Goal: Information Seeking & Learning: Find specific fact

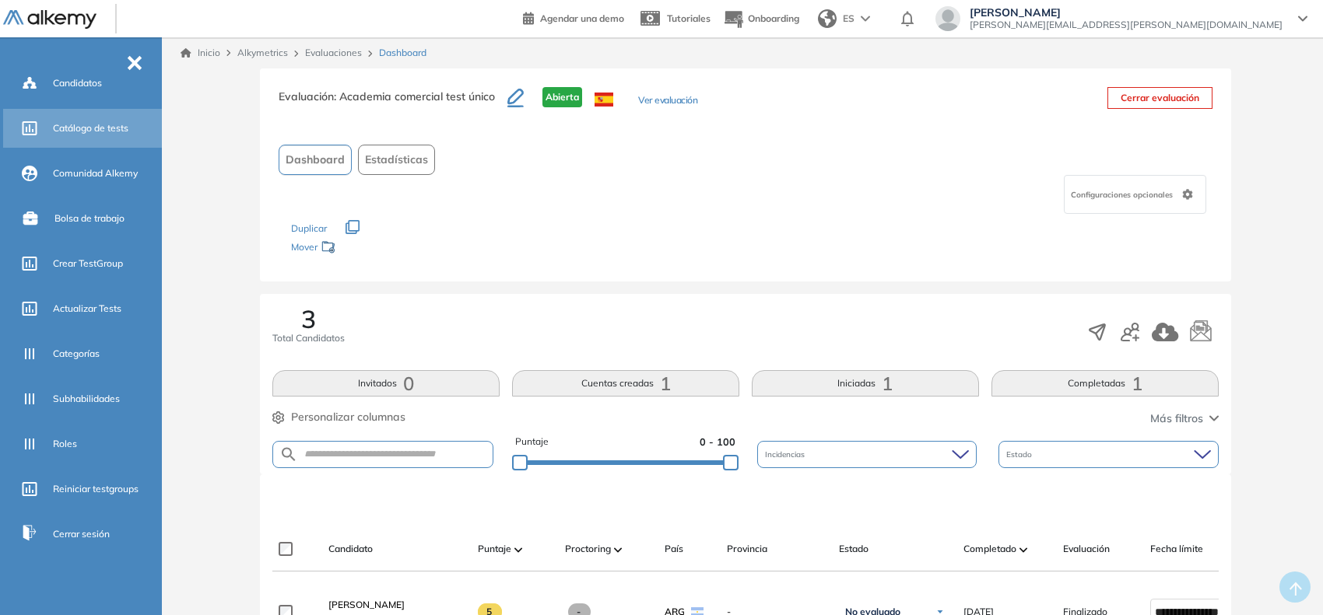
scroll to position [246, 0]
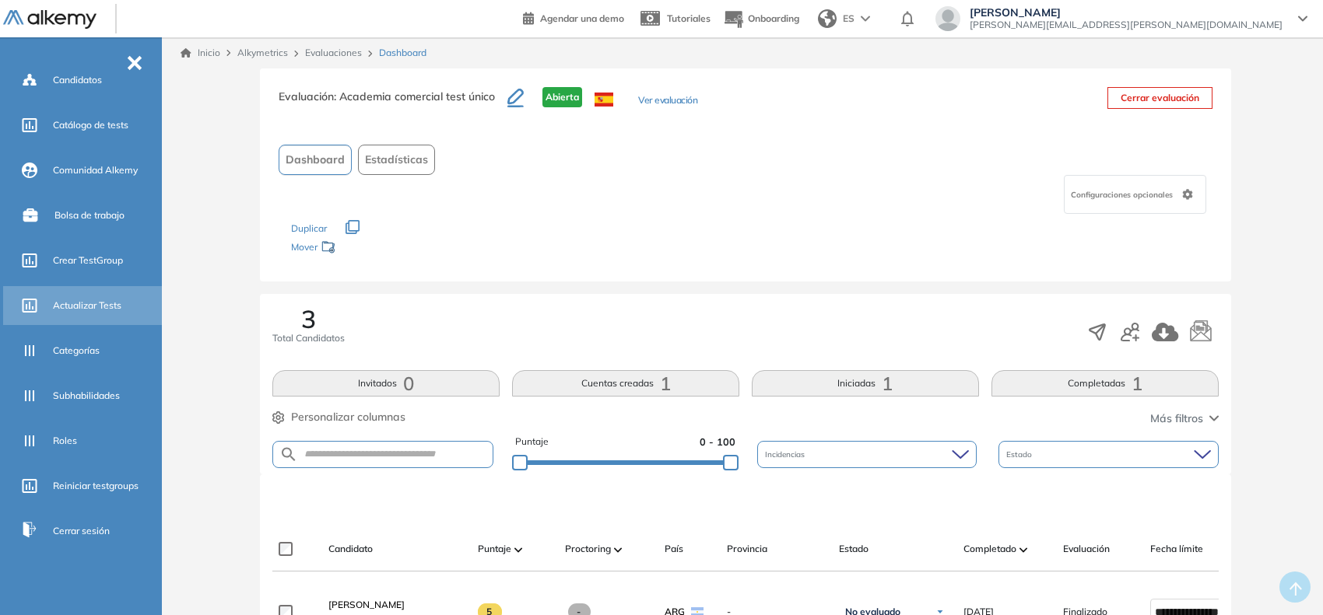
click at [101, 307] on span "Actualizar Tests" at bounding box center [87, 306] width 68 height 14
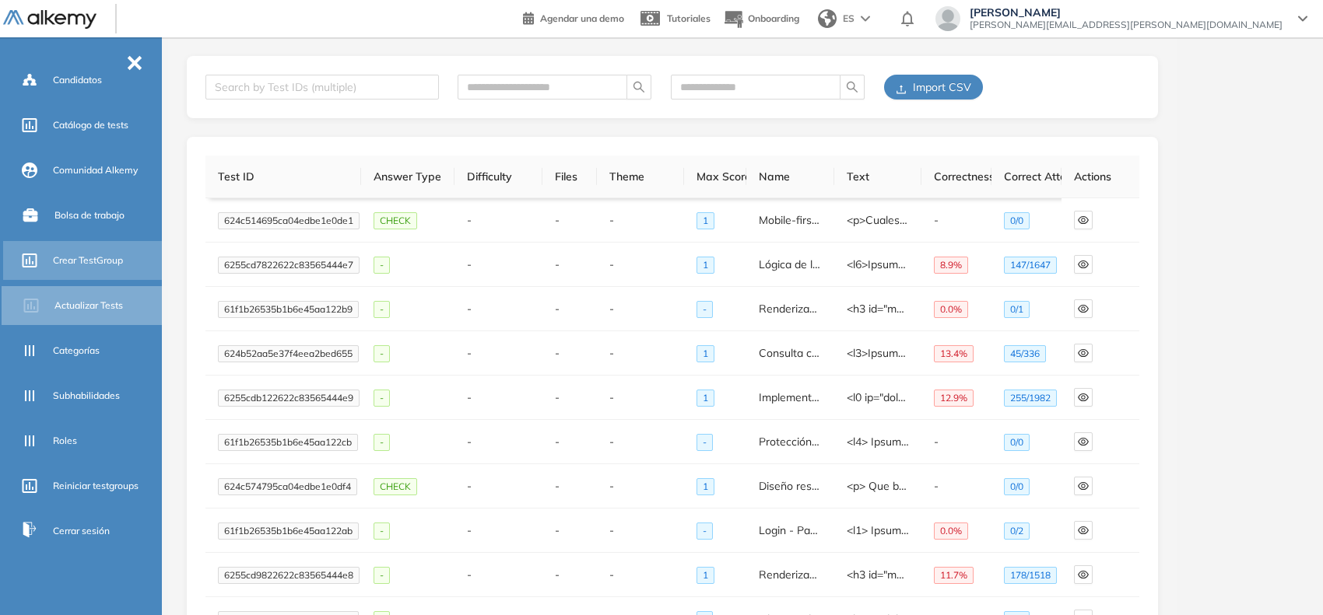
click at [89, 261] on span "Crear TestGroup" at bounding box center [88, 261] width 70 height 14
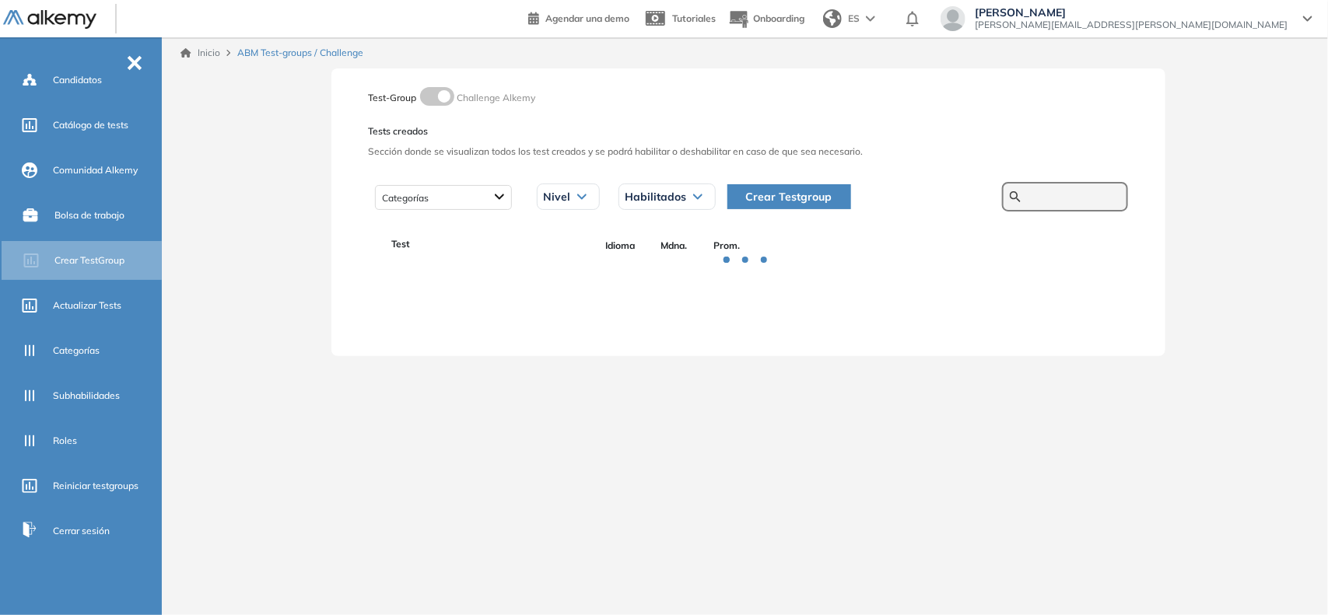
click at [1048, 197] on input "text" at bounding box center [1073, 197] width 93 height 14
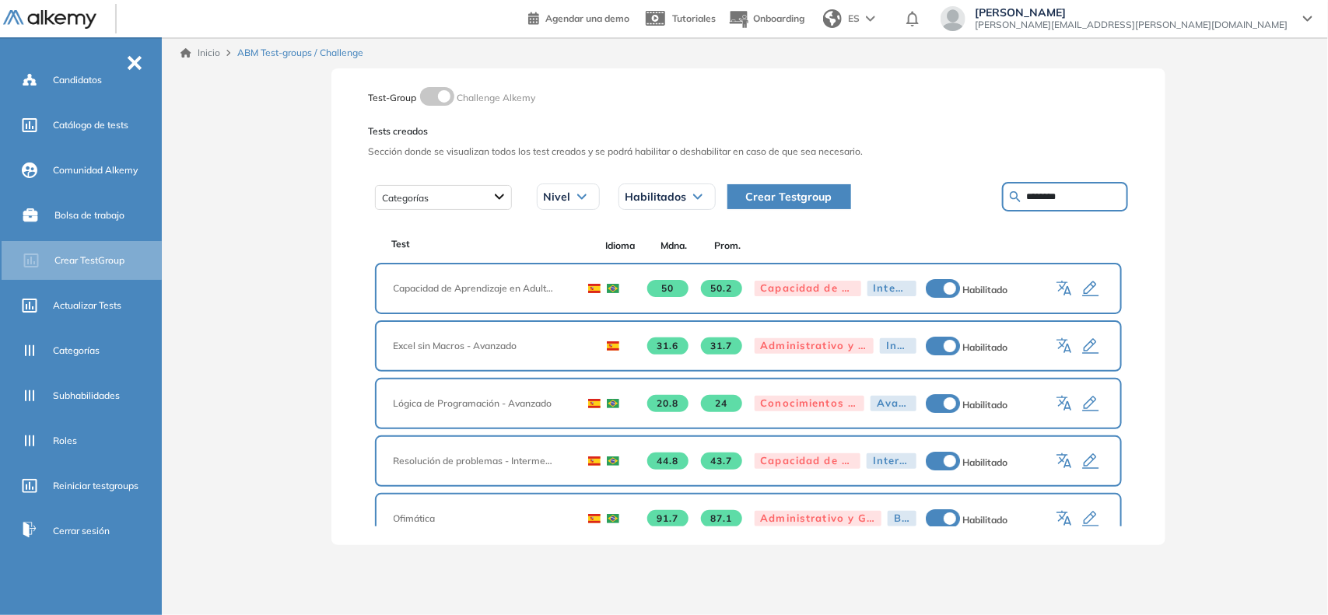
type input "********"
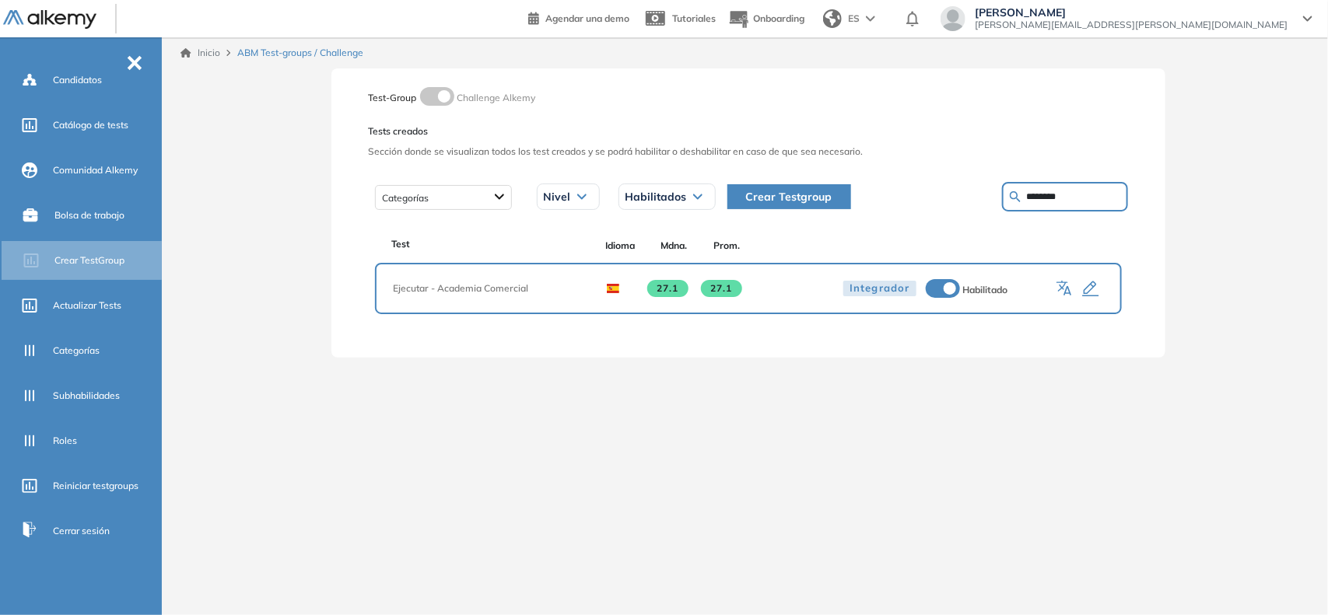
click at [1081, 281] on icon "button" at bounding box center [1090, 289] width 19 height 19
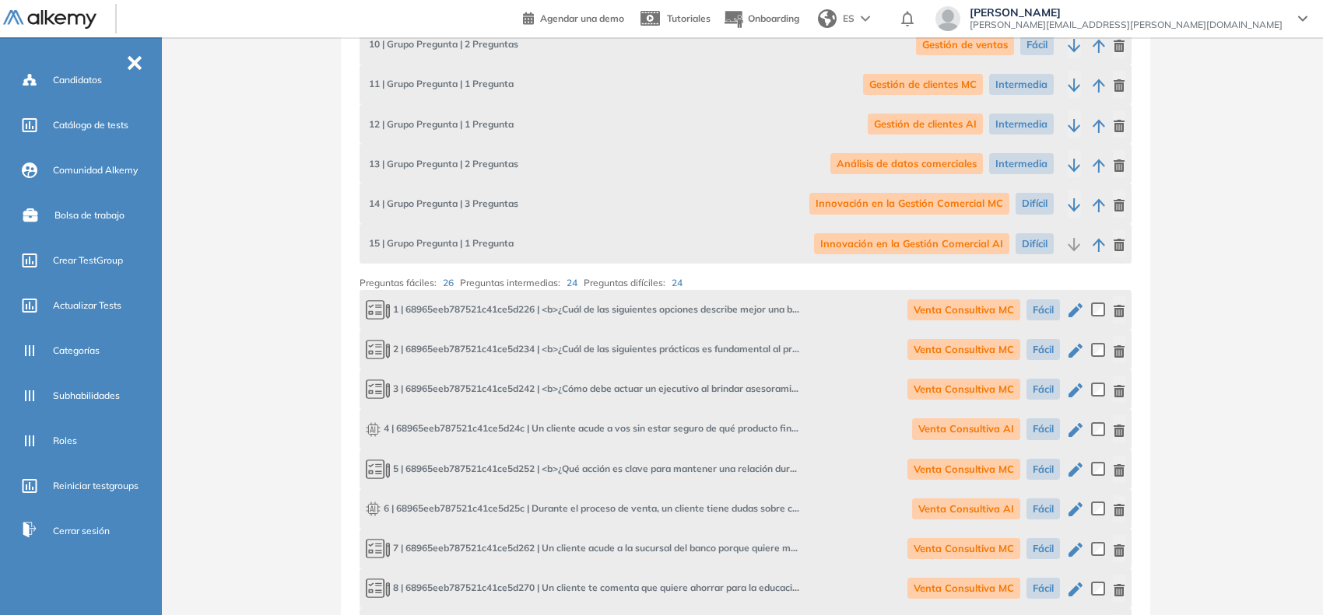
scroll to position [1107, 0]
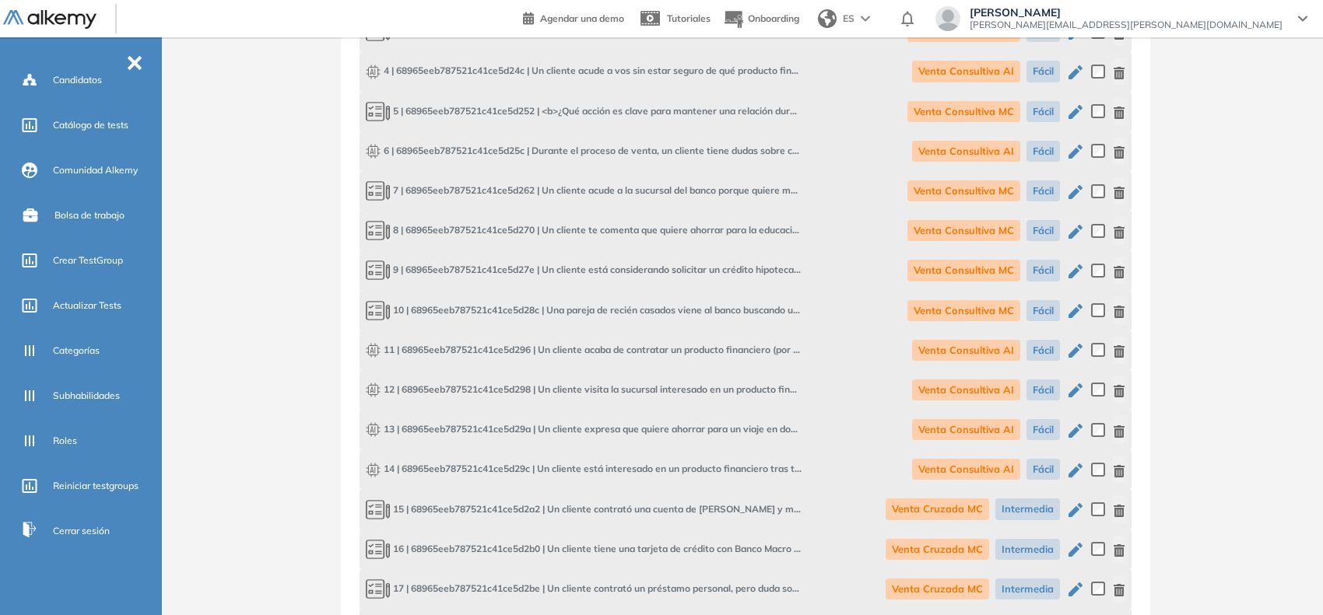
click at [1116, 310] on icon "button" at bounding box center [1118, 312] width 12 height 12
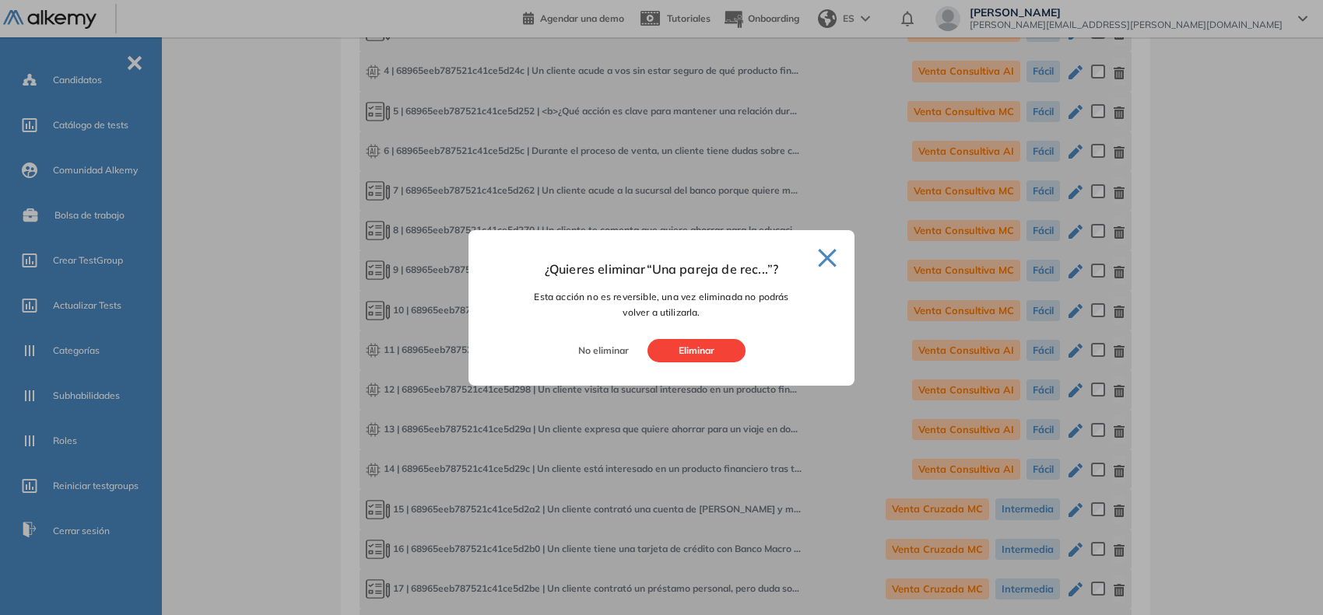
click at [724, 348] on button "Eliminar" at bounding box center [696, 350] width 98 height 23
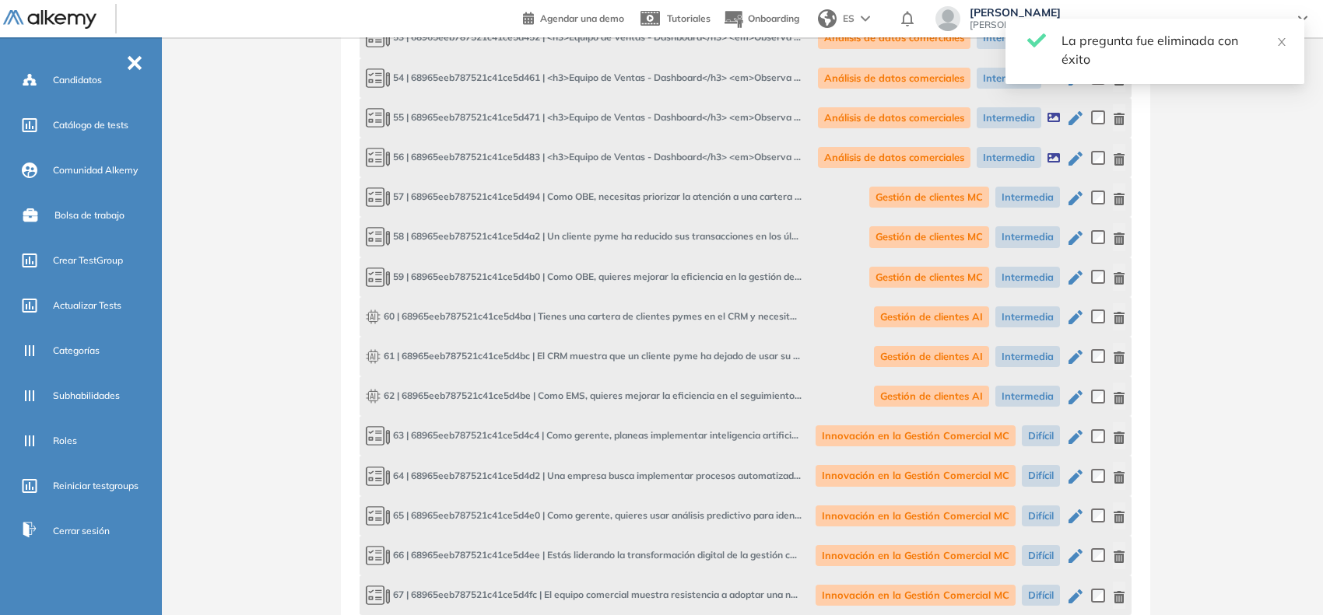
scroll to position [3456, 0]
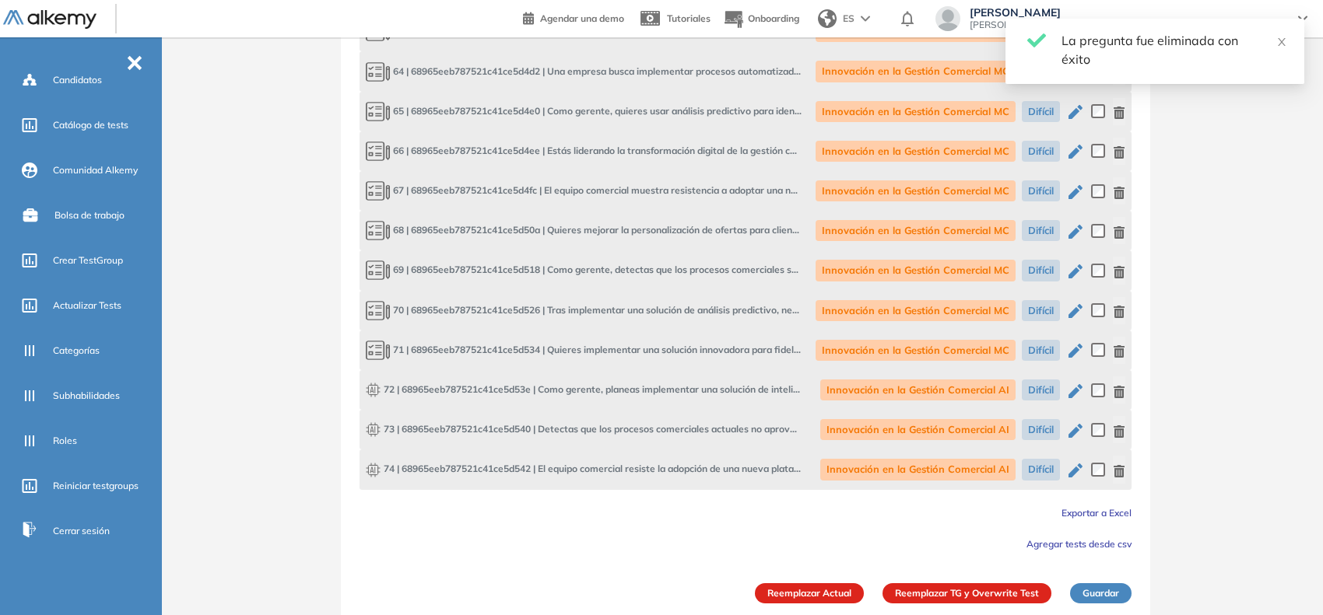
click at [1000, 583] on button "Reemplazar TG y Overwrite Test" at bounding box center [966, 593] width 169 height 20
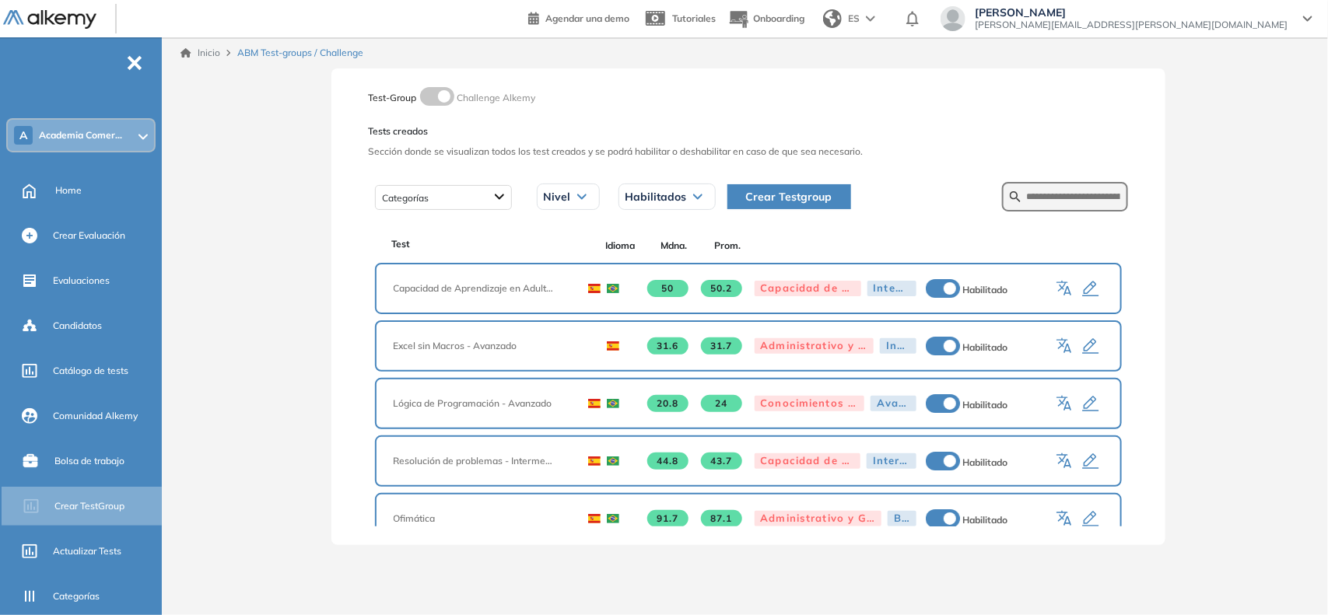
click at [117, 138] on span "Academia Comer..." at bounding box center [80, 135] width 83 height 12
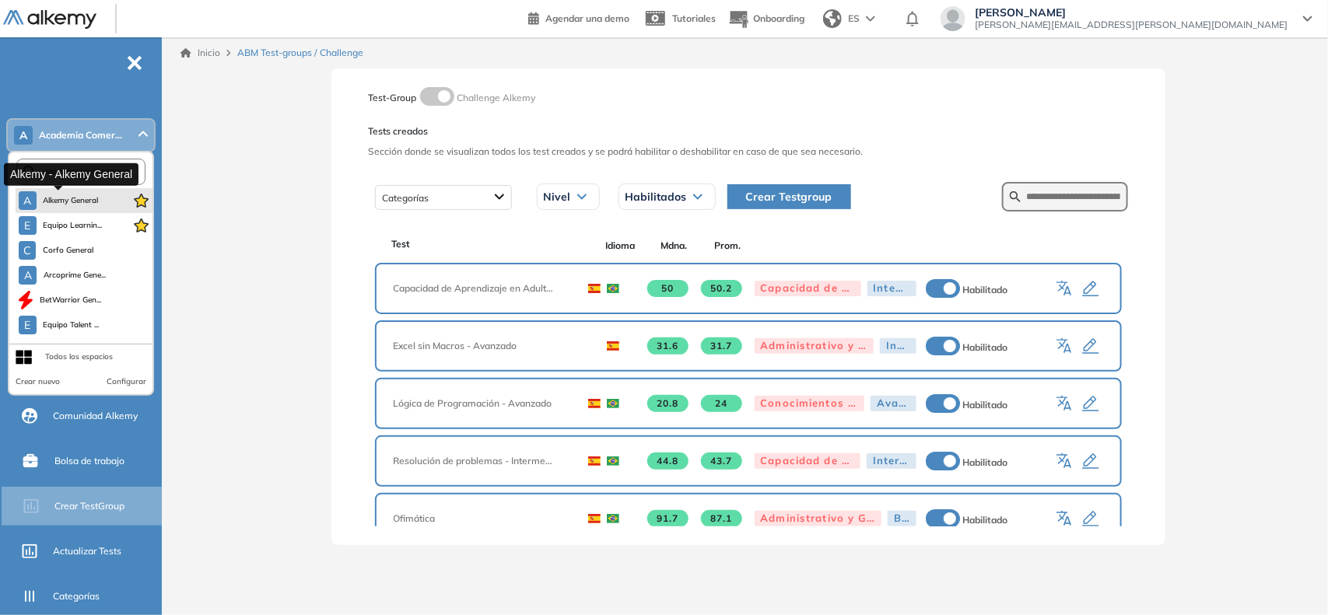
click at [76, 197] on span "Alkemy General" at bounding box center [71, 200] width 56 height 12
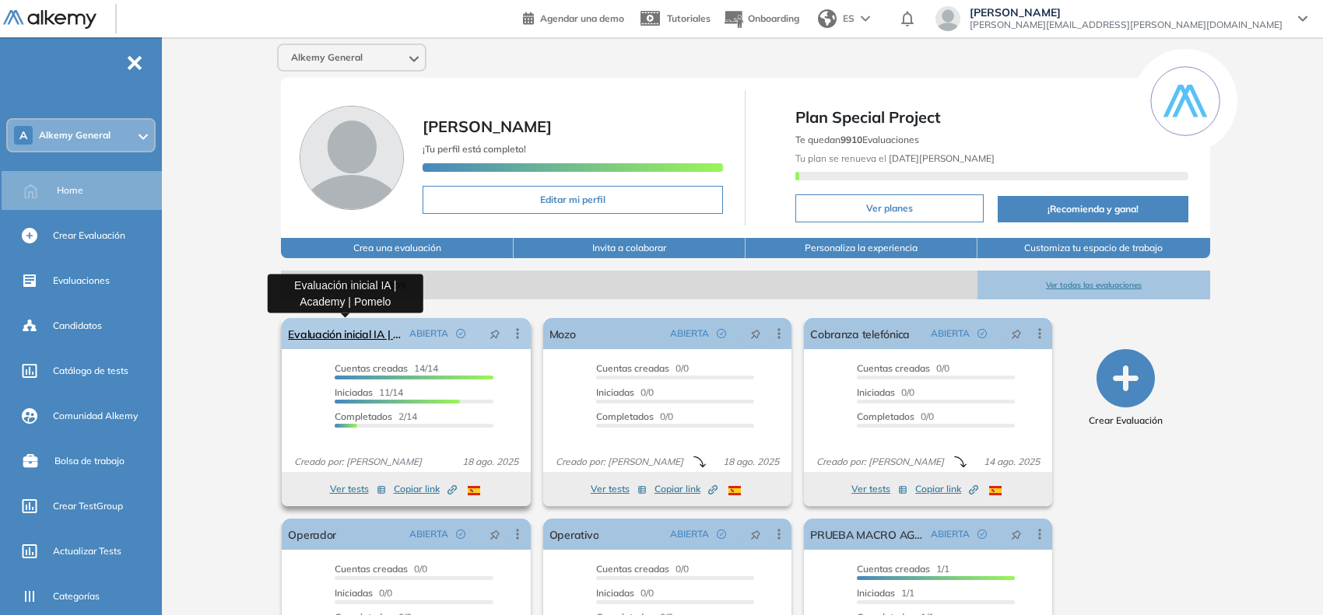
click at [351, 342] on link "Evaluación inicial IA | Academy | Pomelo" at bounding box center [345, 333] width 114 height 31
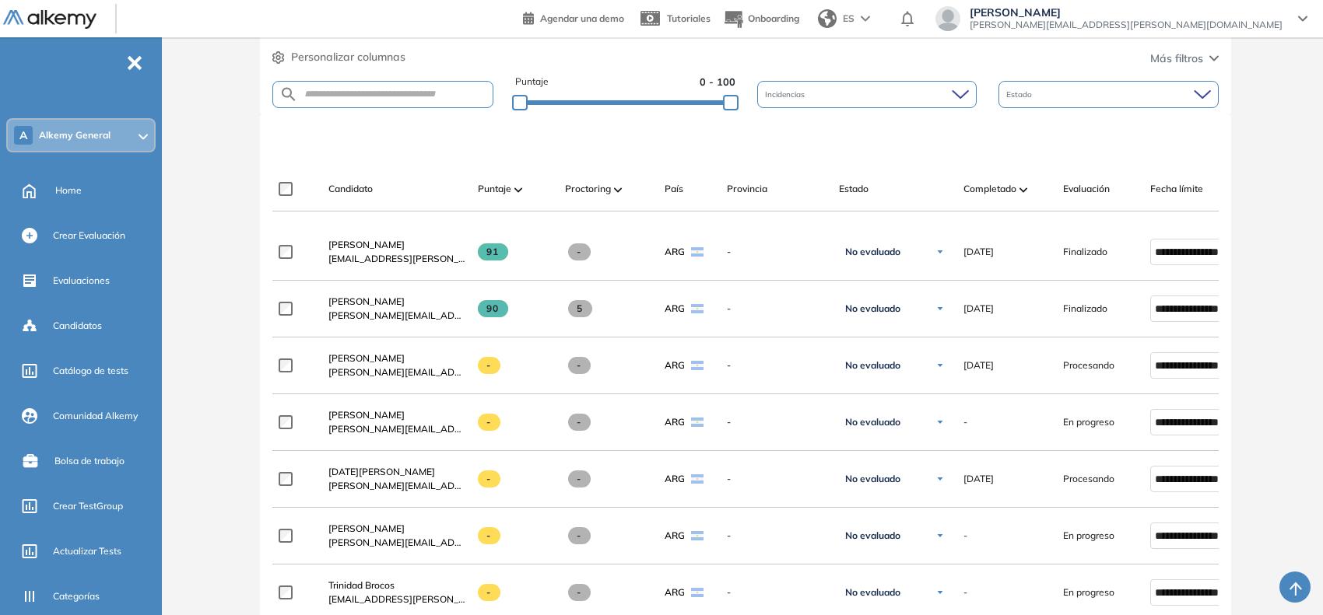
scroll to position [389, 0]
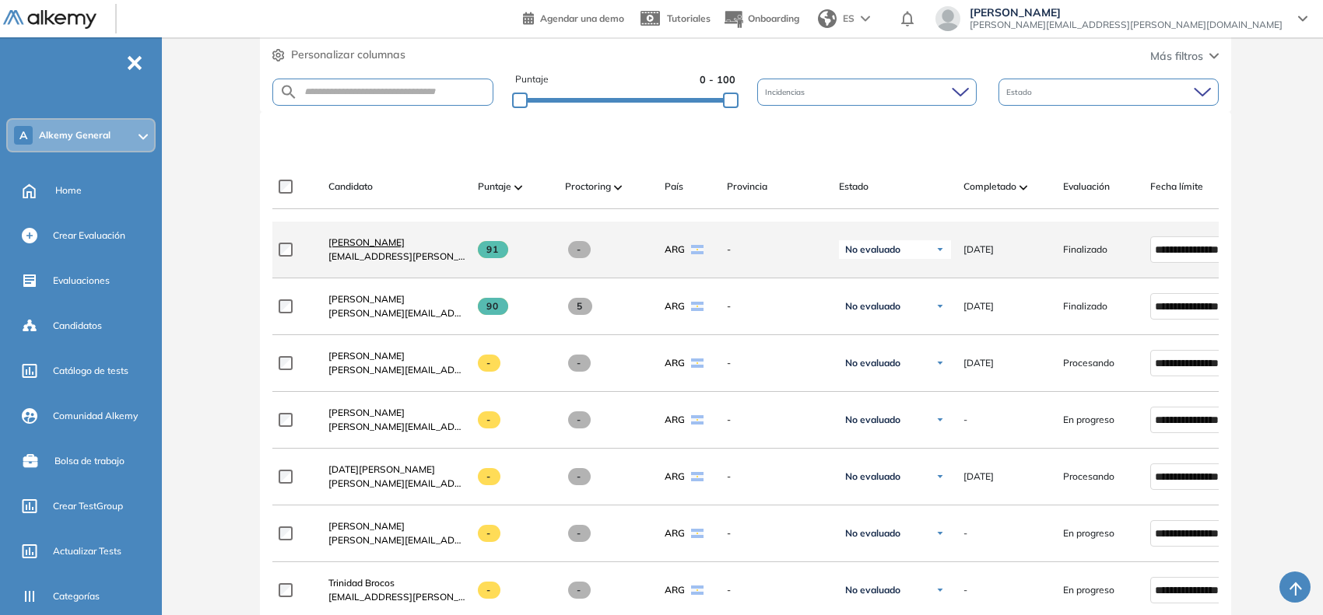
click at [356, 241] on link "[PERSON_NAME]" at bounding box center [396, 243] width 137 height 14
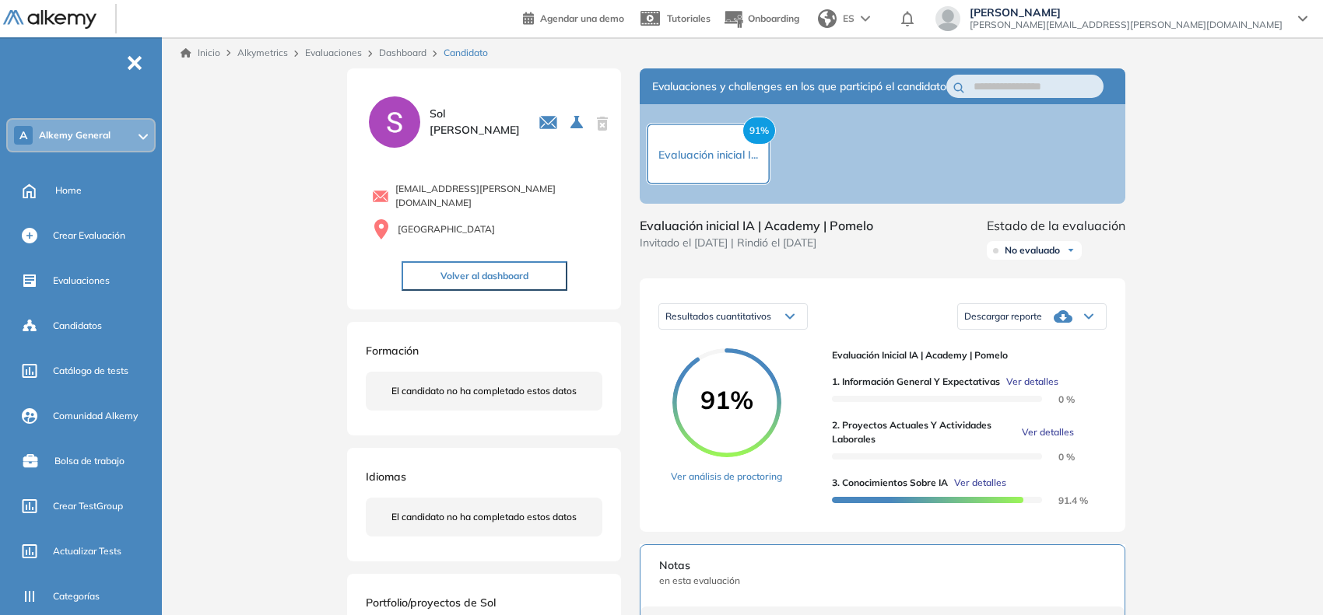
click at [1040, 389] on span "Ver detalles" at bounding box center [1032, 382] width 52 height 14
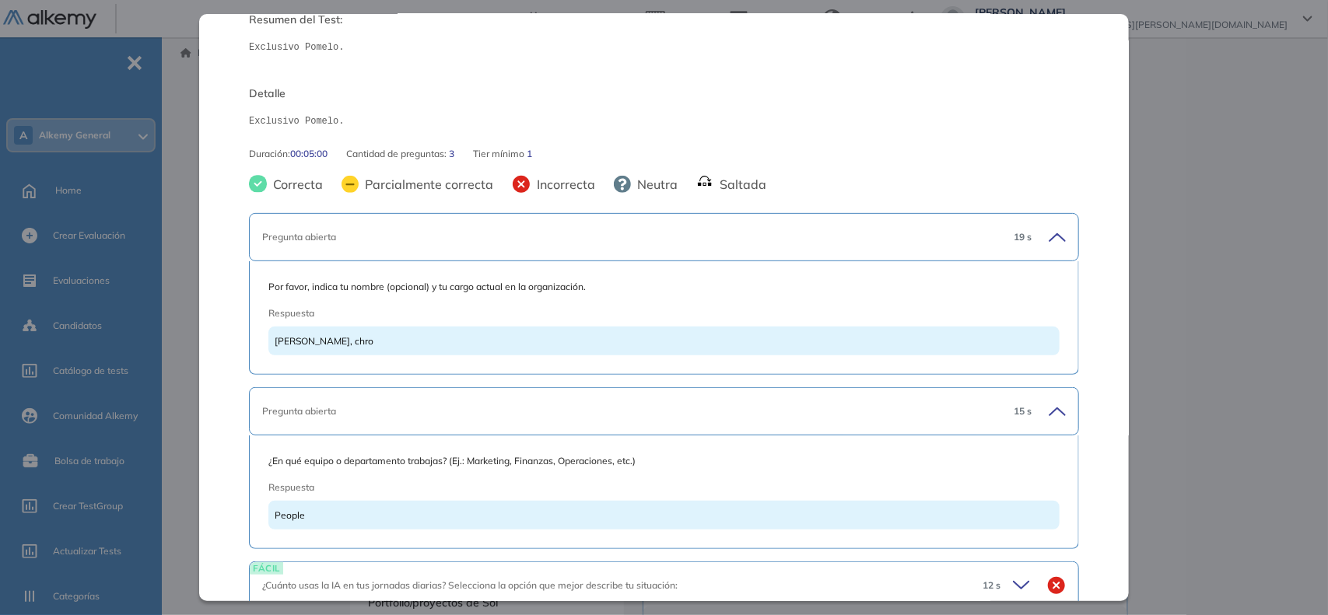
scroll to position [245, 0]
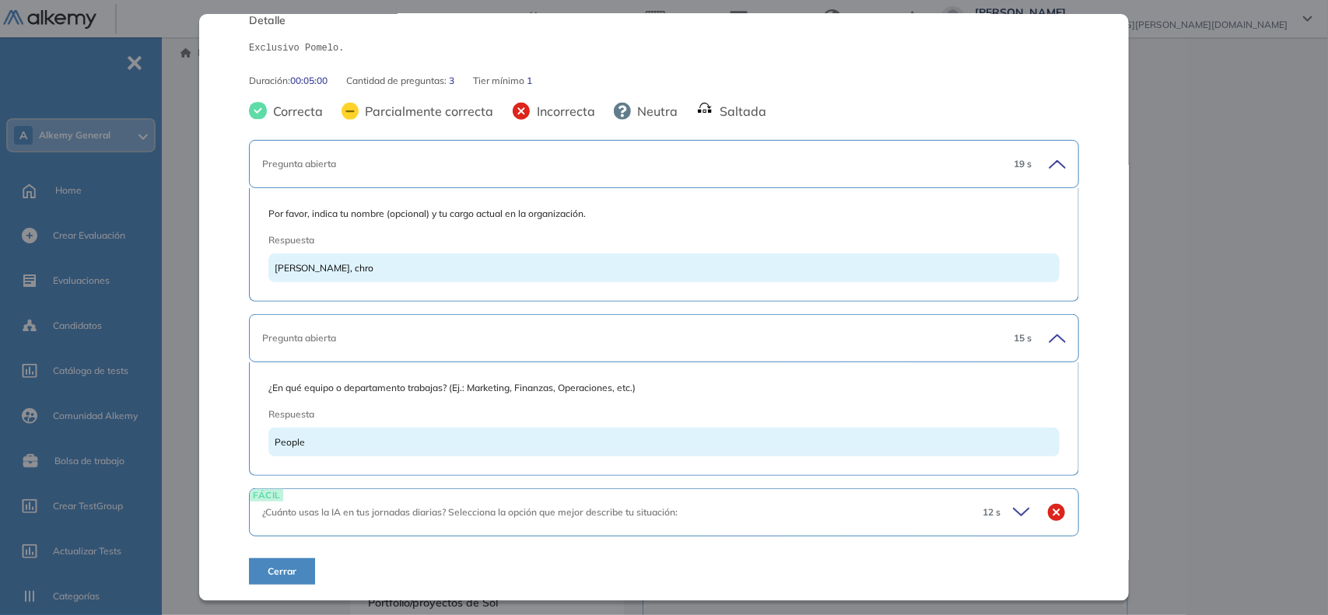
click at [1013, 518] on icon at bounding box center [1024, 513] width 22 height 22
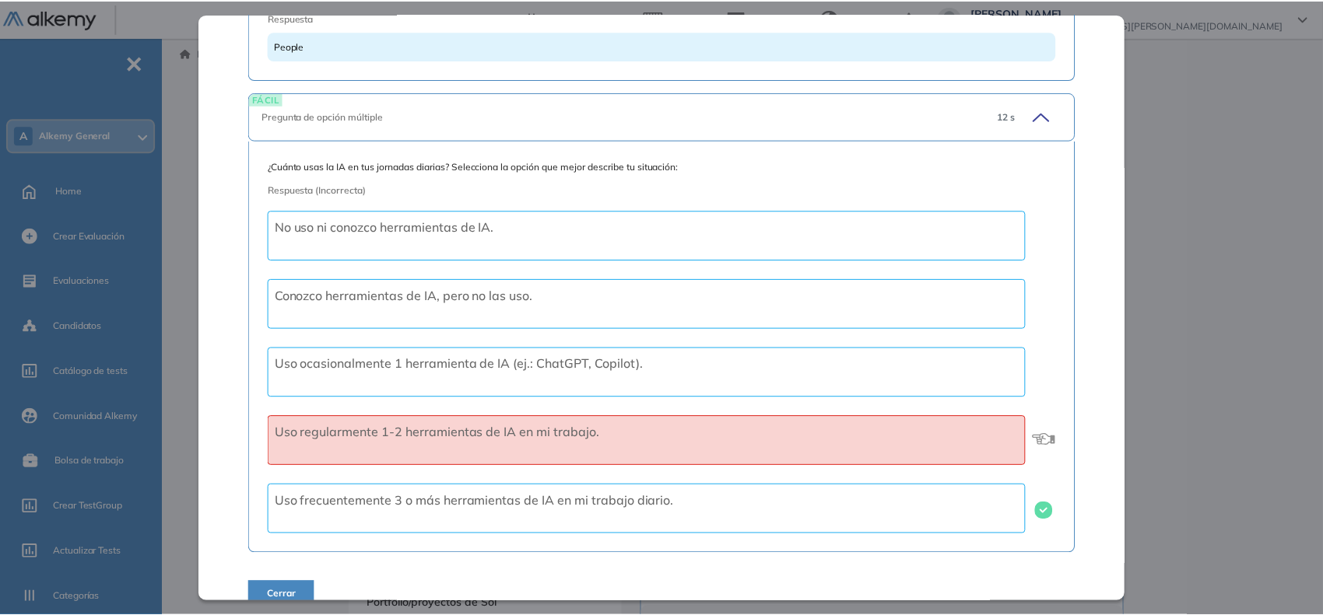
scroll to position [664, 0]
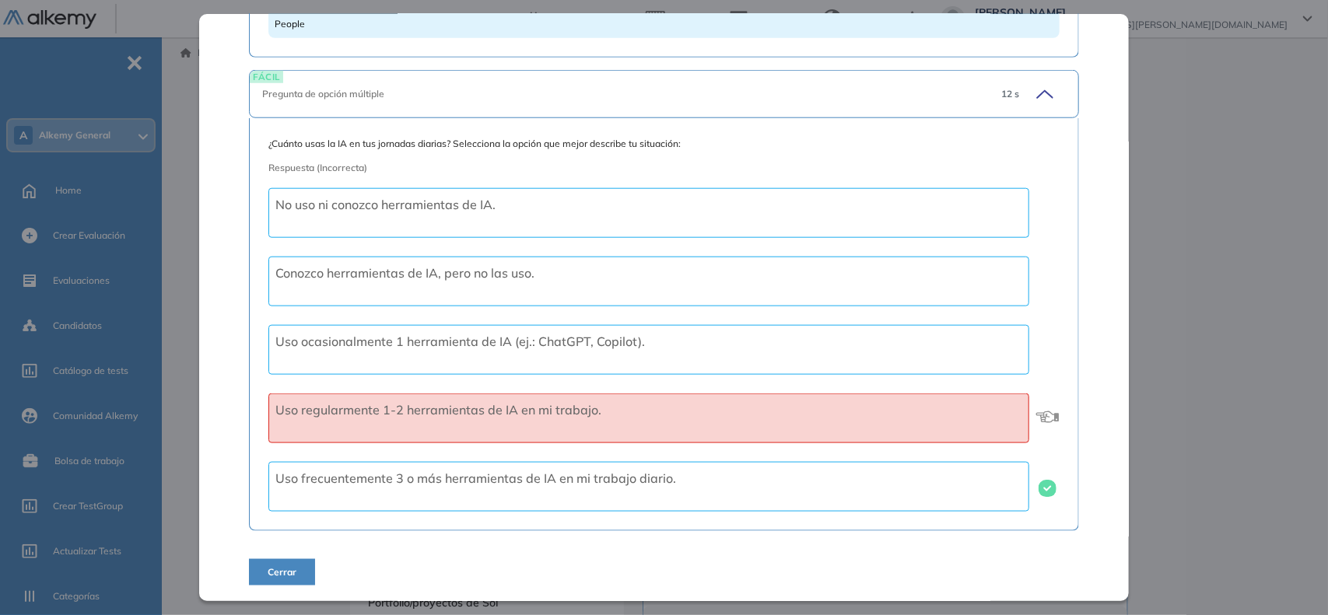
click at [308, 576] on button "Cerrar" at bounding box center [282, 572] width 66 height 26
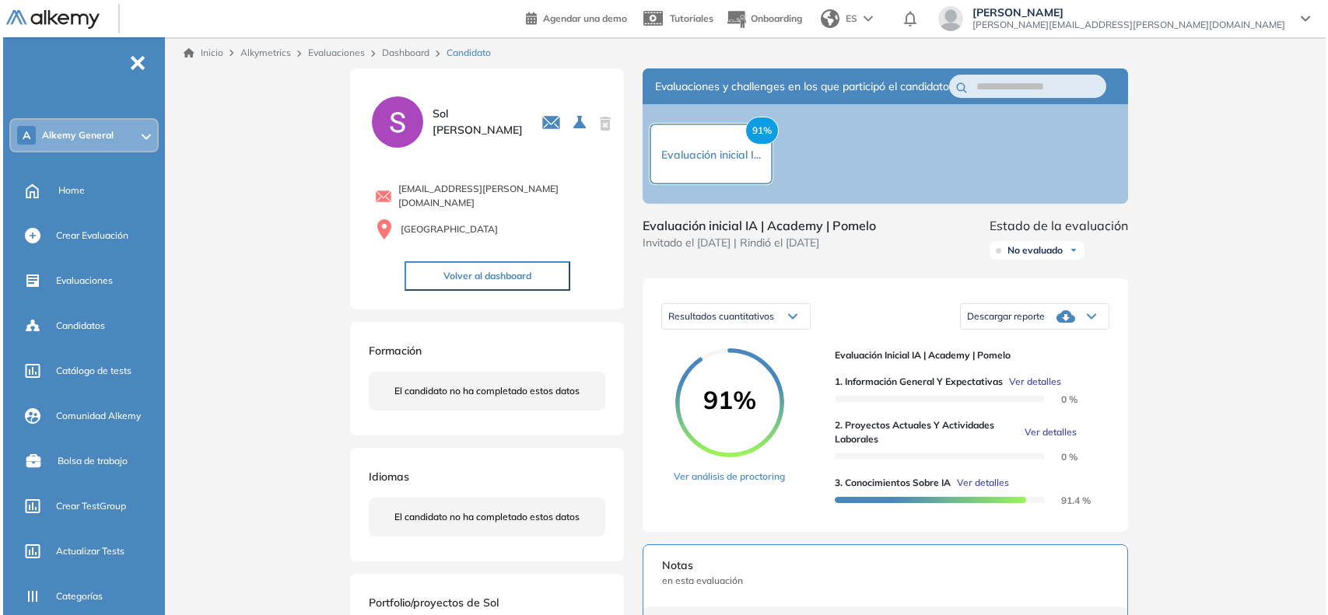
scroll to position [0, 0]
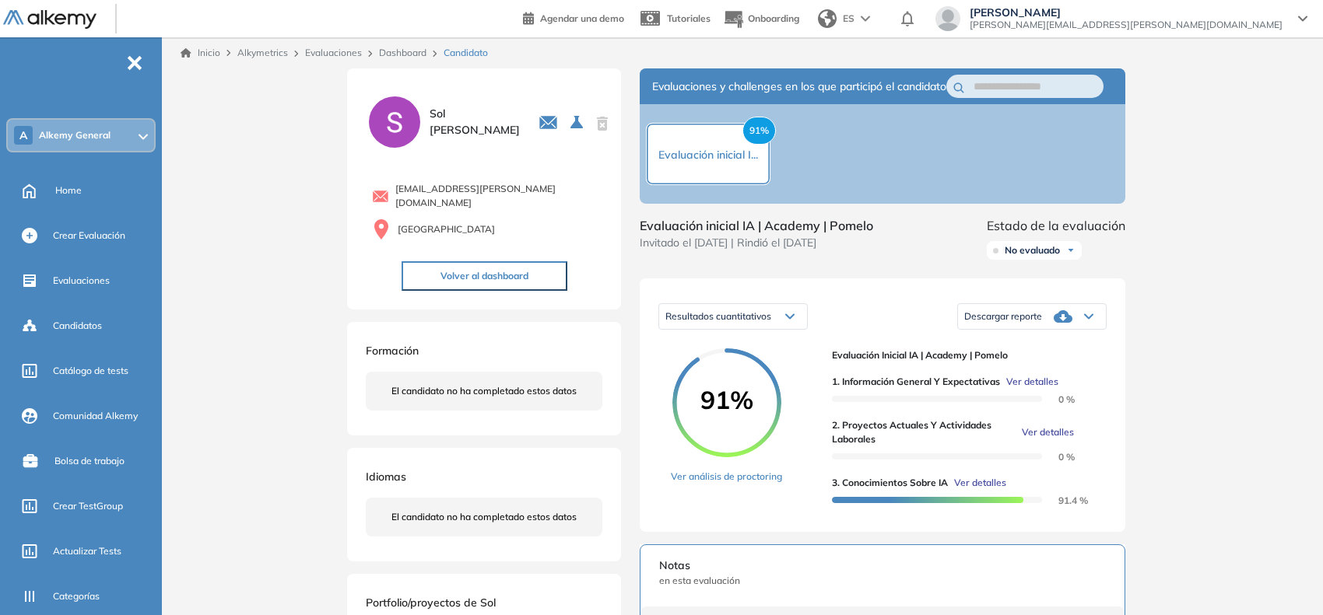
click at [1032, 440] on span "Ver detalles" at bounding box center [1047, 433] width 52 height 14
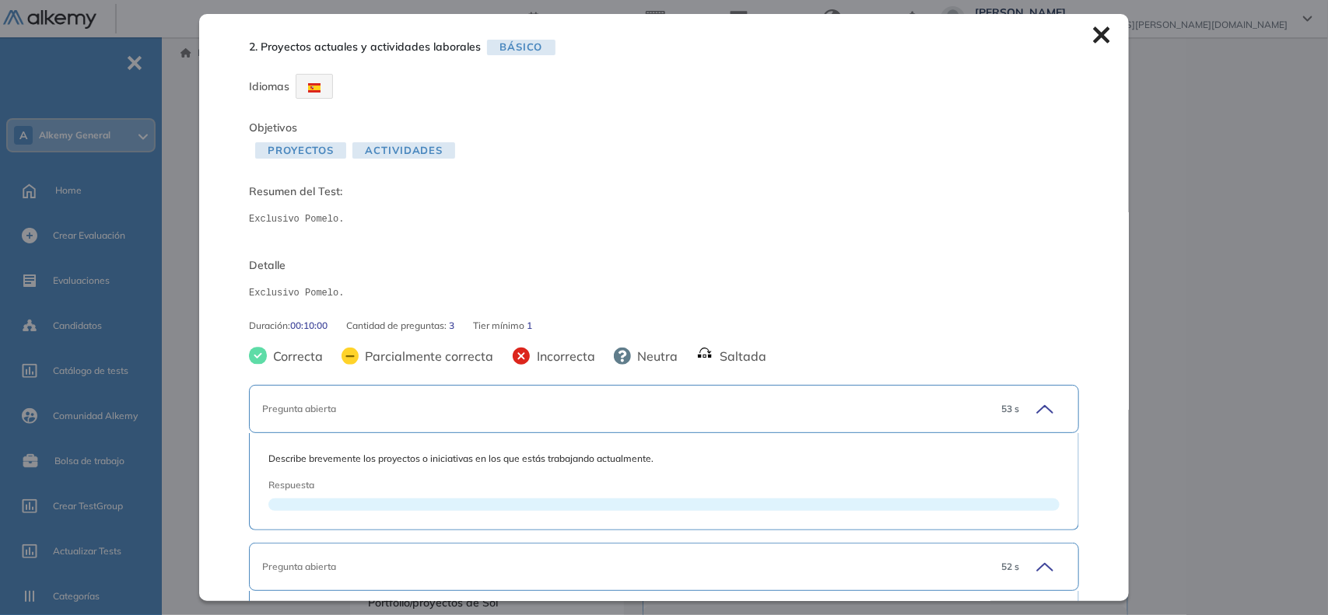
click at [1095, 41] on icon at bounding box center [1101, 35] width 16 height 16
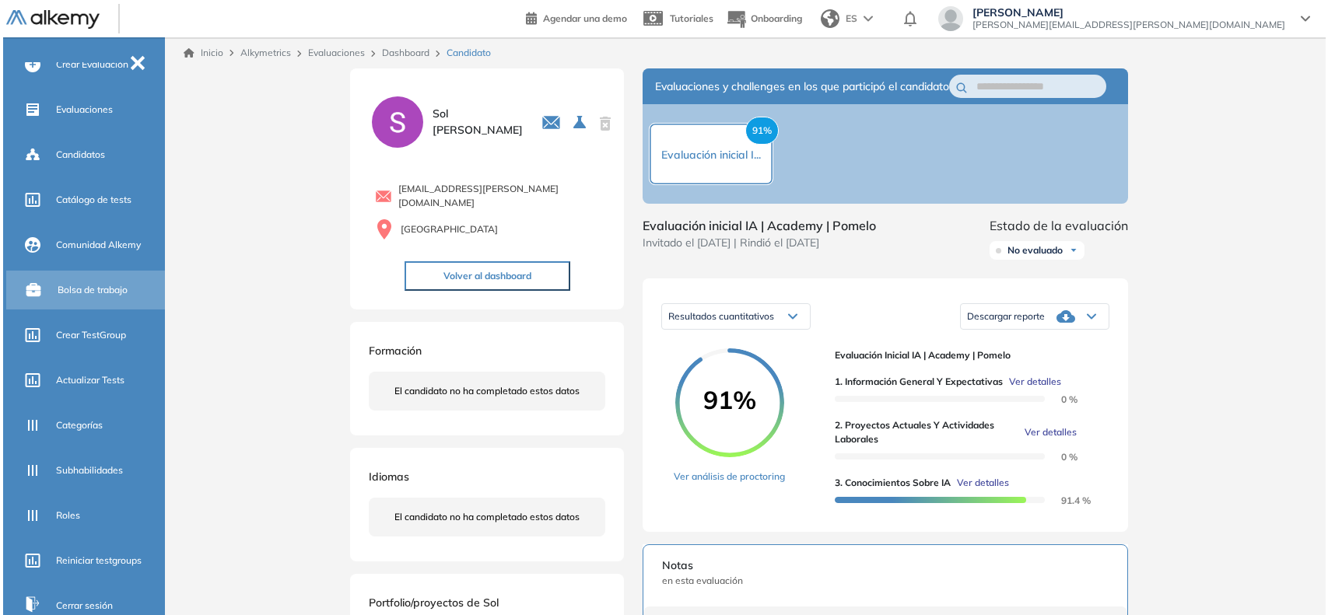
scroll to position [194, 0]
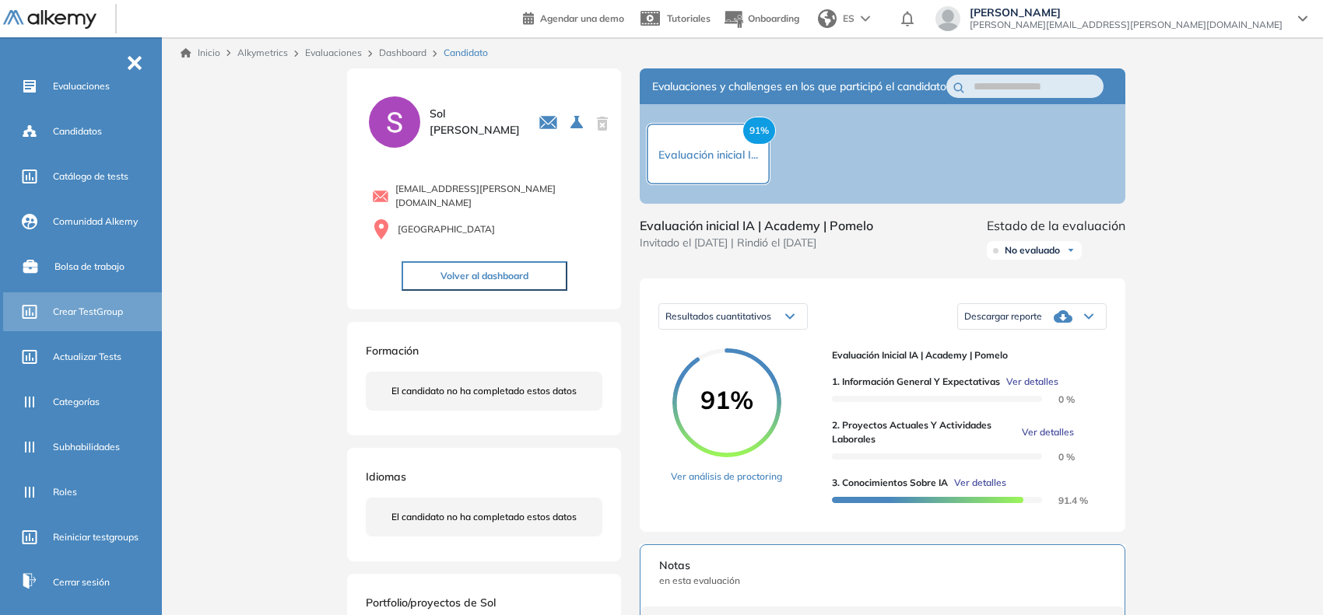
click at [102, 314] on span "Crear TestGroup" at bounding box center [88, 312] width 70 height 14
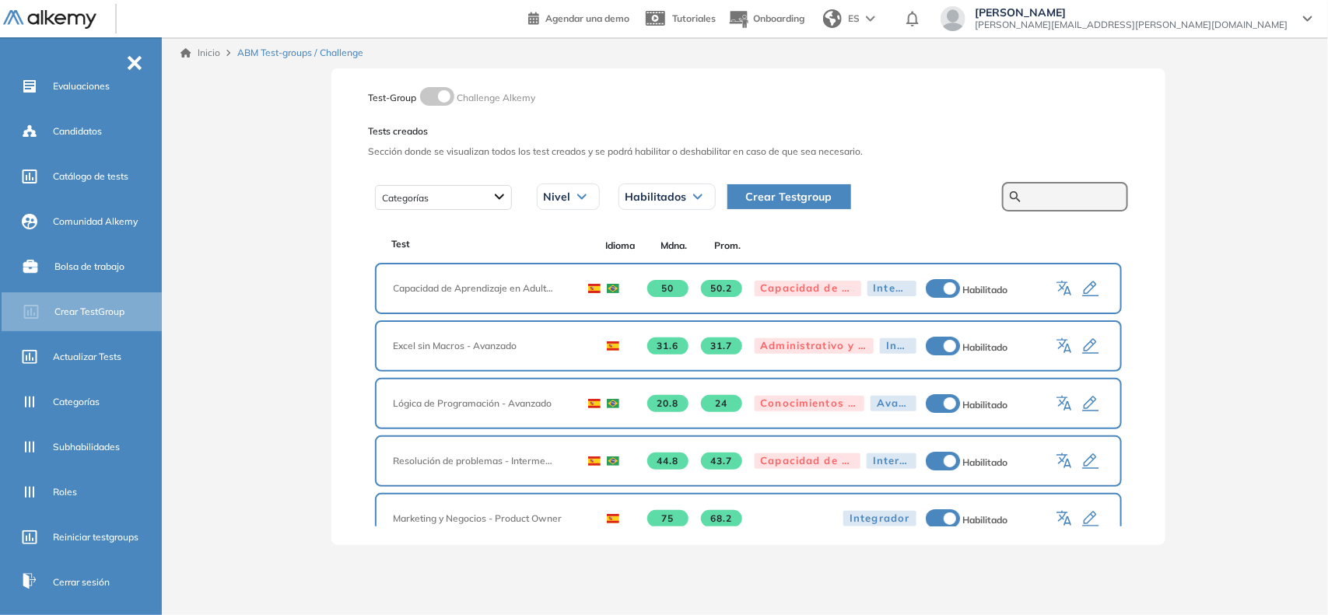
click at [1031, 201] on input "text" at bounding box center [1073, 197] width 93 height 14
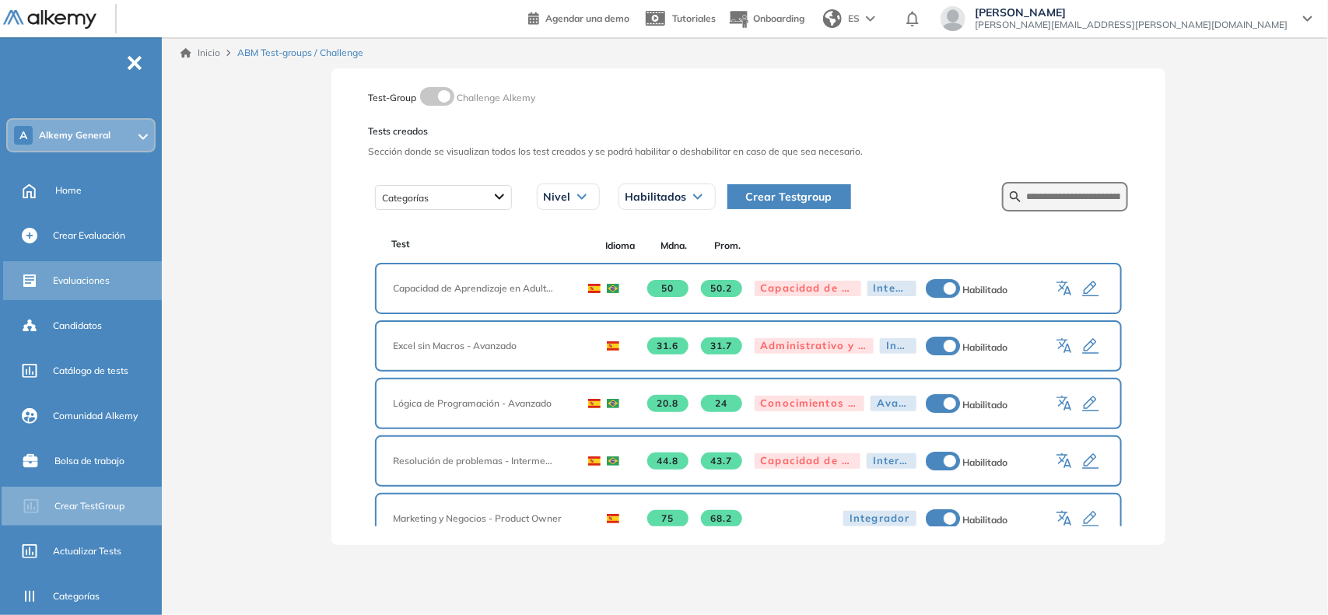
click at [72, 271] on div "Evaluaciones" at bounding box center [106, 281] width 106 height 26
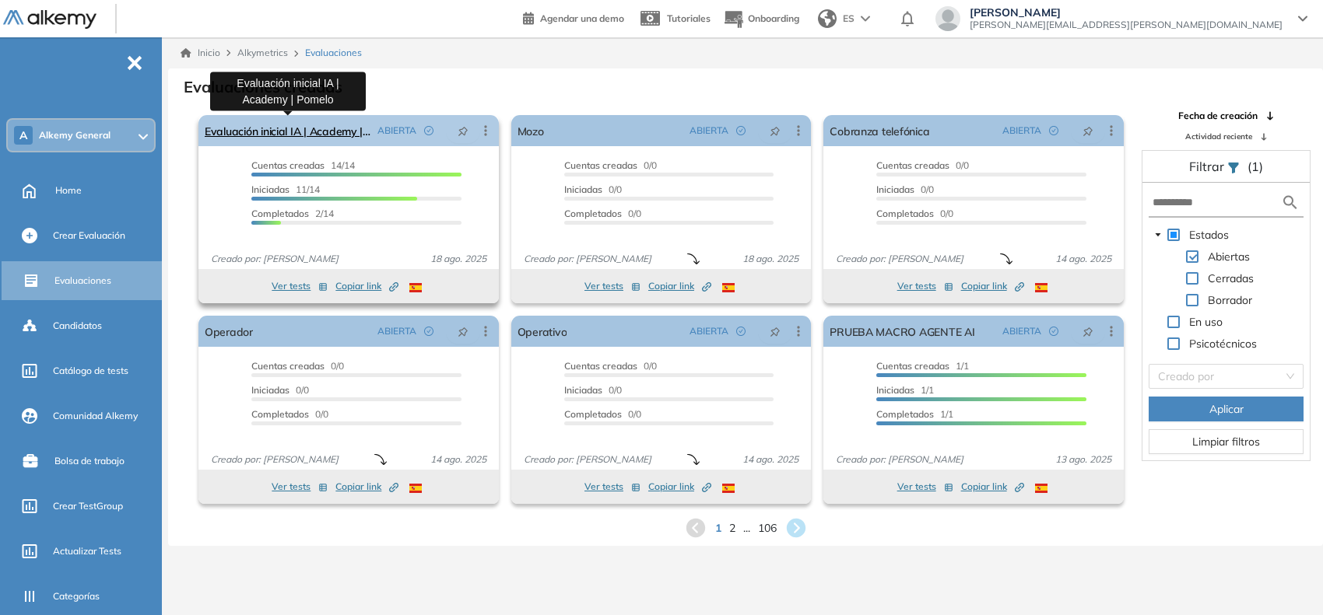
click at [282, 140] on link "Evaluación inicial IA | Academy | Pomelo" at bounding box center [288, 130] width 166 height 31
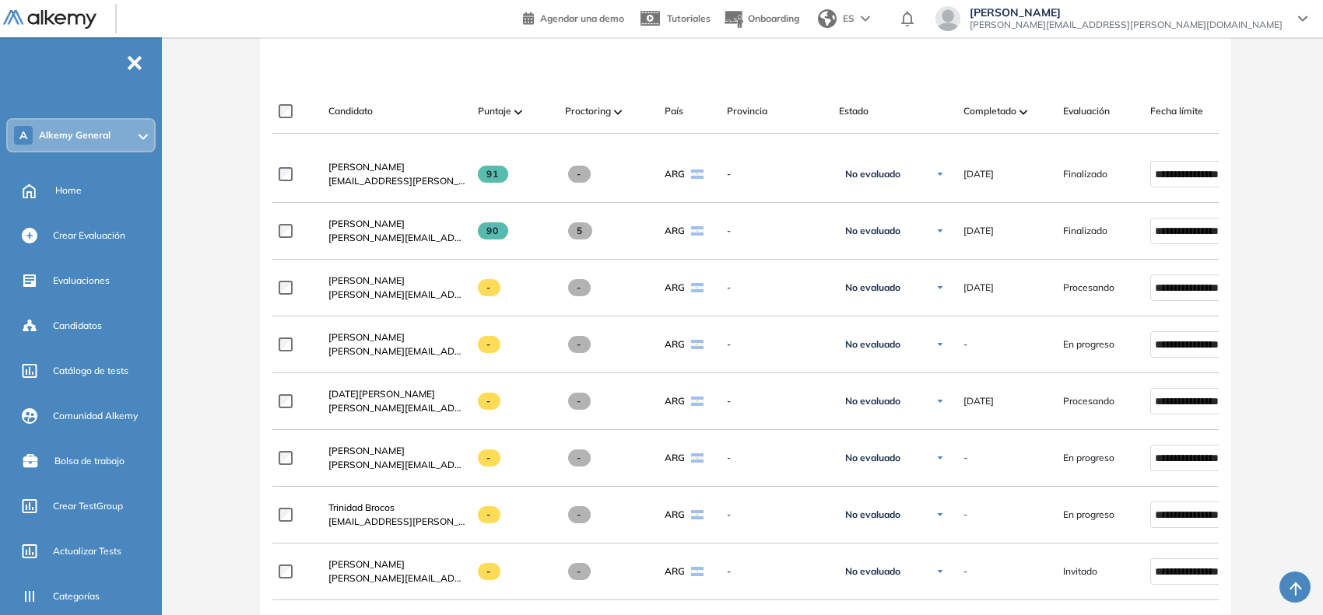
scroll to position [486, 0]
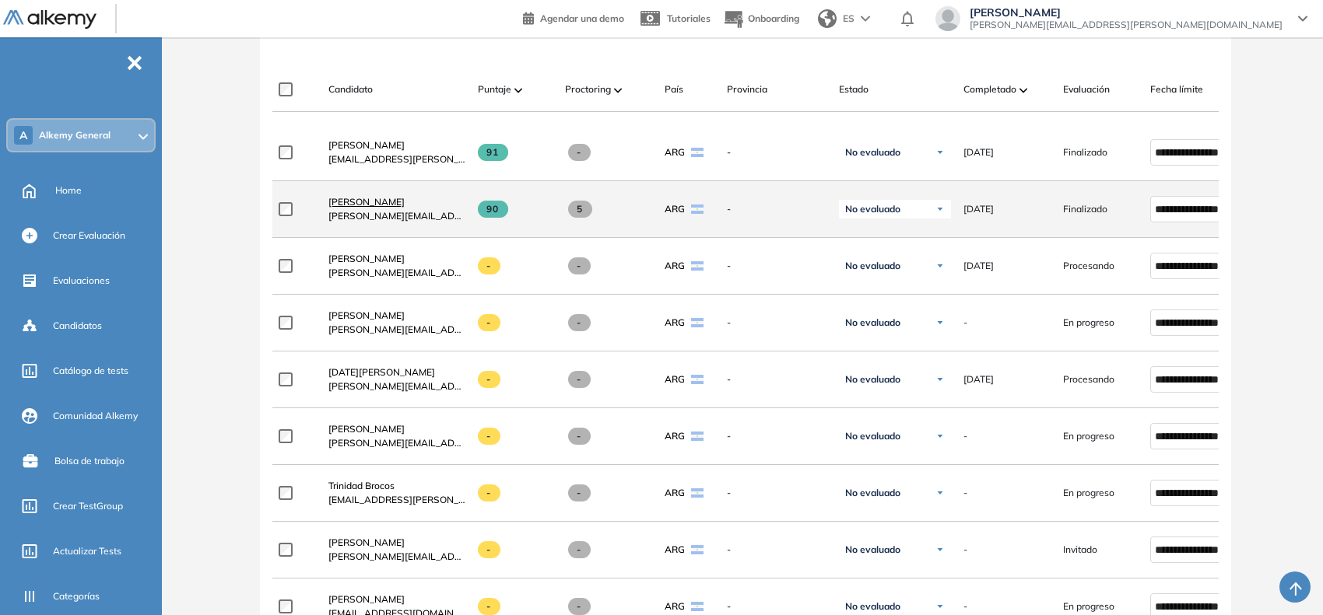
click at [389, 207] on span "[PERSON_NAME]" at bounding box center [366, 202] width 76 height 12
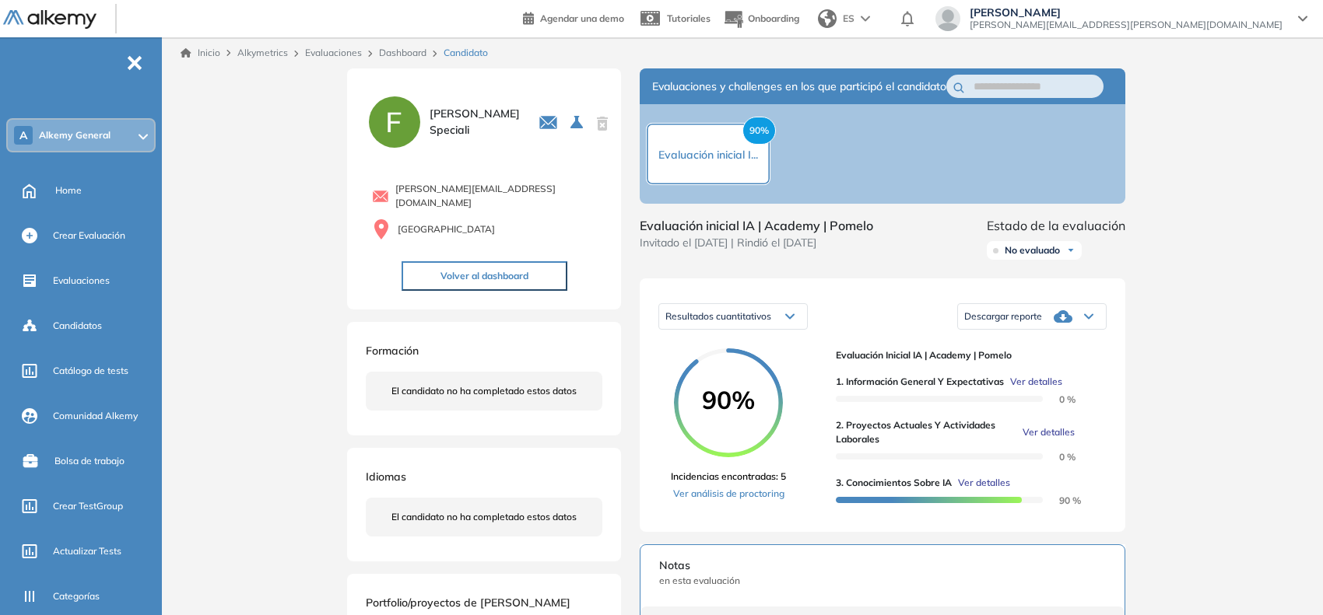
click at [1023, 440] on span "Ver detalles" at bounding box center [1048, 433] width 52 height 14
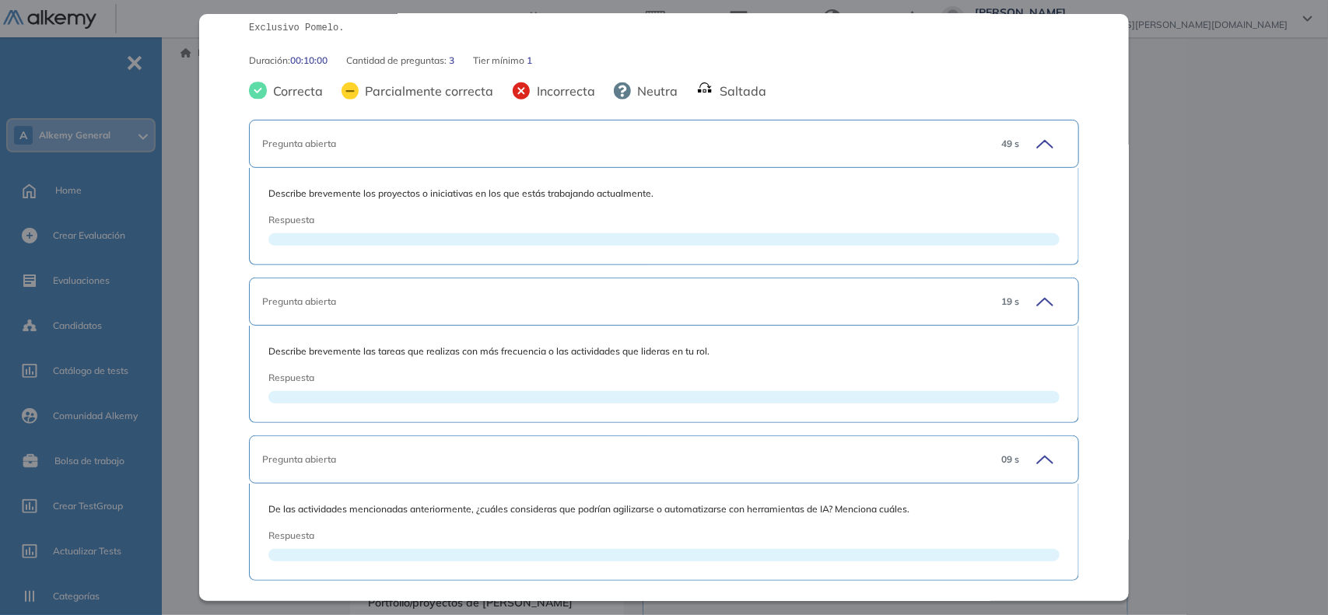
scroll to position [316, 0]
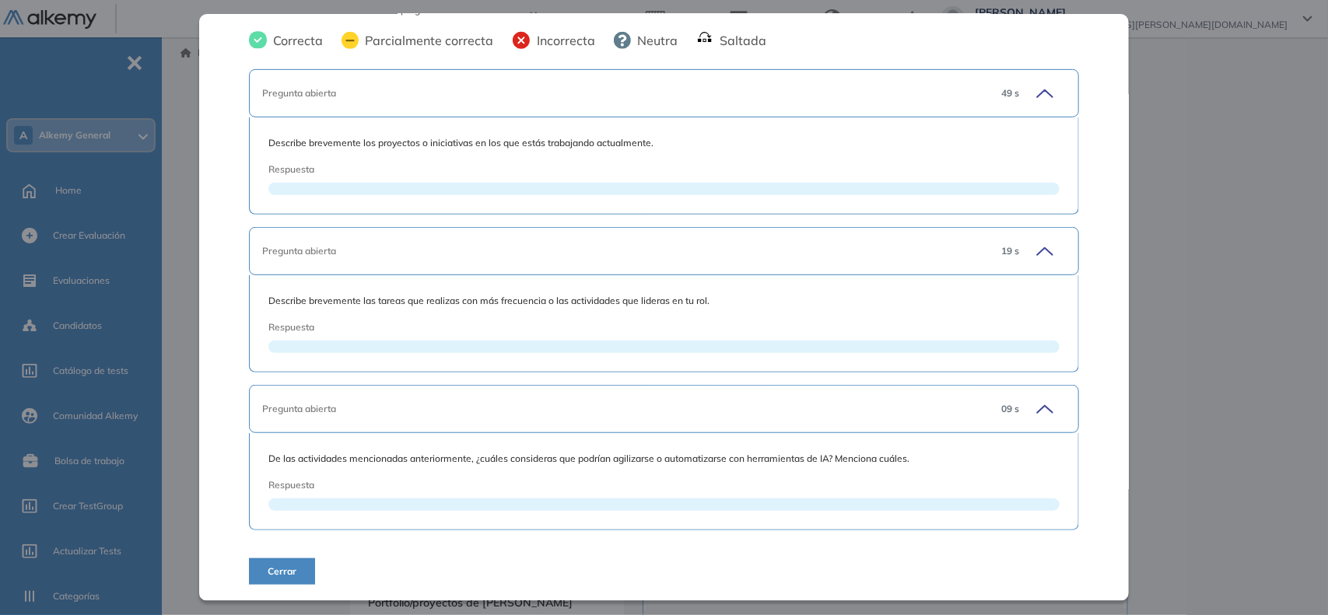
click at [453, 145] on span "Describe brevemente los proyectos o iniciativas en los que estás trabajando act…" at bounding box center [663, 143] width 791 height 14
copy span "Describe brevemente los proyectos o iniciativas en los que estás trabajando act…"
click at [457, 298] on span "Describe brevemente las tareas que realizas con más frecuencia o las actividade…" at bounding box center [663, 301] width 791 height 14
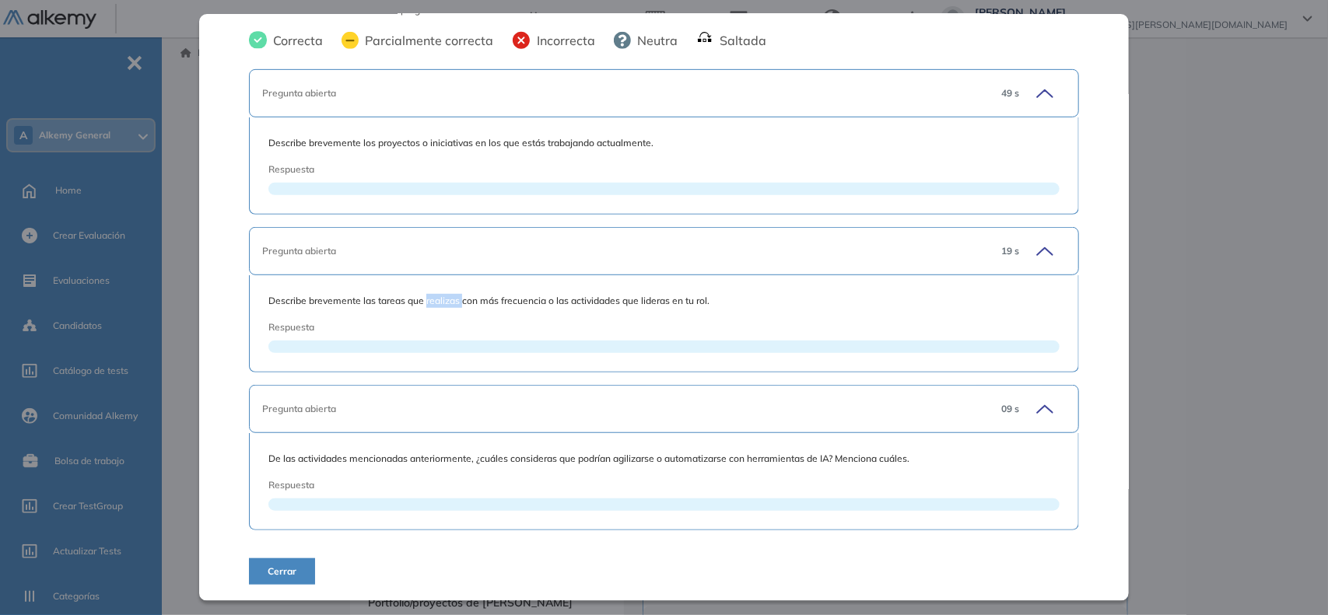
click at [457, 298] on span "Describe brevemente las tareas que realizas con más frecuencia o las actividade…" at bounding box center [663, 301] width 791 height 14
copy span "Describe brevemente las tareas que realizas con más frecuencia o las actividade…"
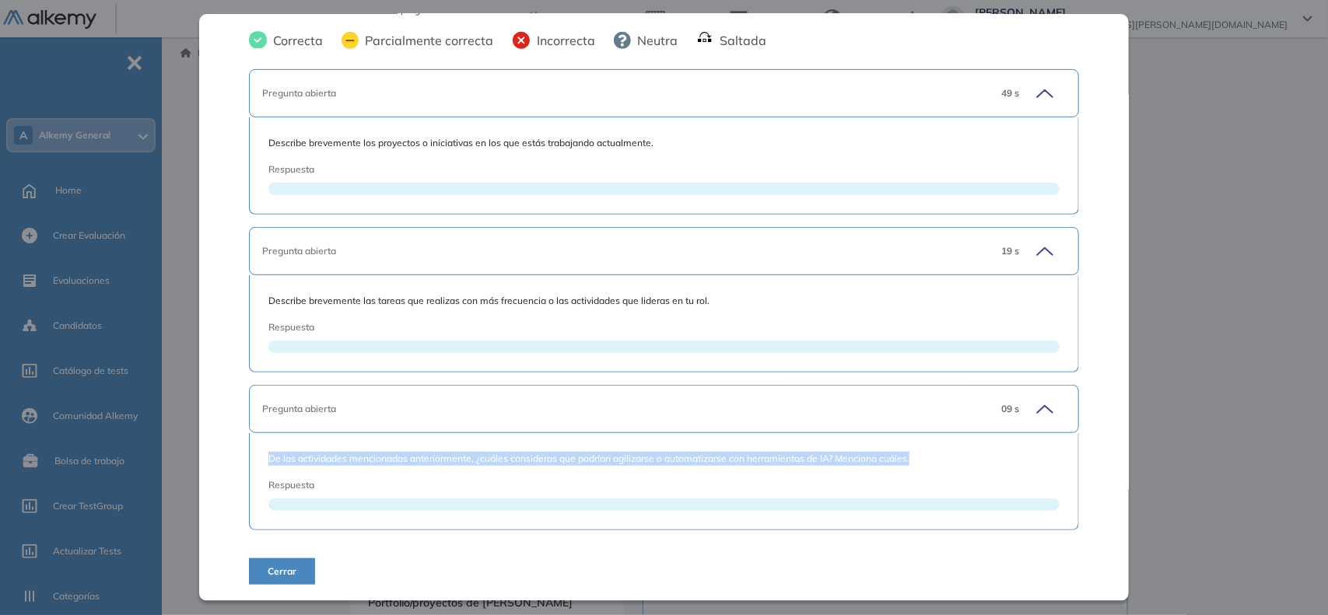
drag, startPoint x: 922, startPoint y: 464, endPoint x: 257, endPoint y: 463, distance: 665.1
click at [257, 463] on div "De las actividades mencionadas anteriormente, ¿cuáles consideras que podrían ag…" at bounding box center [664, 481] width 830 height 97
copy span "De las actividades mencionadas anteriormente, ¿cuáles consideras que podrían ag…"
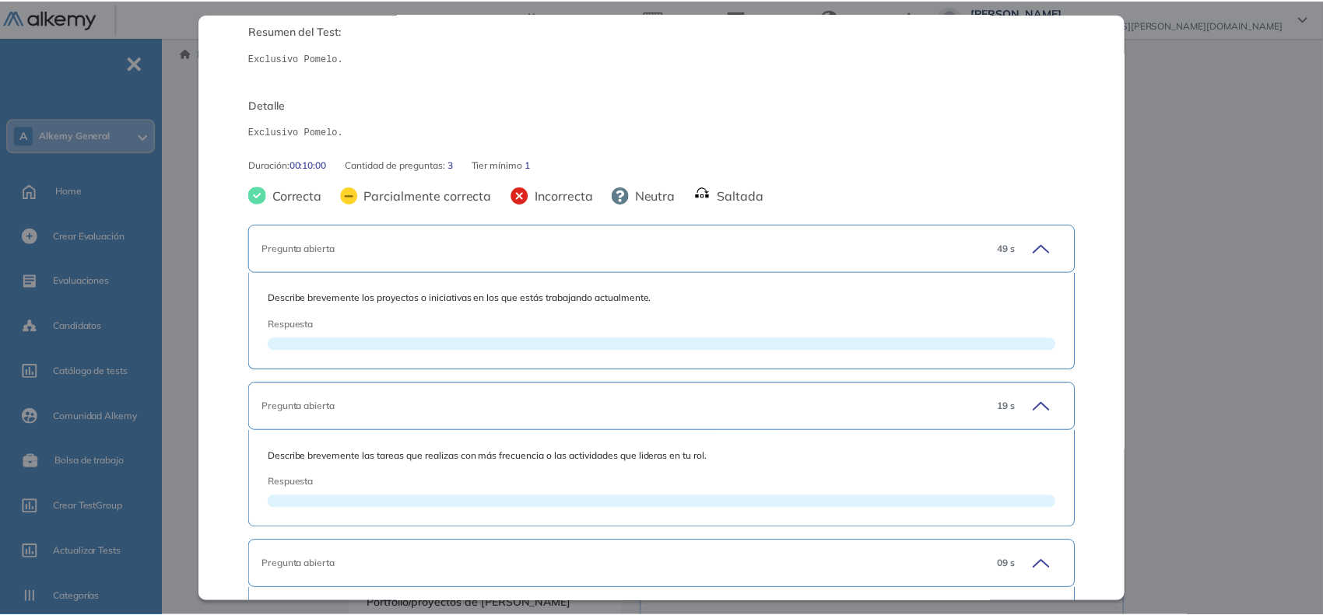
scroll to position [0, 0]
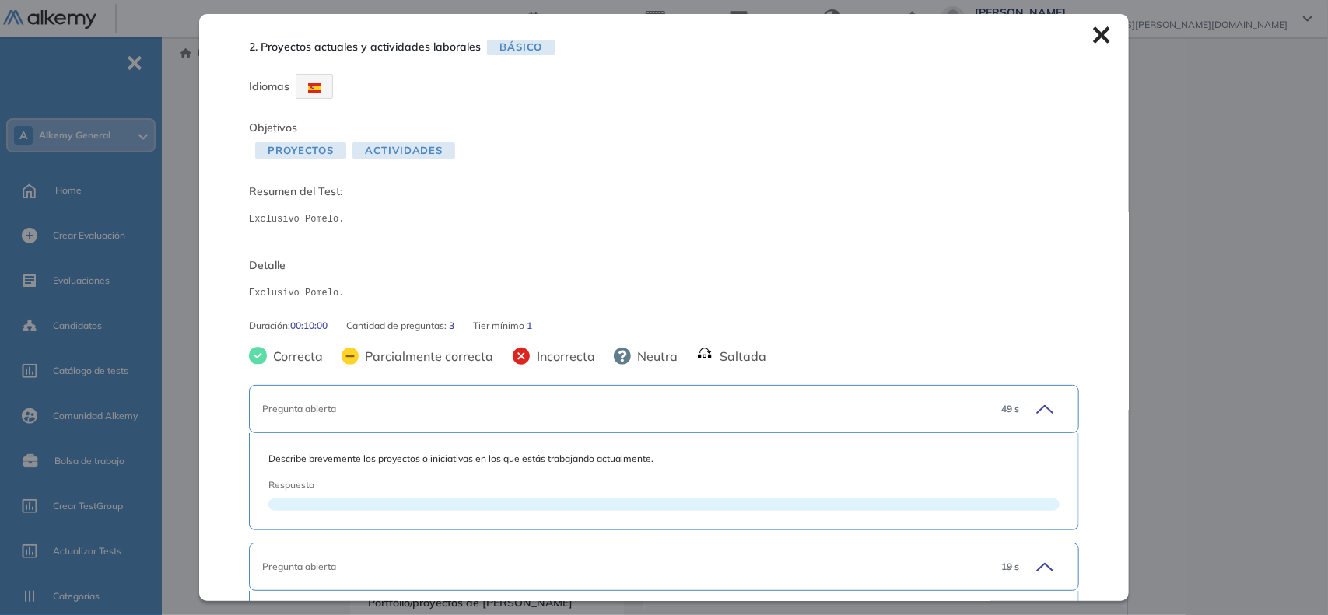
click at [1095, 25] on div "2. Proyectos actuales y actividades laborales Básico Idiomas Objetivos Proyecto…" at bounding box center [664, 307] width 930 height 587
click at [1093, 33] on icon at bounding box center [1101, 34] width 17 height 17
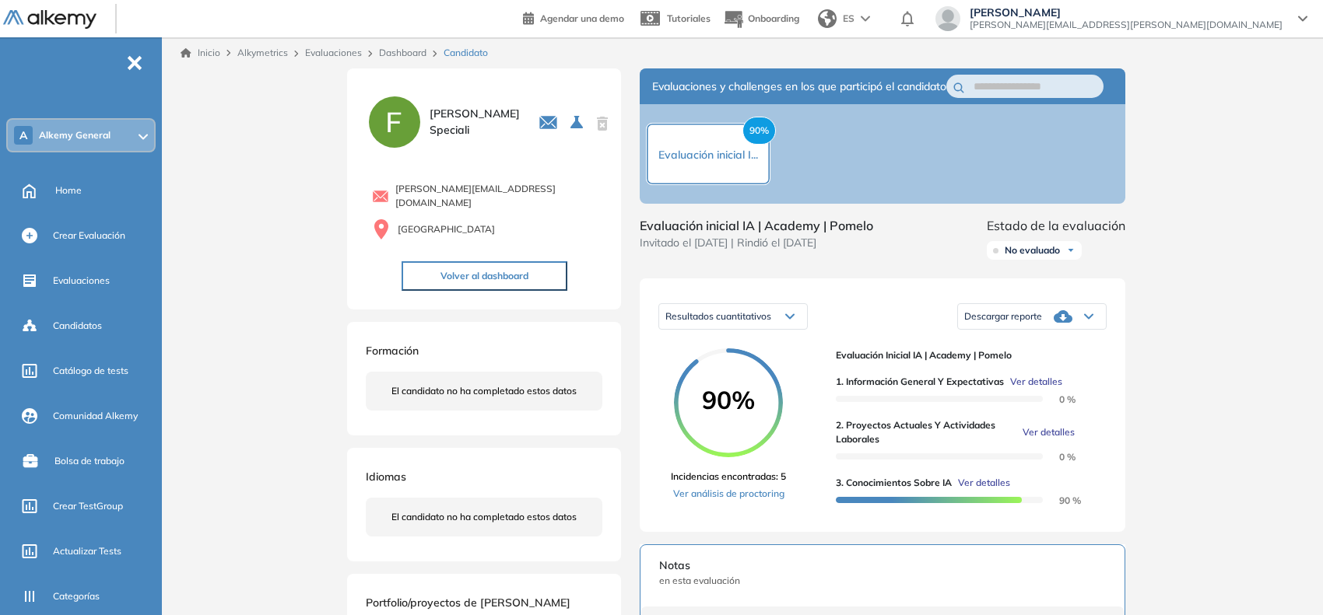
drag, startPoint x: 849, startPoint y: 510, endPoint x: 899, endPoint y: 406, distance: 115.5
click at [401, 48] on link "Dashboard" at bounding box center [402, 53] width 47 height 12
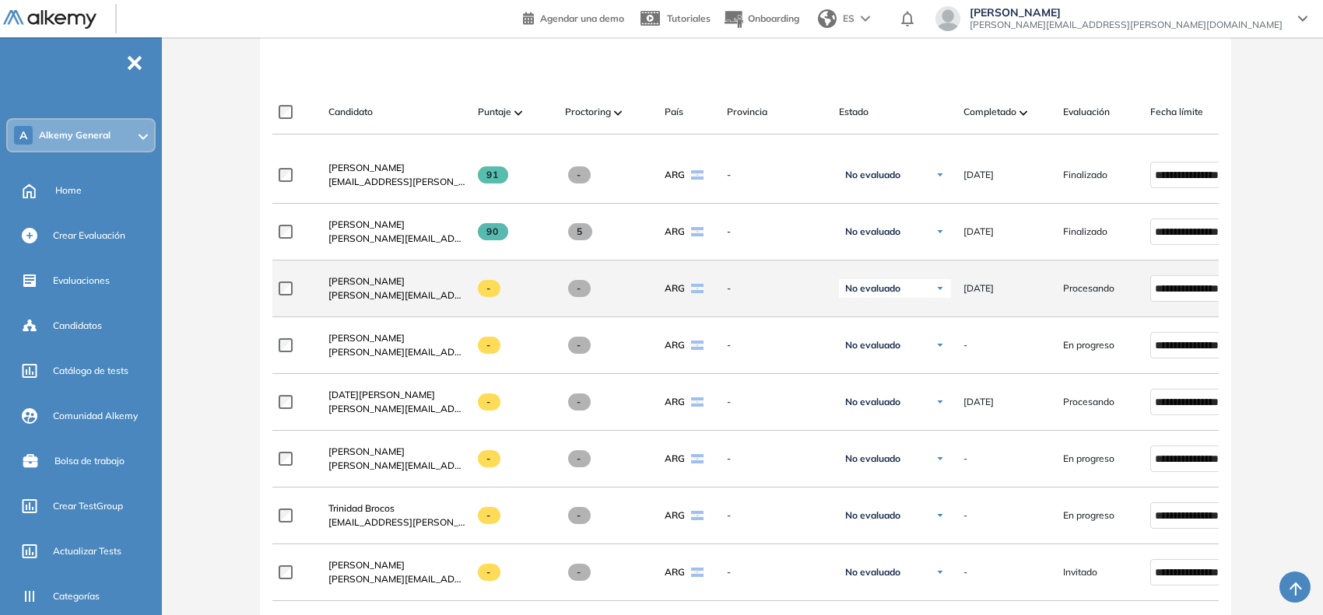
scroll to position [290, 0]
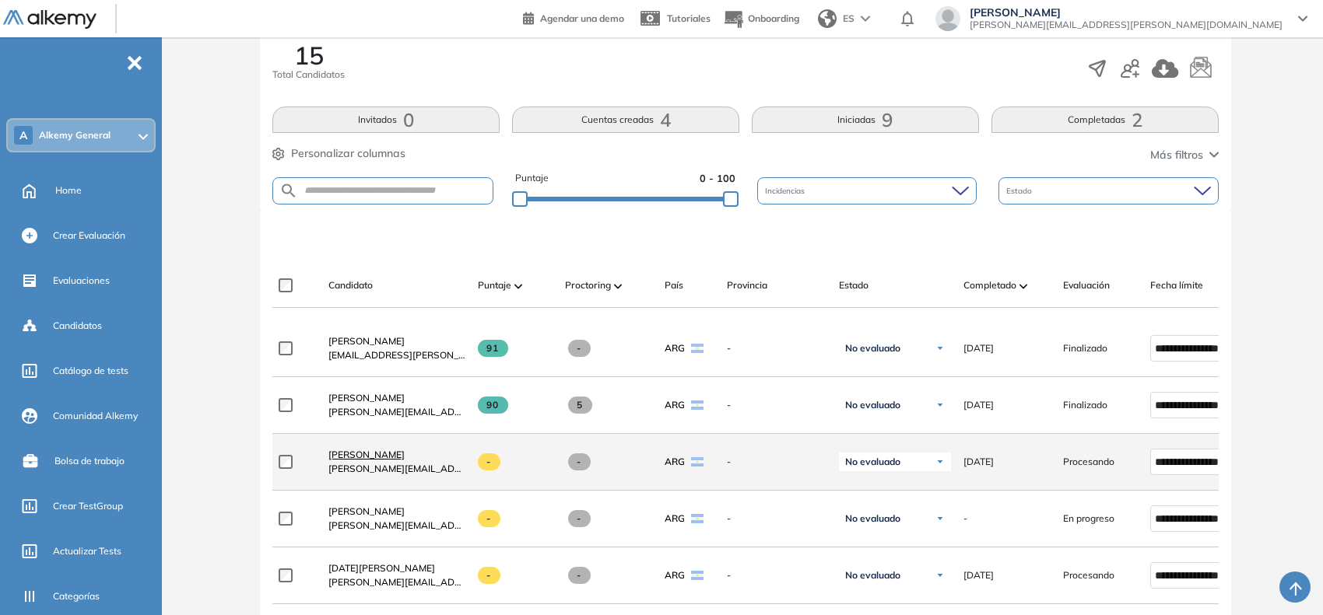
click at [344, 457] on span "[PERSON_NAME]" at bounding box center [366, 455] width 76 height 12
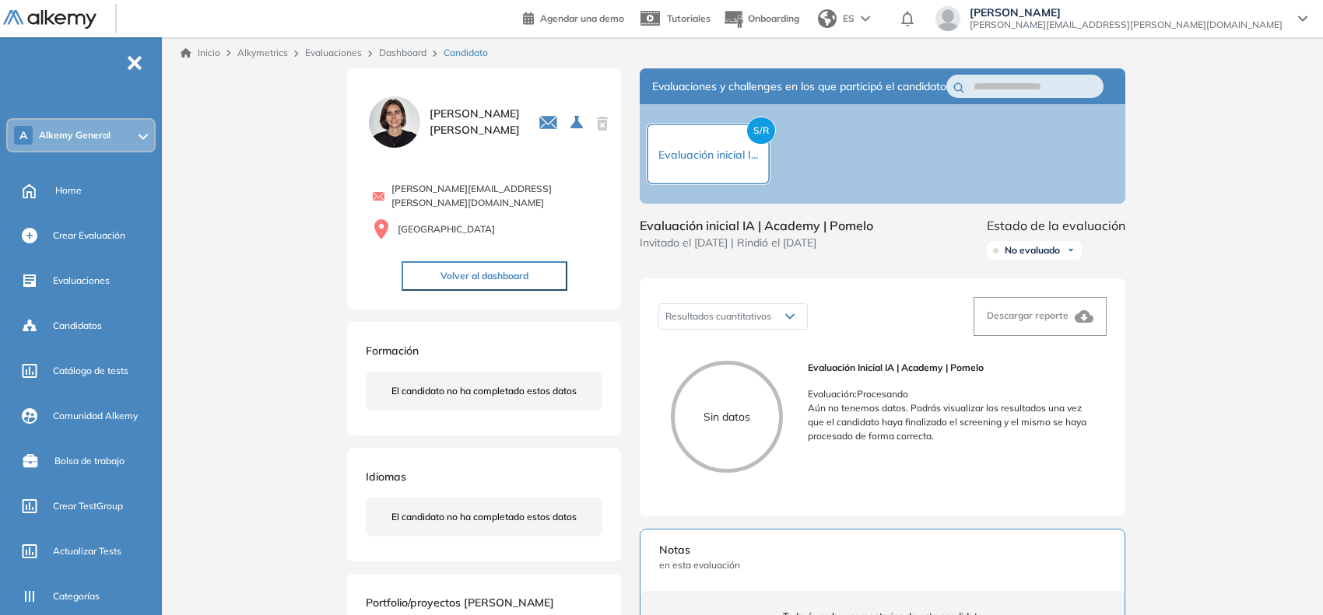
click at [387, 49] on link "Dashboard" at bounding box center [402, 53] width 47 height 12
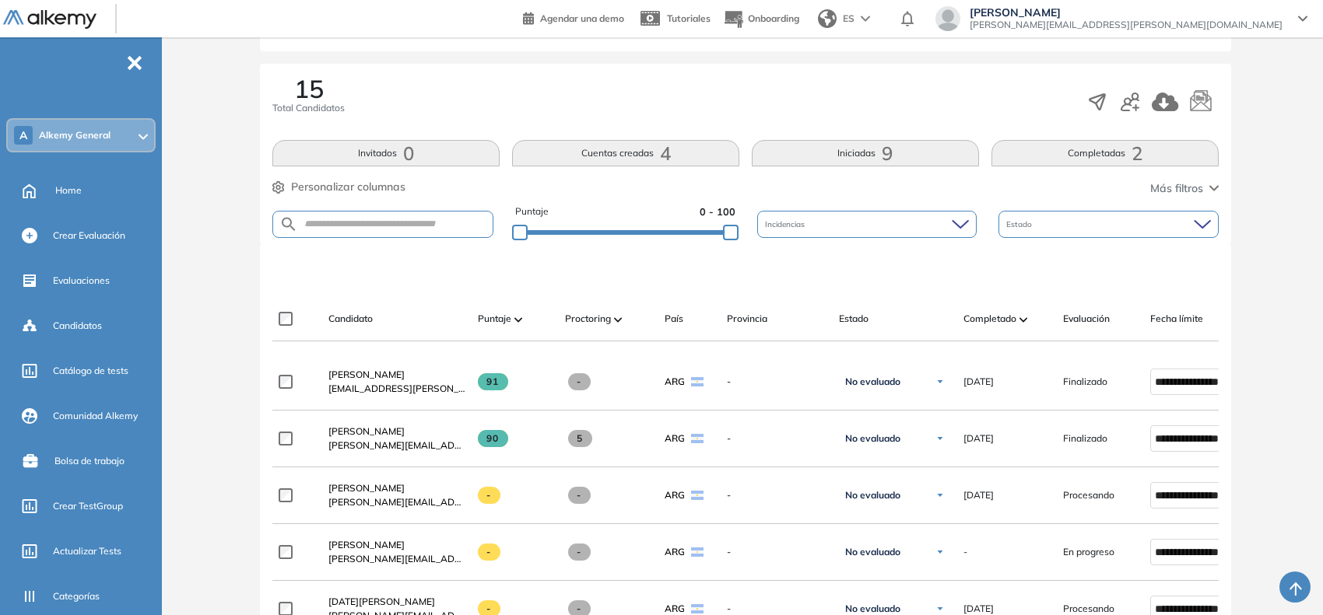
scroll to position [389, 0]
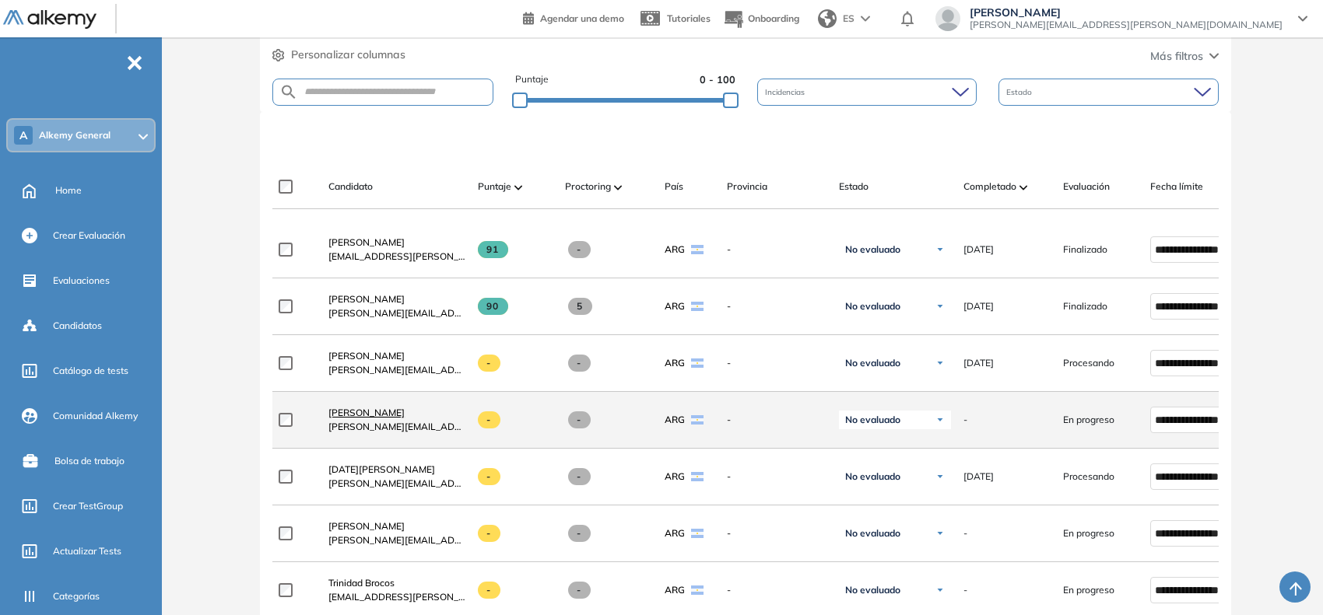
click at [378, 417] on span "[PERSON_NAME]" at bounding box center [366, 413] width 76 height 12
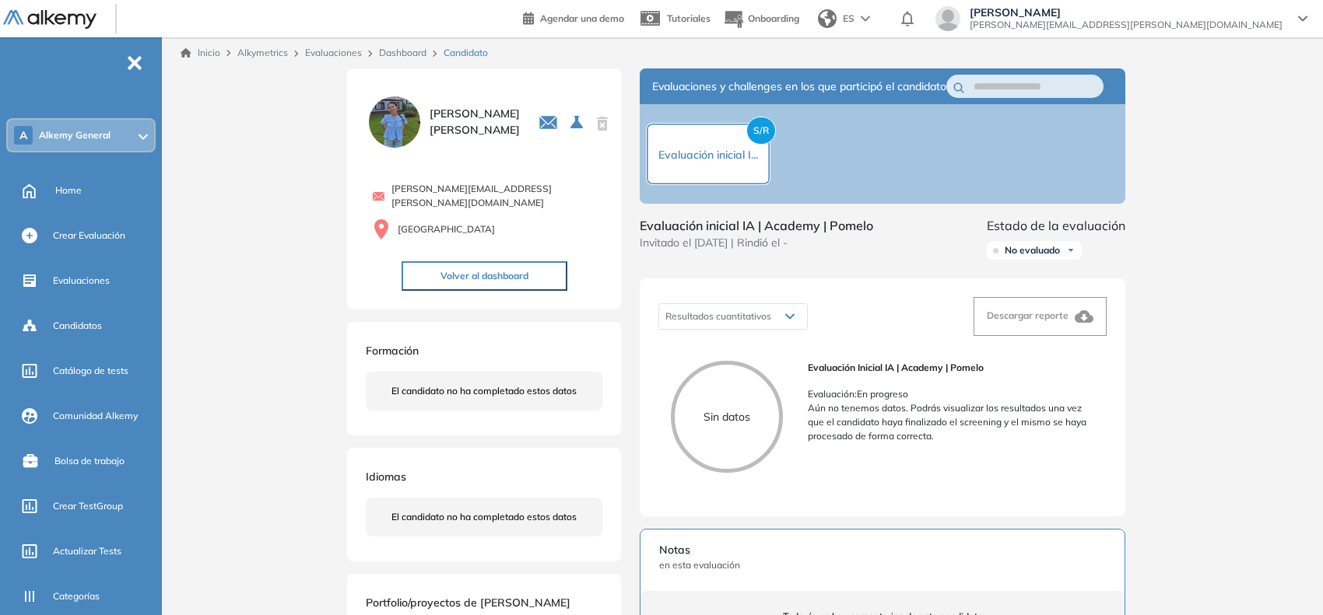
click at [391, 49] on link "Dashboard" at bounding box center [402, 53] width 47 height 12
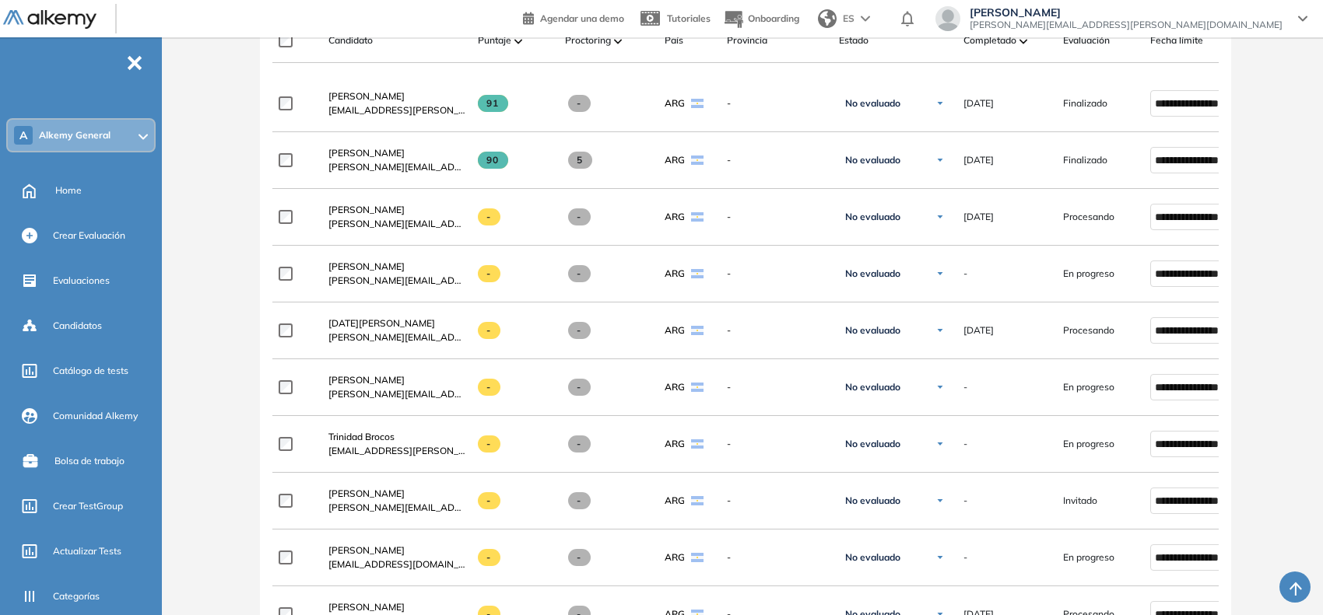
scroll to position [583, 0]
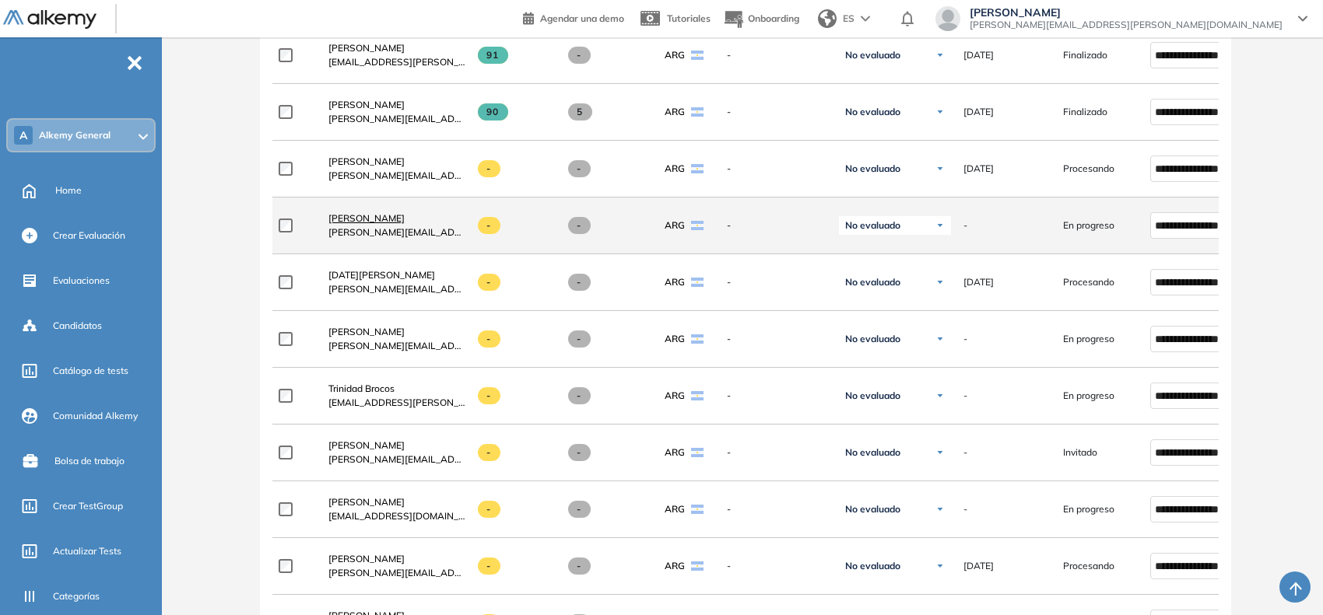
click at [374, 224] on span "[PERSON_NAME]" at bounding box center [366, 218] width 76 height 12
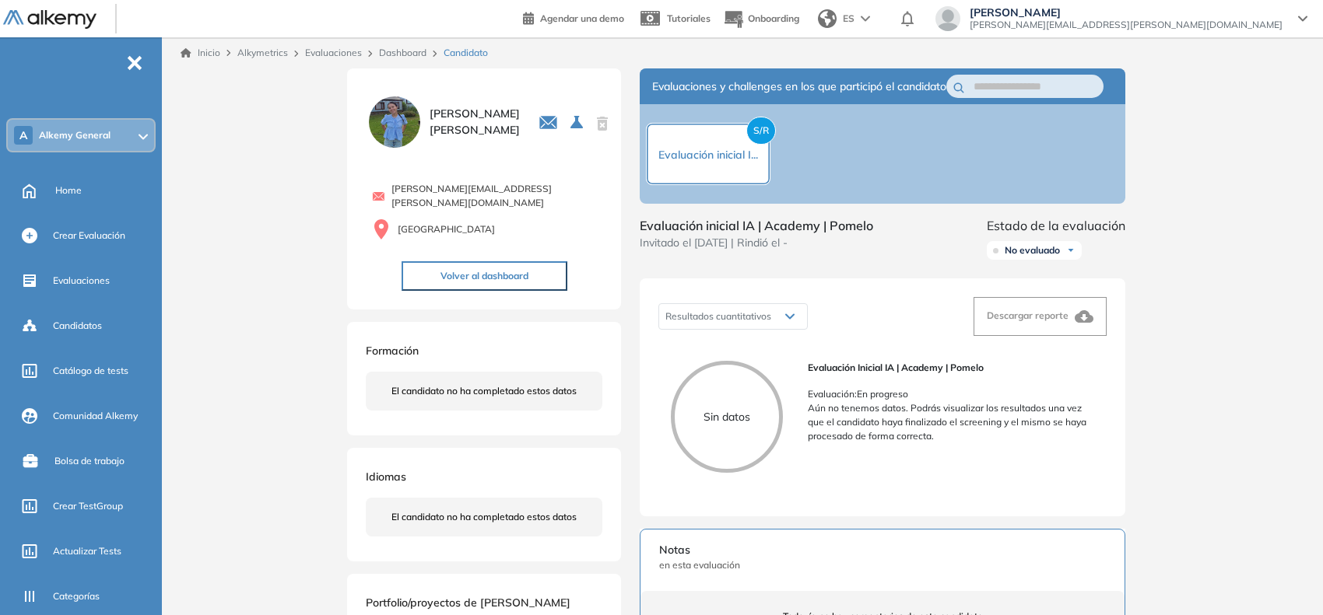
click at [413, 47] on link "Dashboard" at bounding box center [402, 53] width 47 height 12
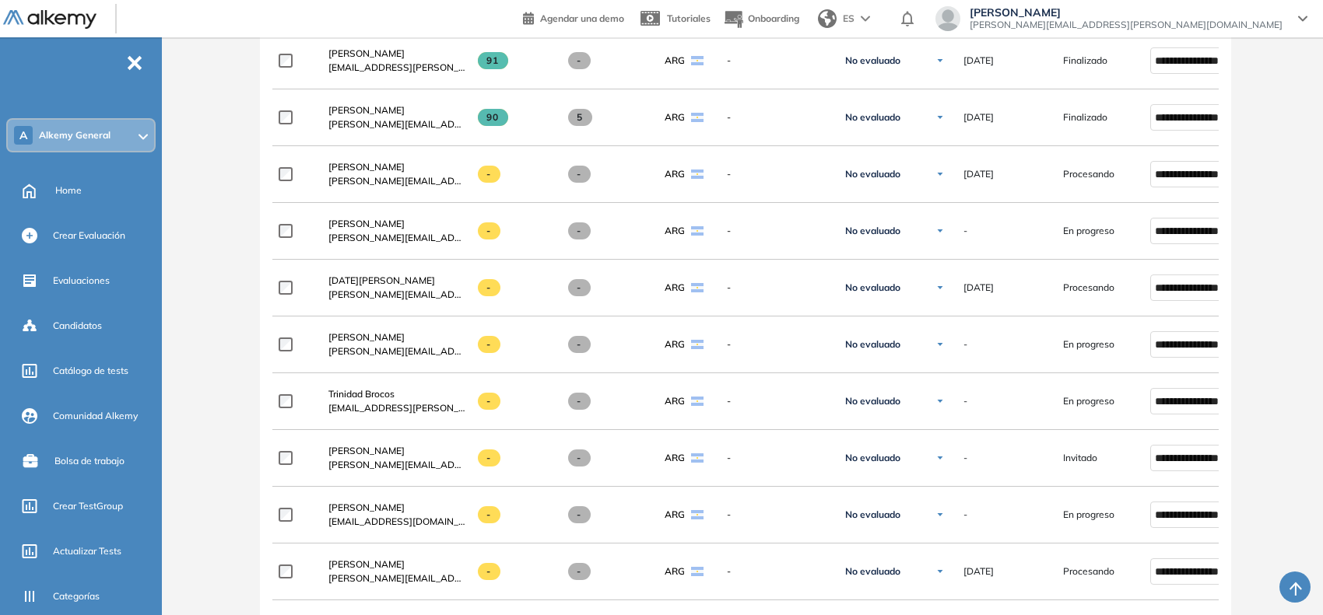
scroll to position [583, 0]
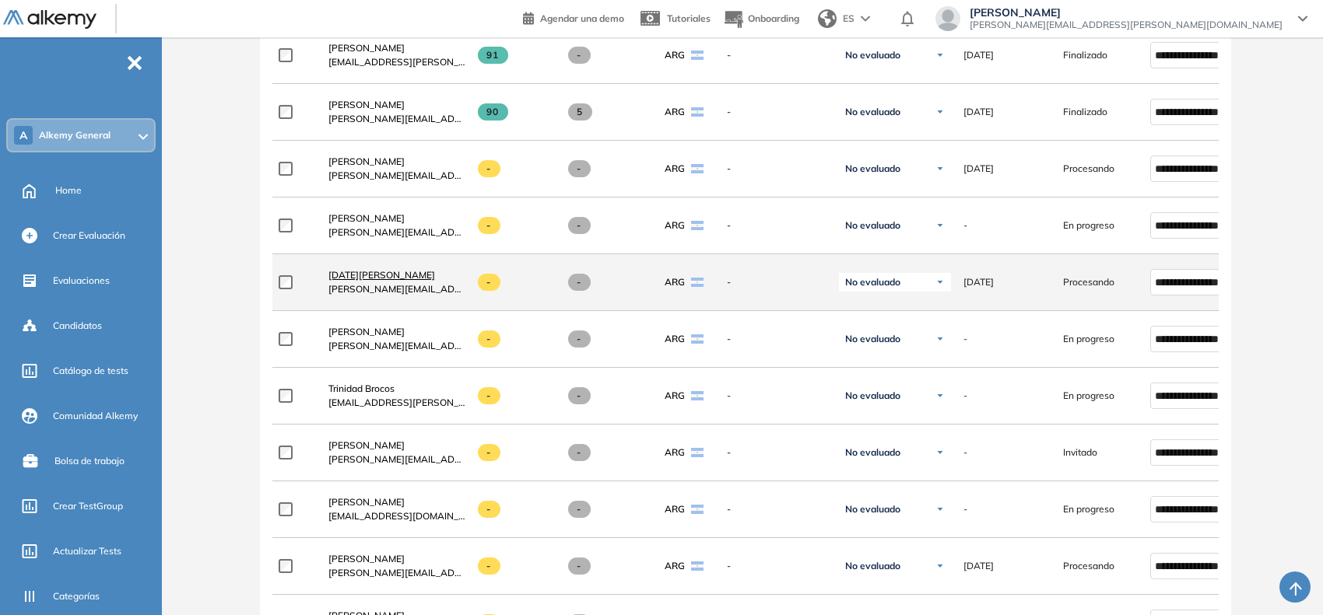
click at [379, 281] on span "[DATE][PERSON_NAME]" at bounding box center [381, 275] width 107 height 12
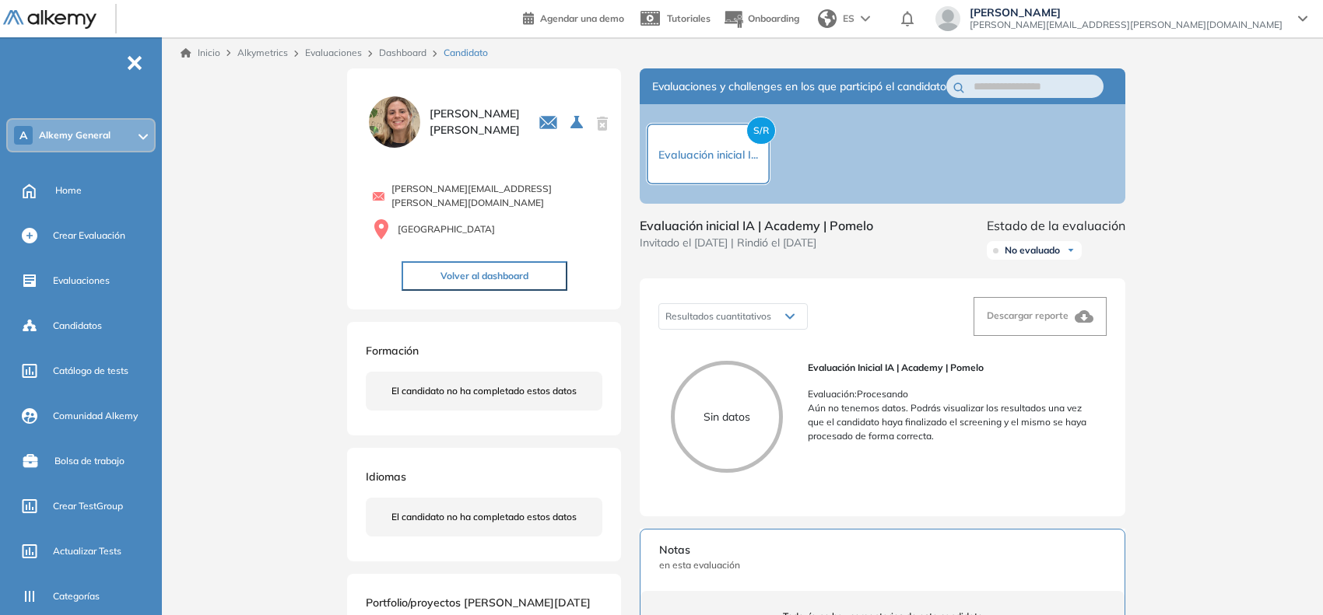
click at [410, 54] on link "Dashboard" at bounding box center [402, 53] width 47 height 12
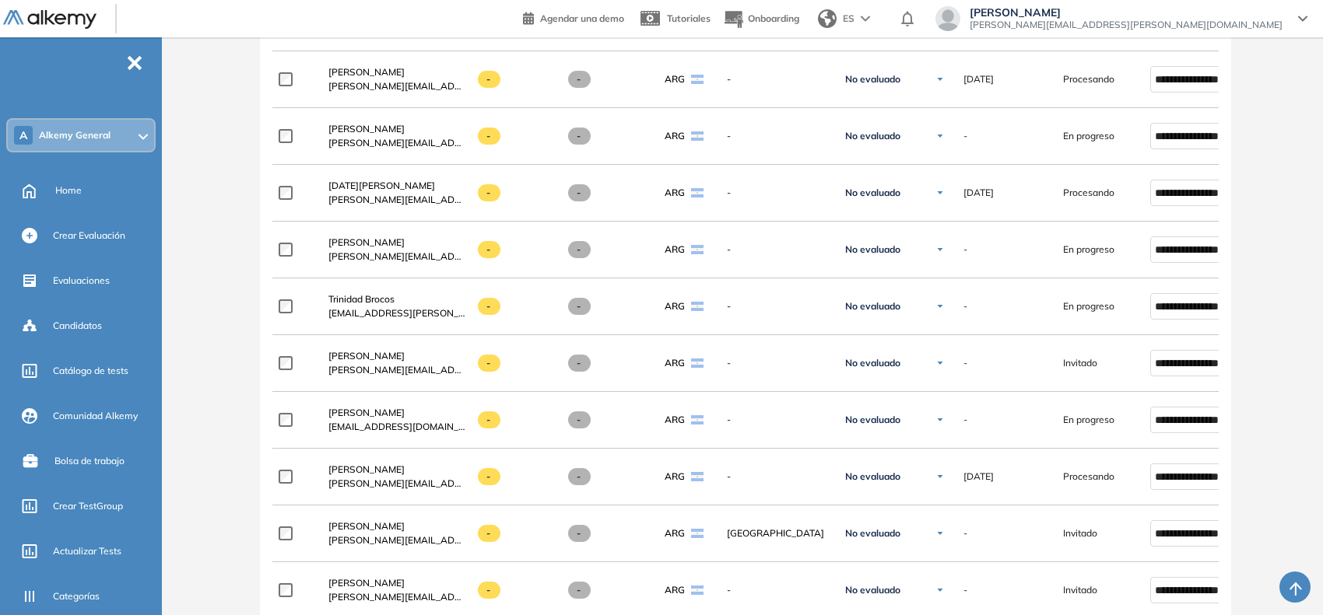
scroll to position [681, 0]
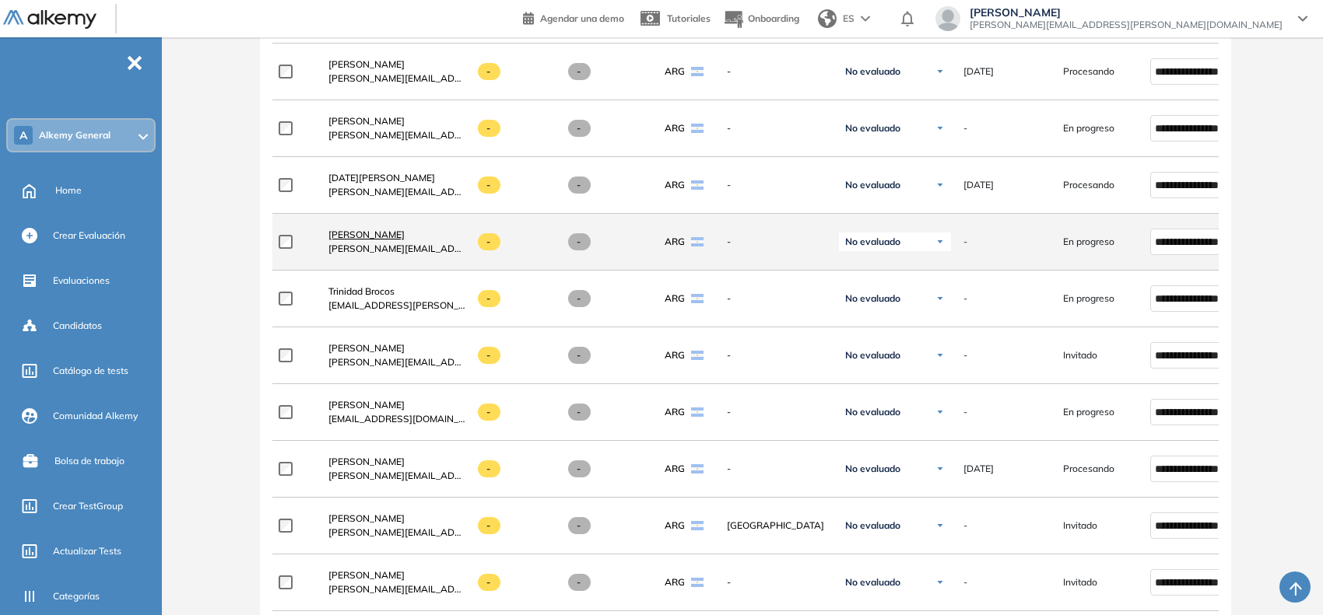
click at [389, 240] on span "[PERSON_NAME]" at bounding box center [366, 235] width 76 height 12
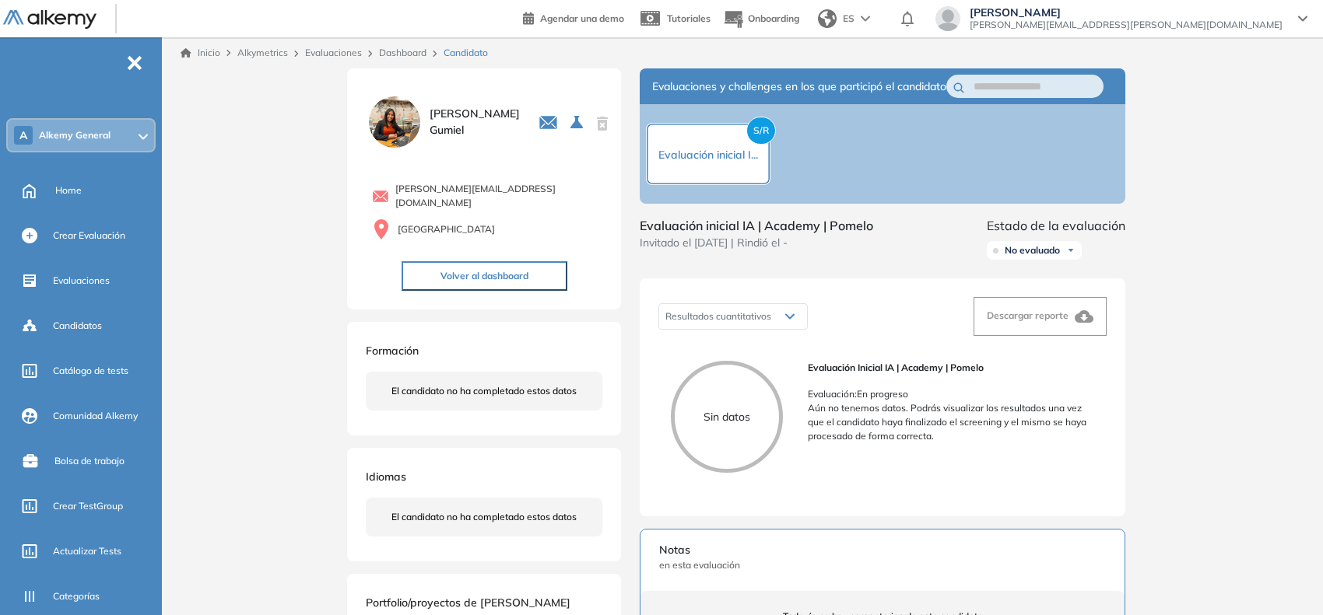
click at [411, 53] on link "Dashboard" at bounding box center [402, 53] width 47 height 12
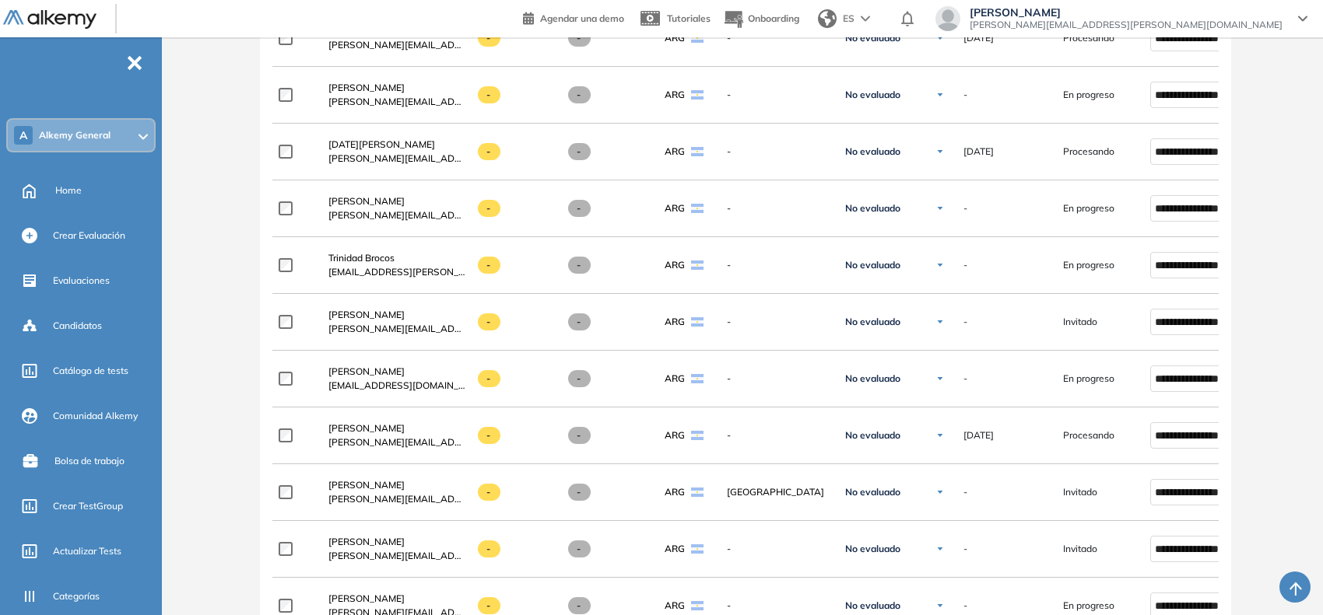
scroll to position [778, 0]
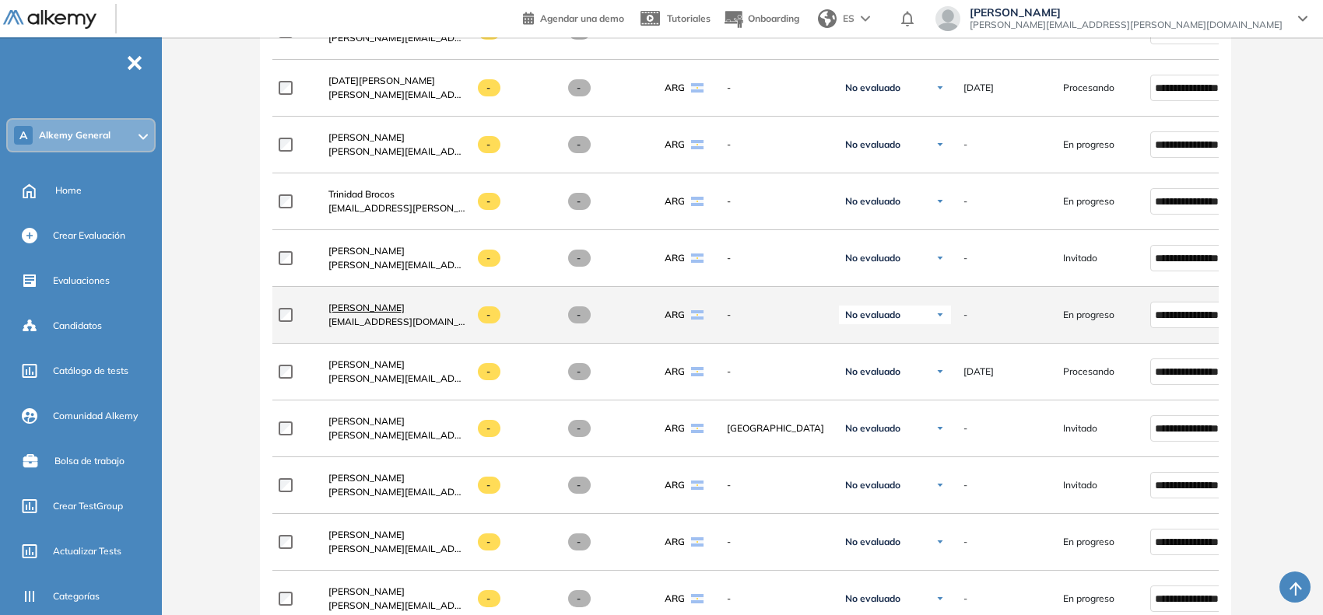
click at [380, 313] on span "[PERSON_NAME]" at bounding box center [366, 308] width 76 height 12
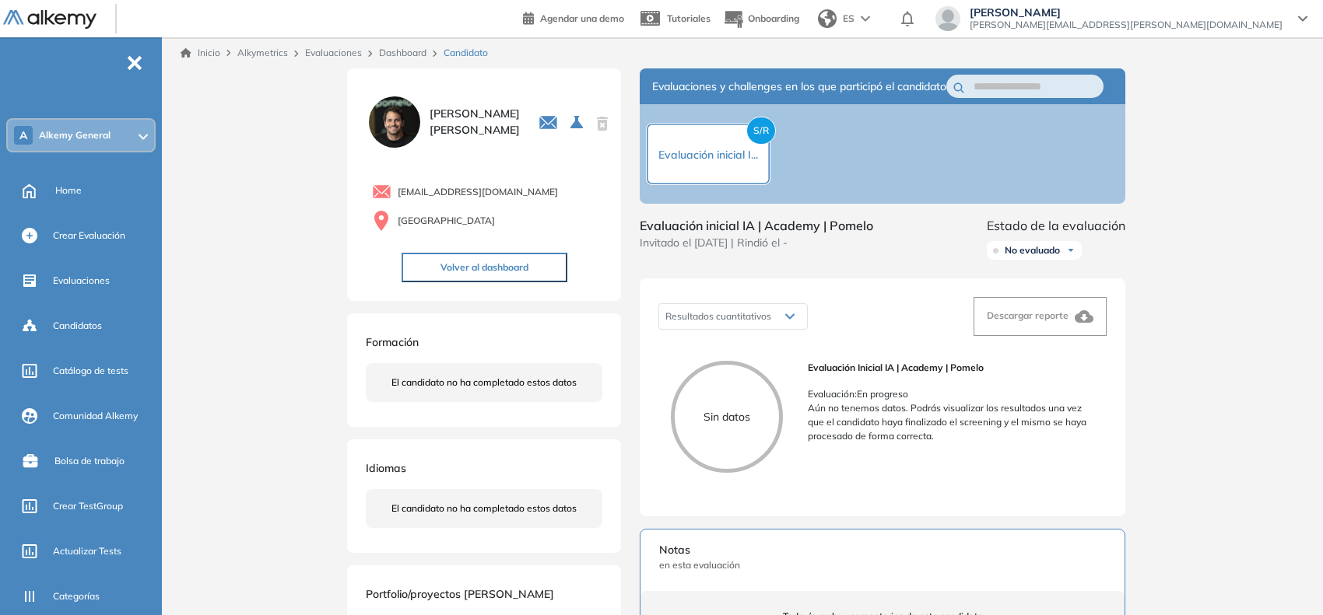
click at [405, 53] on link "Dashboard" at bounding box center [402, 53] width 47 height 12
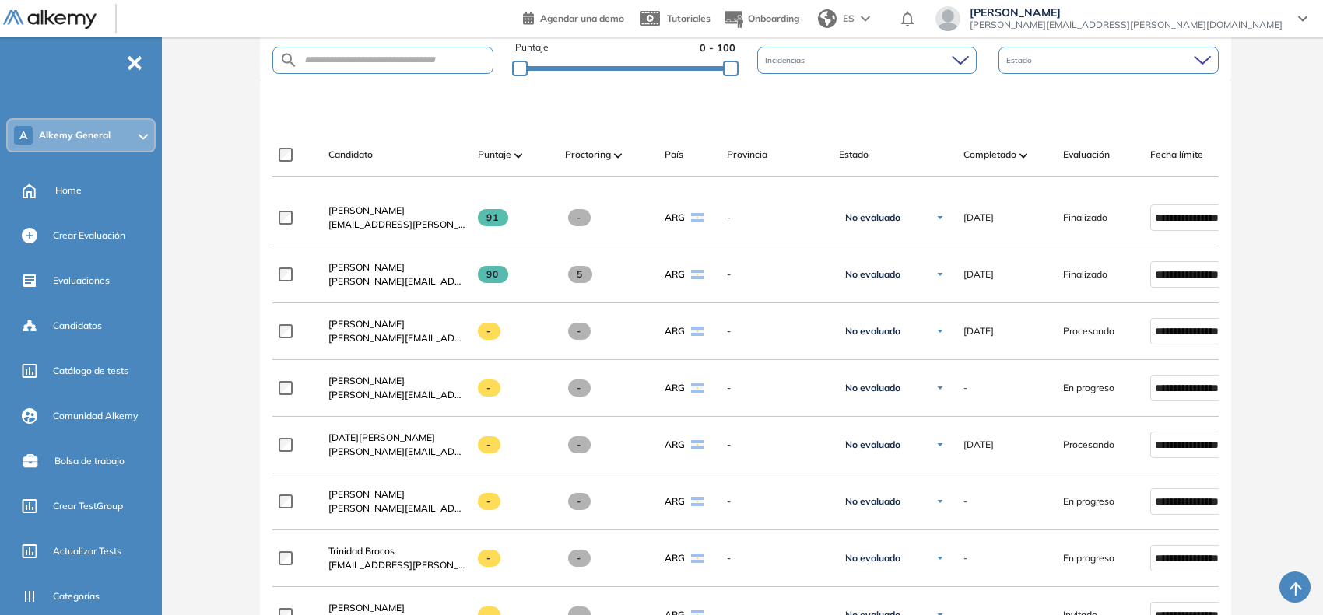
scroll to position [290, 0]
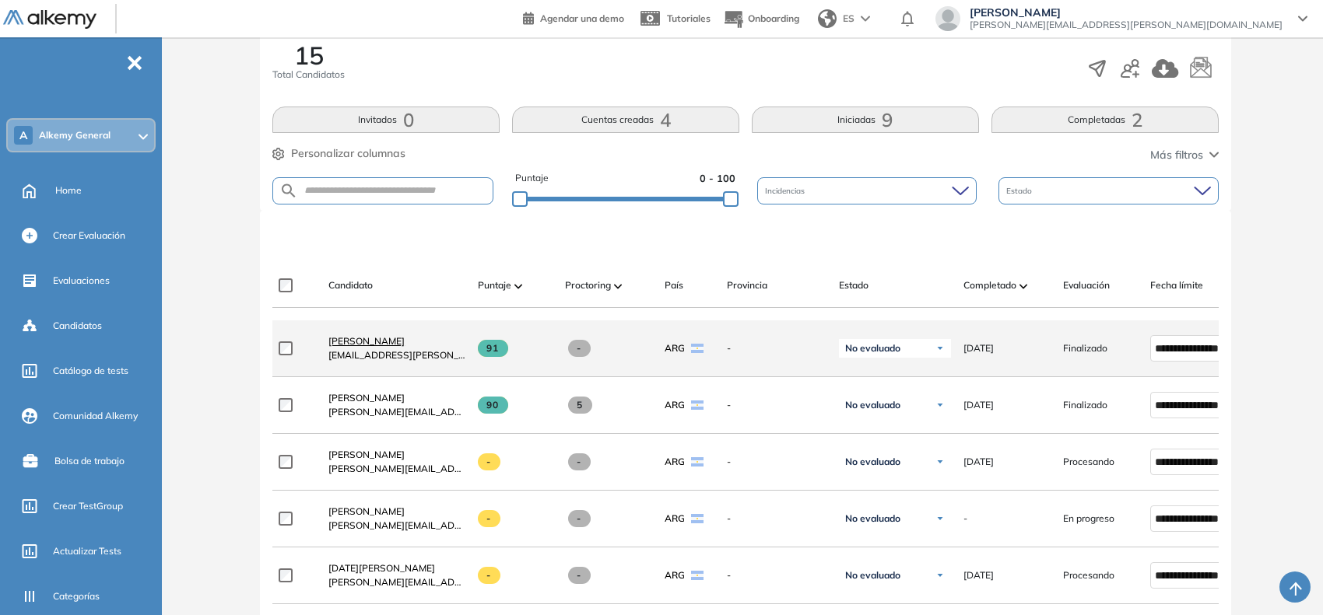
click at [338, 339] on link "[PERSON_NAME]" at bounding box center [396, 342] width 137 height 14
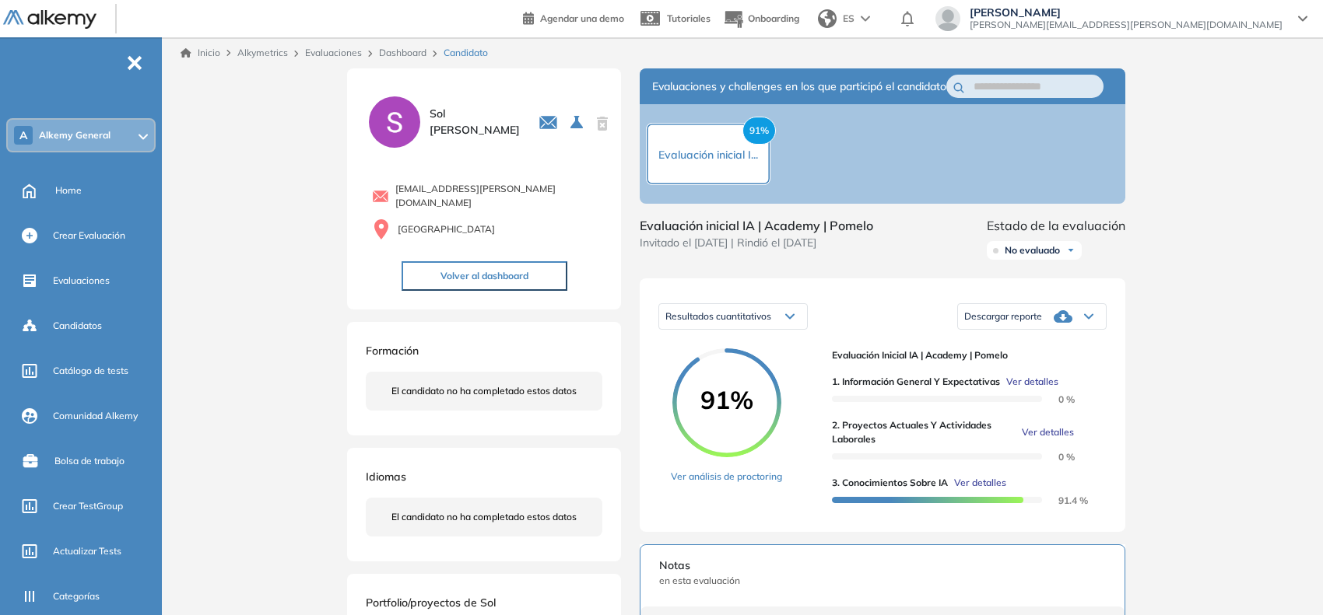
click at [1027, 440] on span "Ver detalles" at bounding box center [1047, 433] width 52 height 14
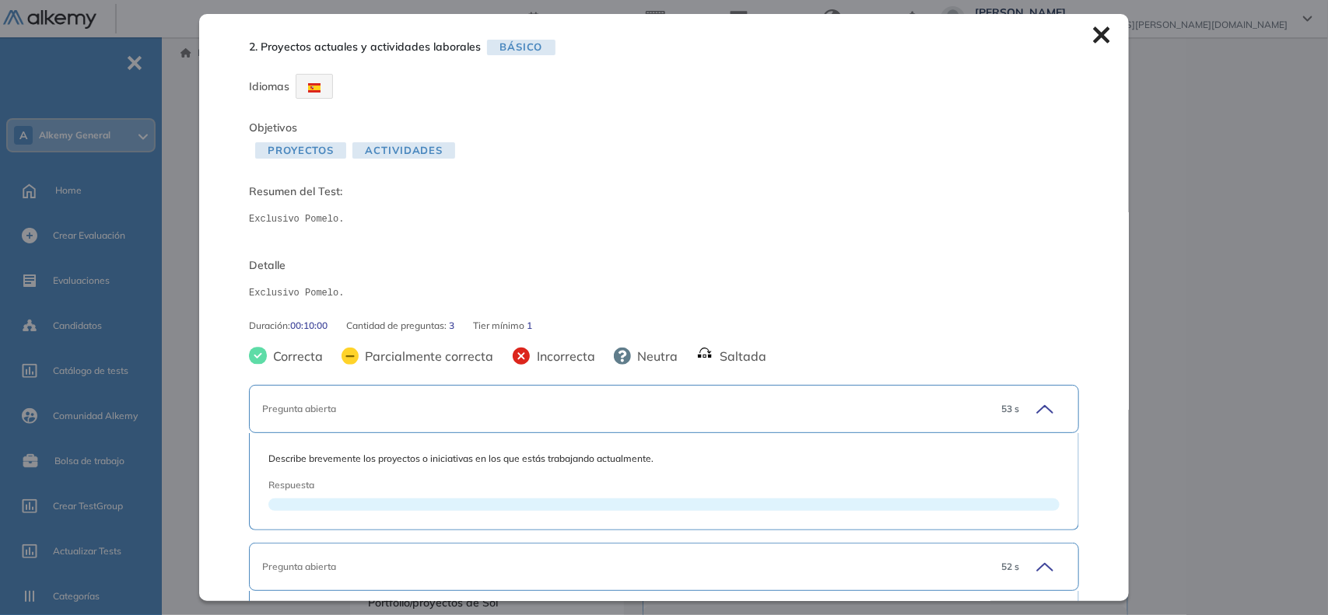
click at [1074, 44] on div "2. Proyectos actuales y actividades laborales Básico Idiomas Objetivos Proyecto…" at bounding box center [664, 307] width 930 height 587
click at [1093, 37] on icon at bounding box center [1101, 35] width 16 height 16
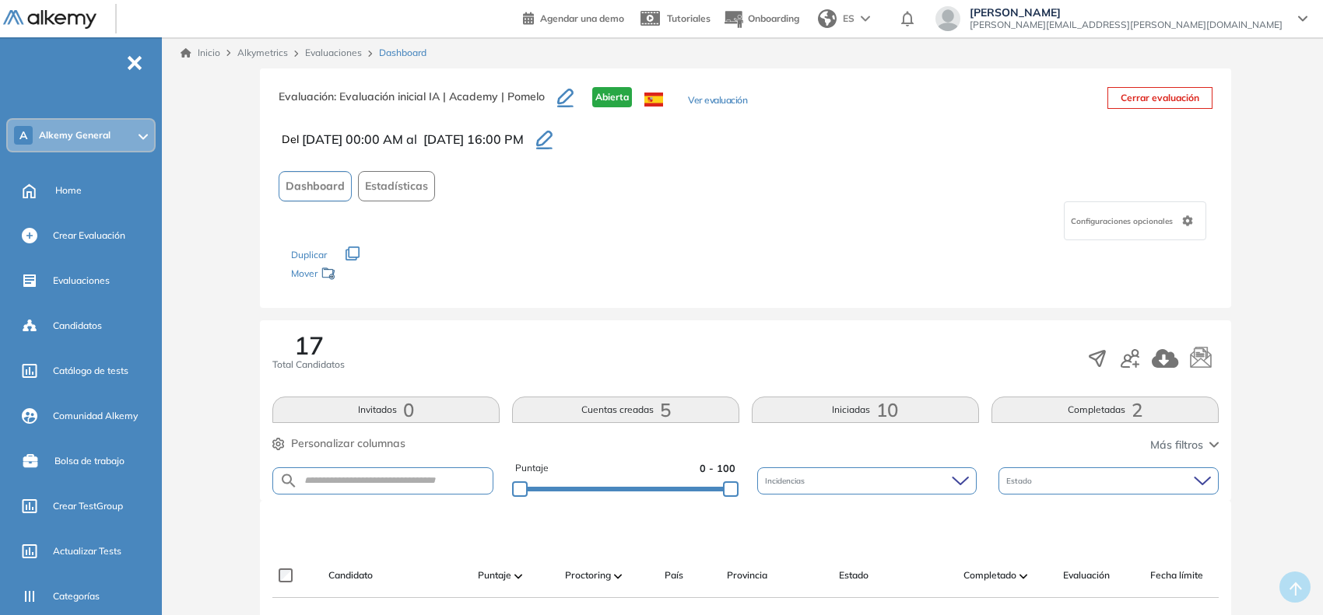
click at [818, 367] on div "17 Total Candidatos" at bounding box center [745, 358] width 946 height 51
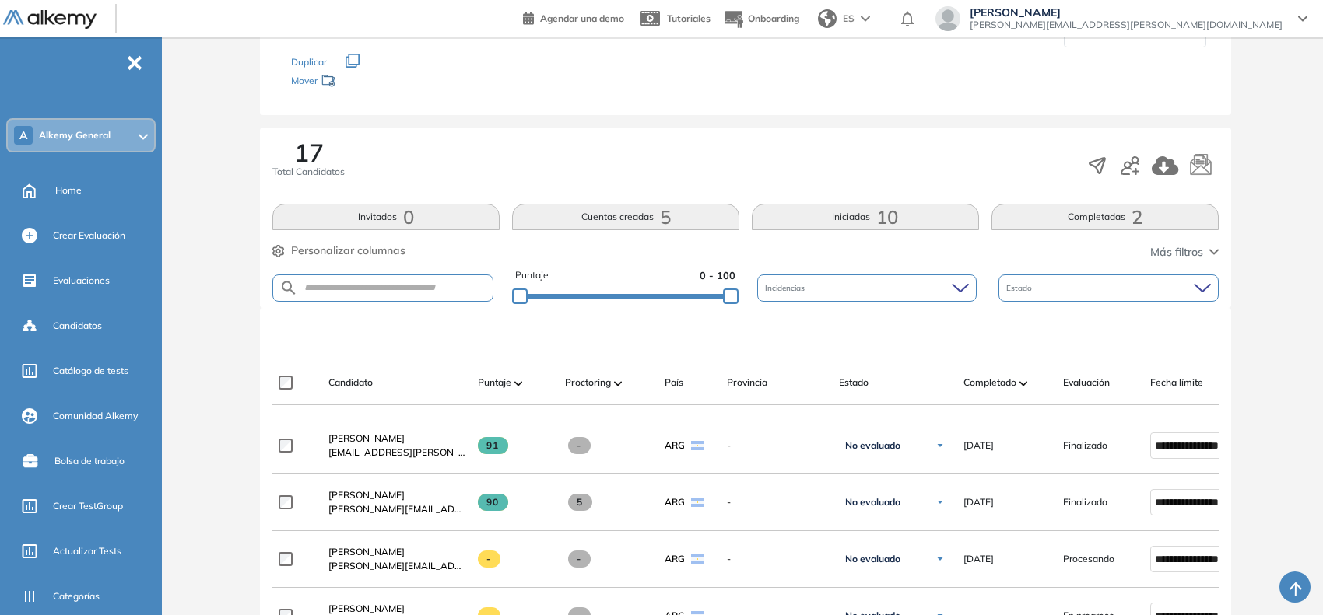
scroll to position [194, 0]
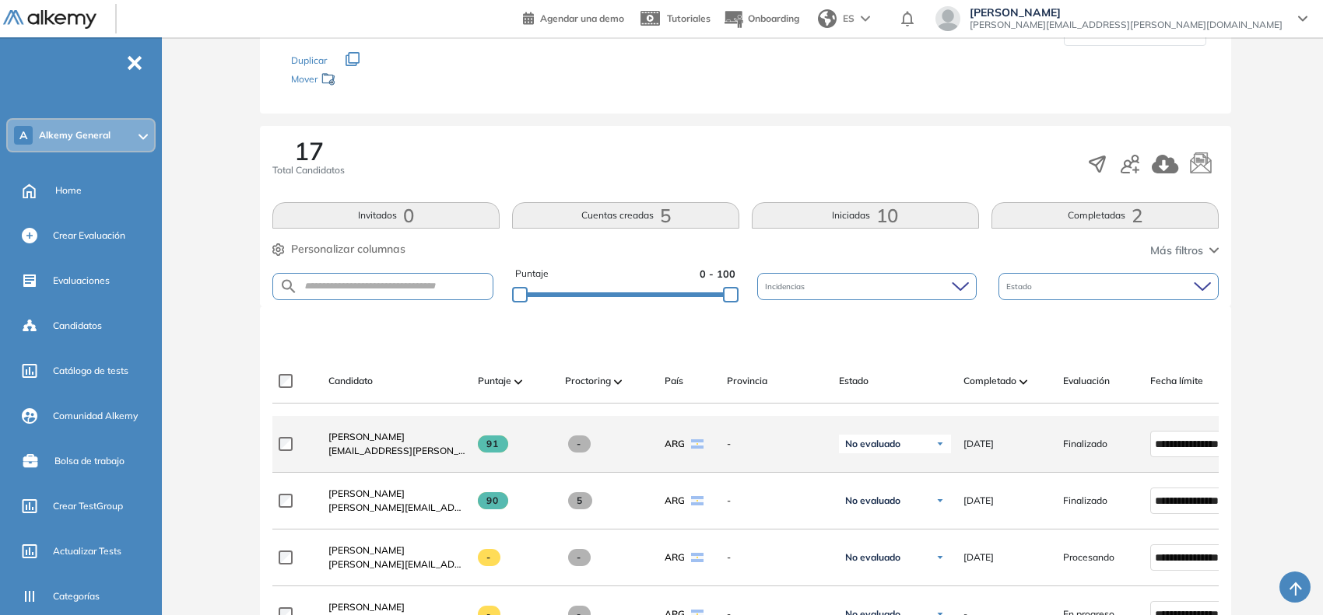
click at [441, 471] on div "[PERSON_NAME] [EMAIL_ADDRESS][PERSON_NAME][DOMAIN_NAME]" at bounding box center [390, 444] width 149 height 53
click at [363, 438] on span "[PERSON_NAME]" at bounding box center [366, 437] width 76 height 12
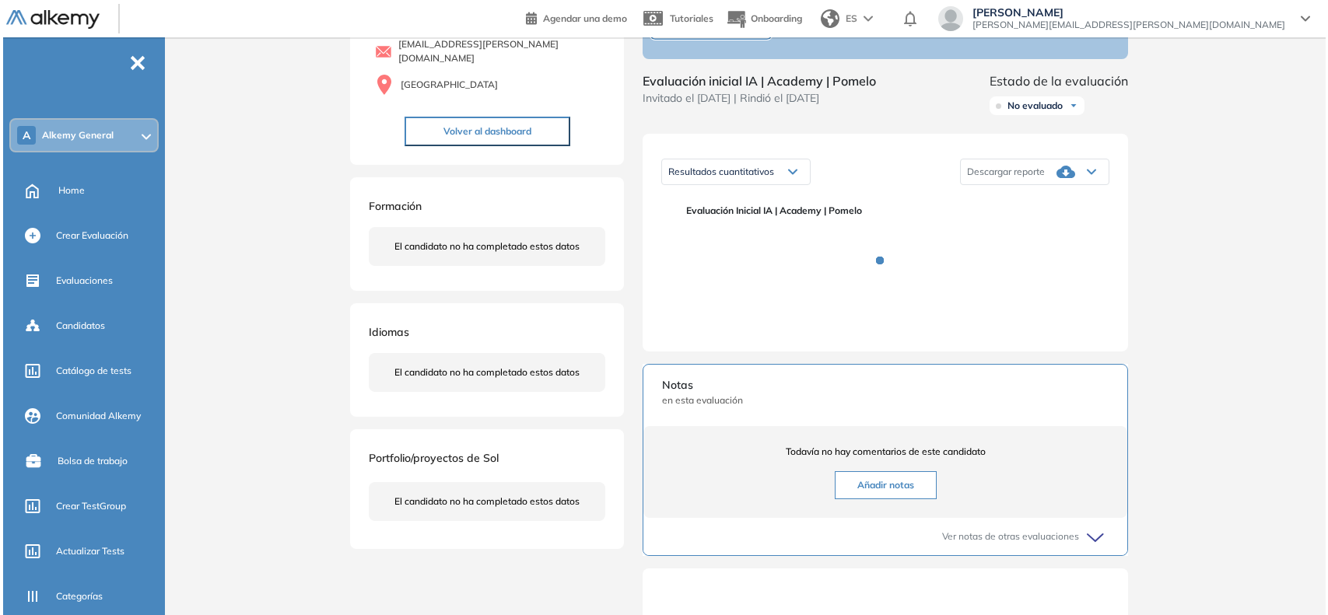
scroll to position [194, 0]
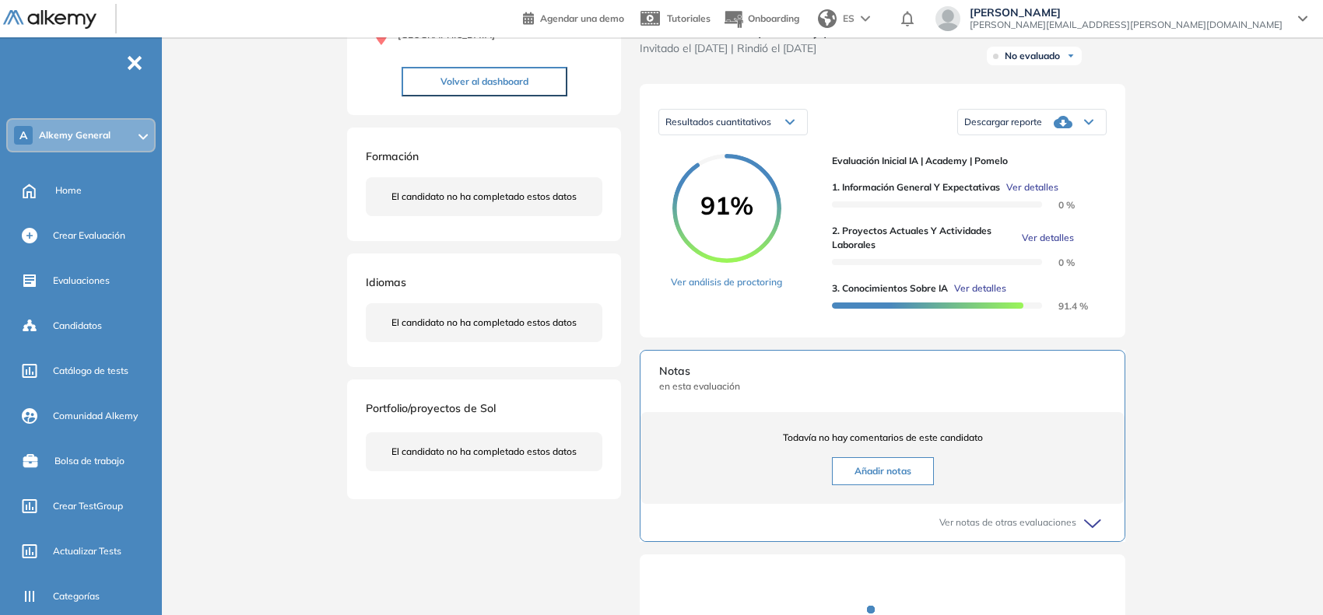
click at [1002, 296] on span "Ver detalles" at bounding box center [980, 289] width 52 height 14
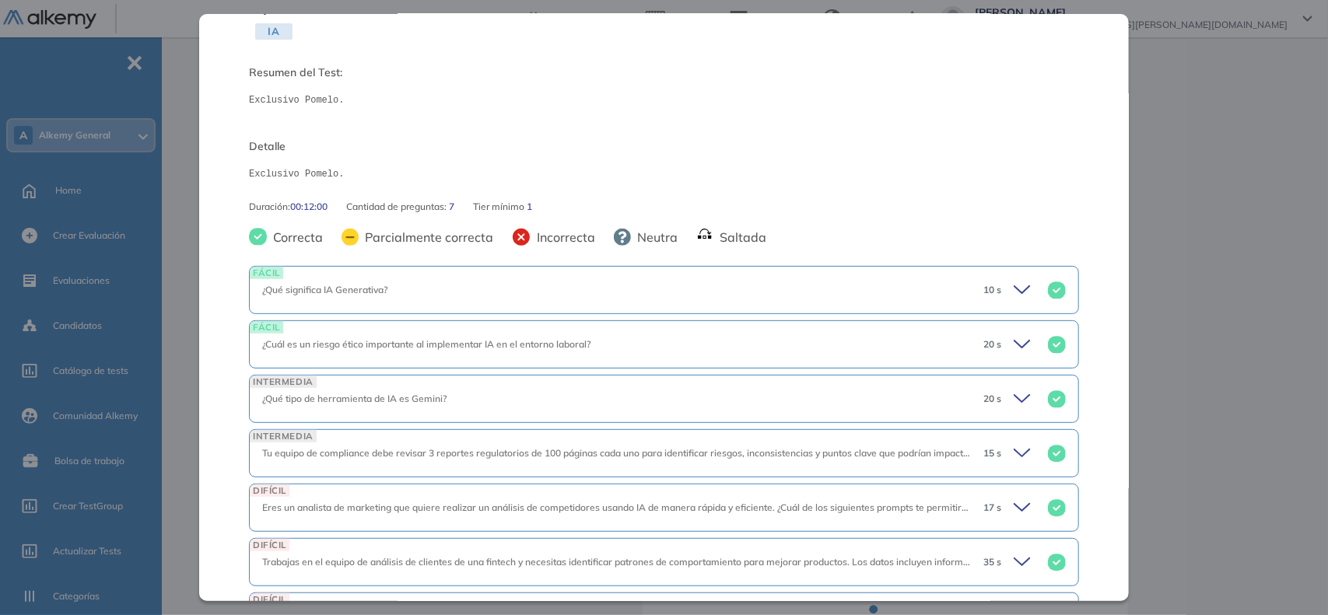
scroll to position [224, 0]
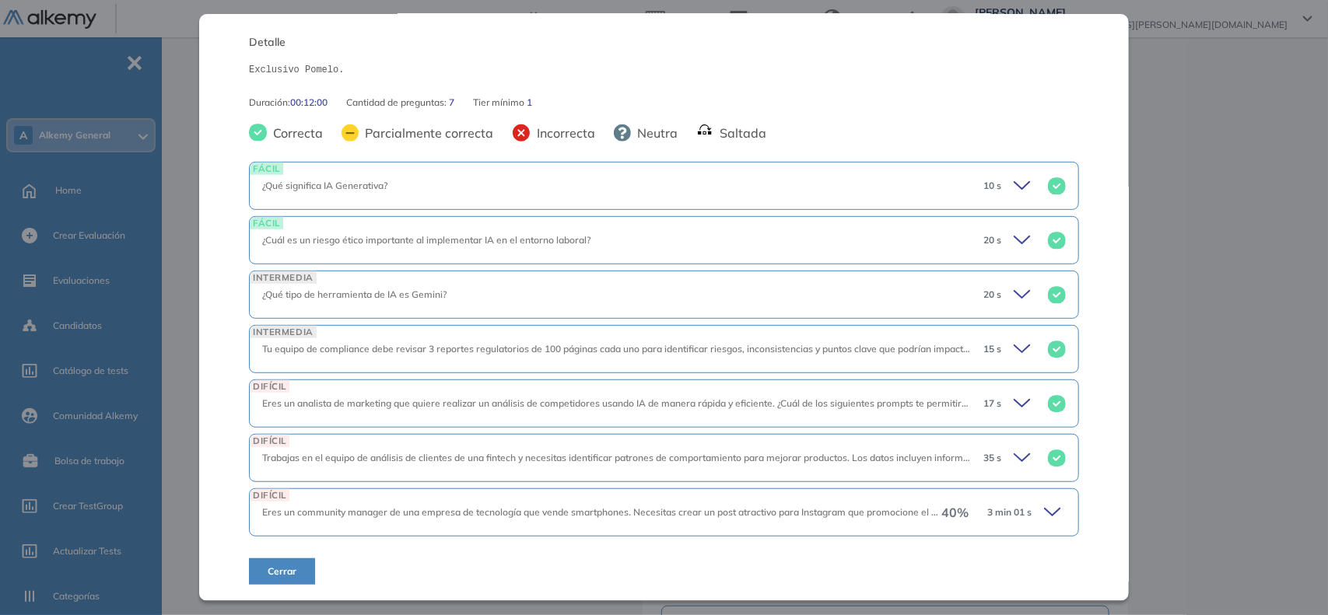
click at [1045, 513] on icon at bounding box center [1053, 512] width 16 height 7
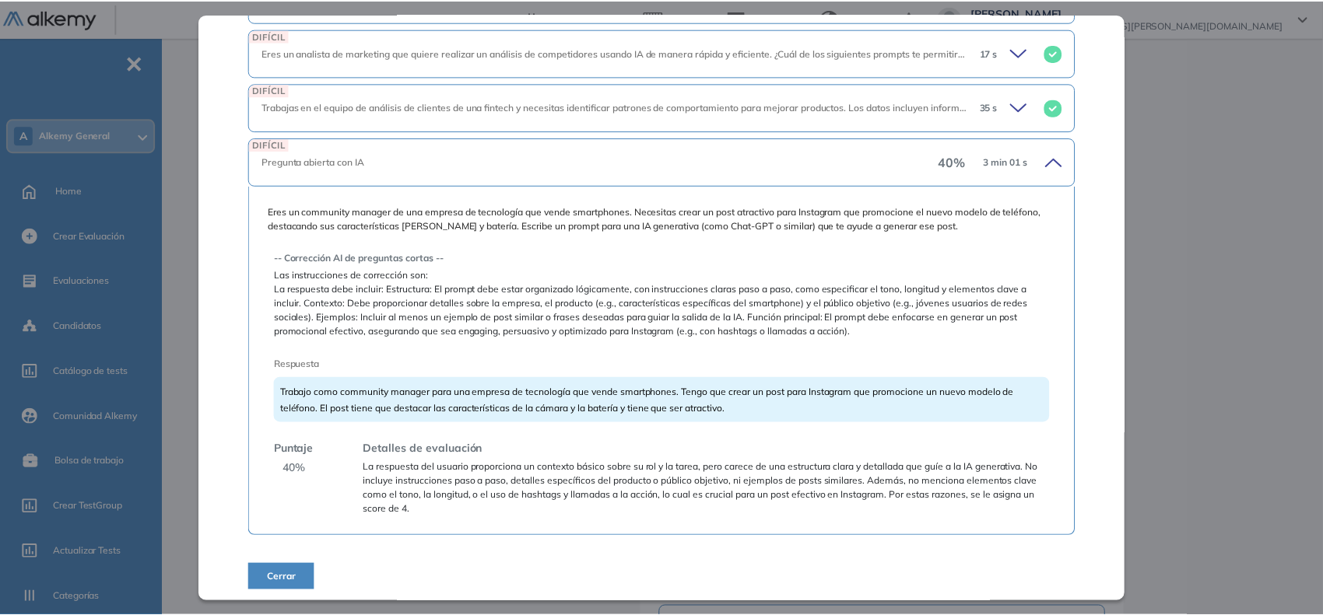
scroll to position [581, 0]
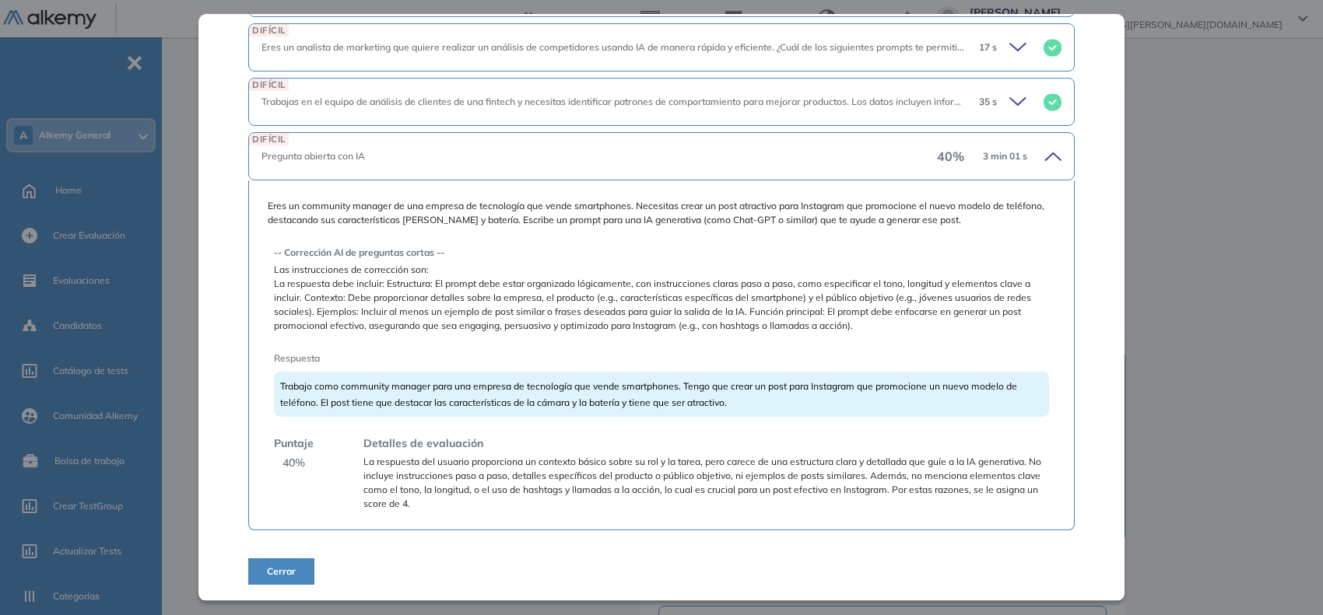
click at [1225, 337] on div "Inicio Alkymetrics Evaluaciones Dashboard Candidato 3. Conocimientos sobre IA B…" at bounding box center [745, 310] width 1154 height 934
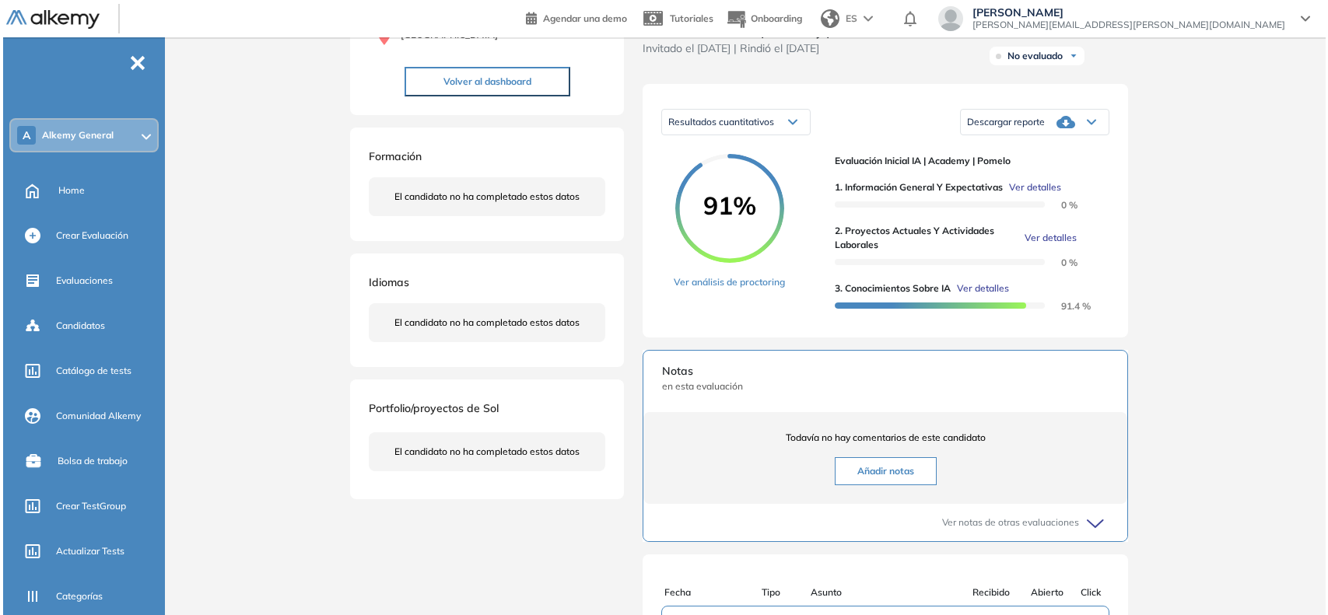
scroll to position [97, 0]
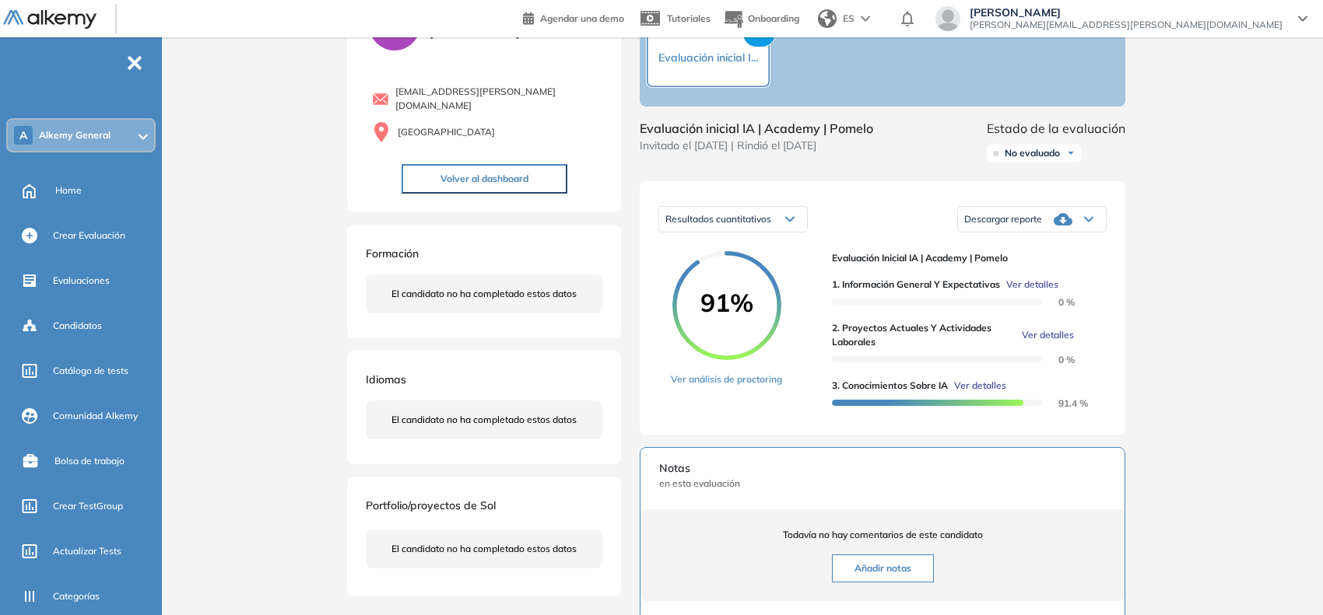
click at [997, 393] on span "Ver detalles" at bounding box center [980, 386] width 52 height 14
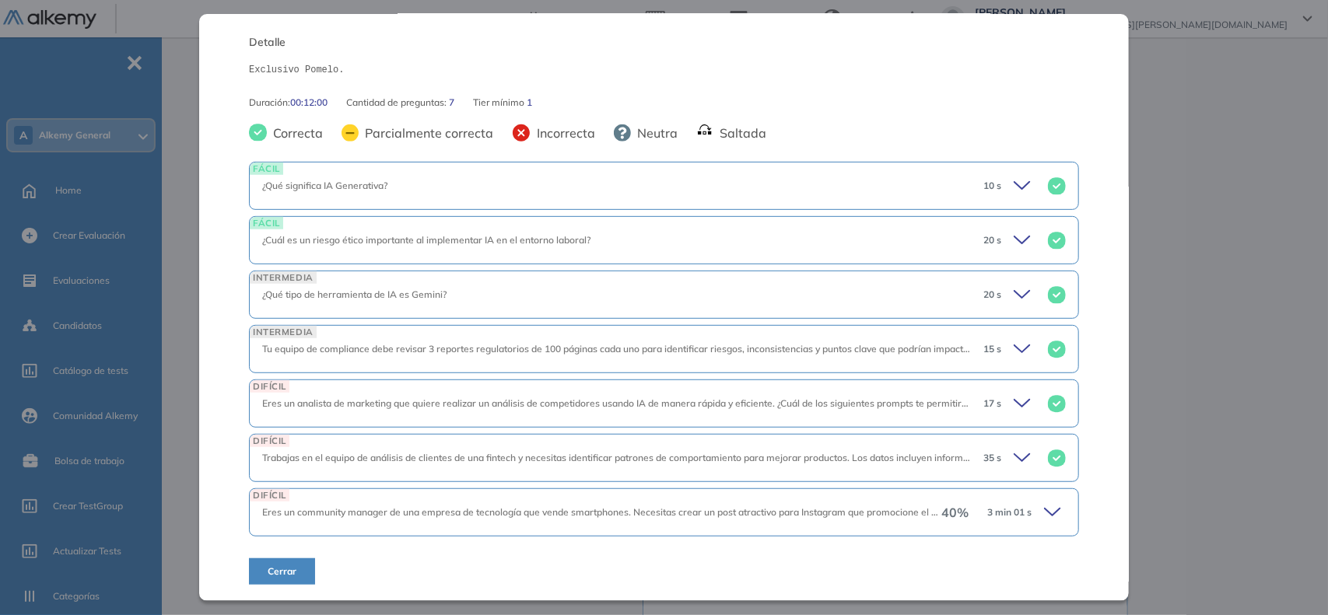
scroll to position [224, 0]
click at [1050, 491] on div "DIFÍCIL Eres un community manager de una empresa de tecnología que vende smartp…" at bounding box center [664, 513] width 830 height 48
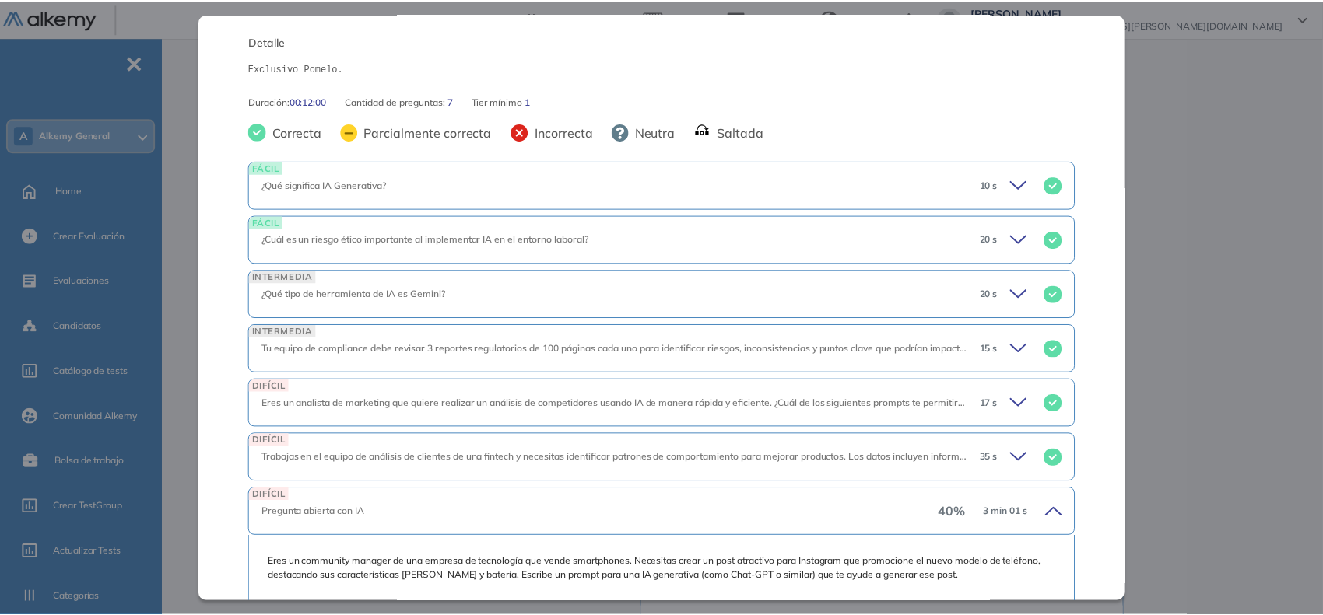
scroll to position [516, 0]
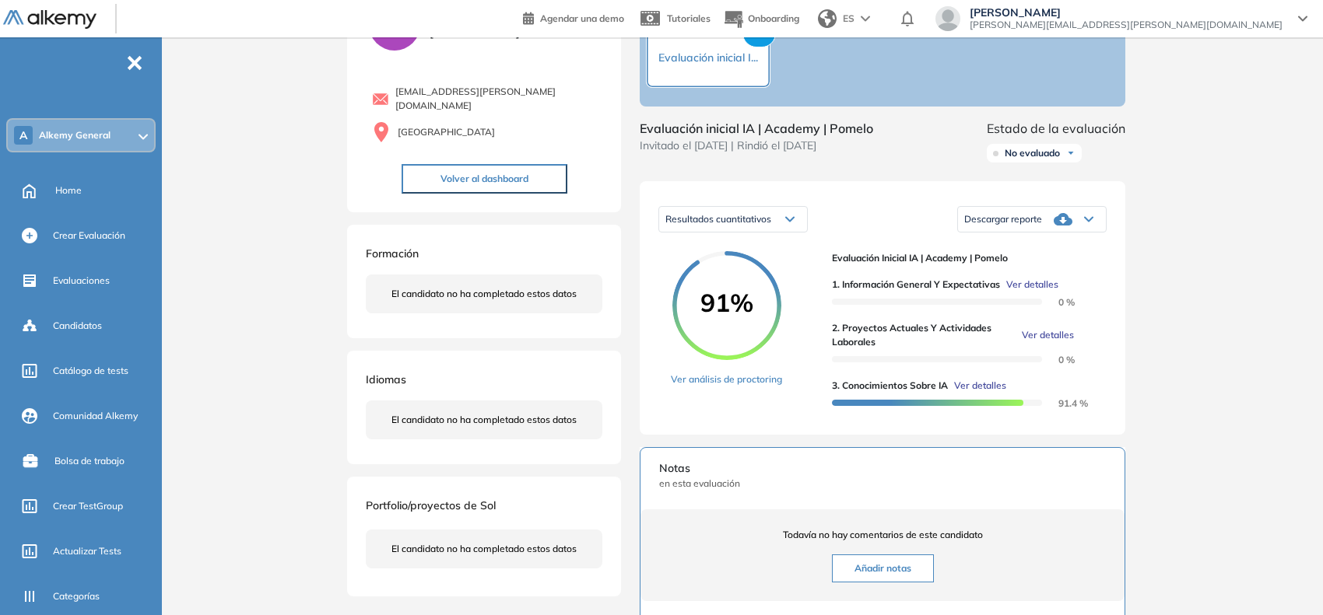
click at [1194, 371] on div "Inicio Alkymetrics Evaluaciones Dashboard Candidato 3. Conocimientos sobre IA B…" at bounding box center [745, 407] width 1154 height 934
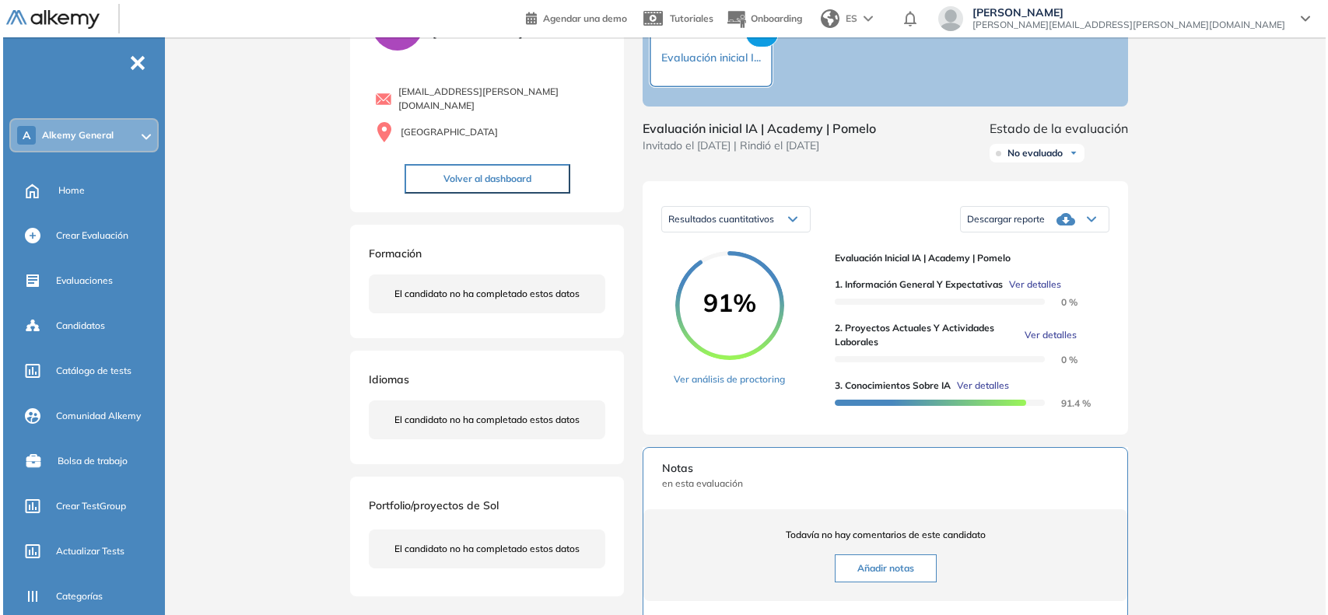
scroll to position [307, 0]
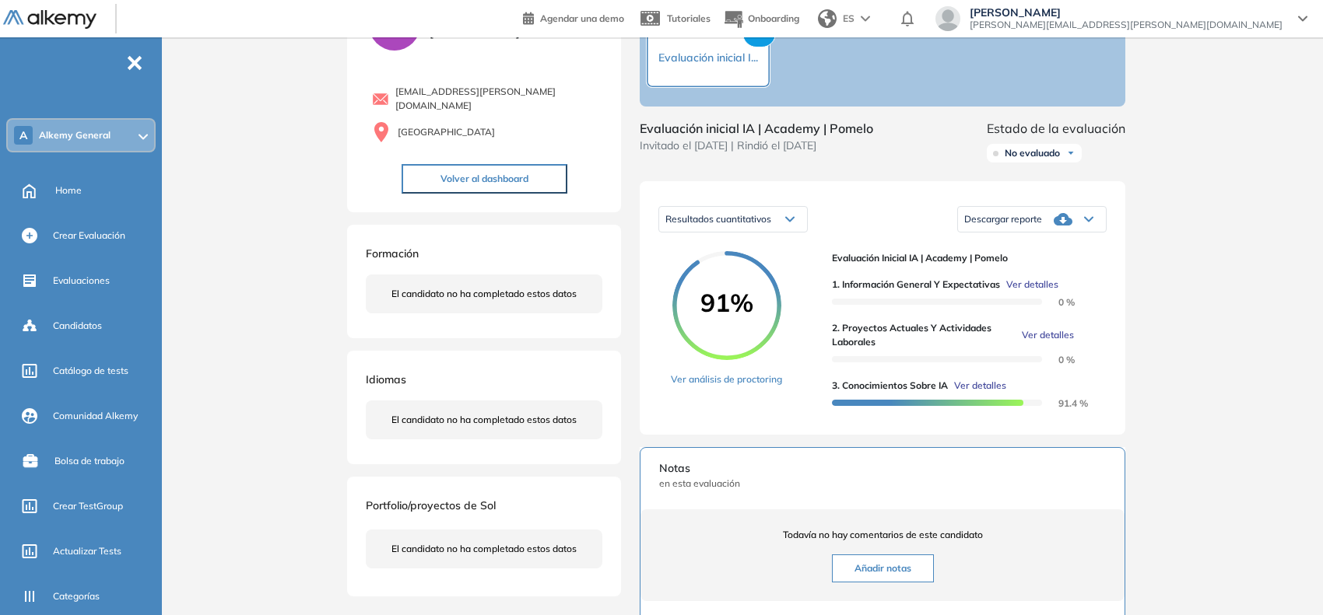
click at [1046, 342] on span "Ver detalles" at bounding box center [1047, 335] width 52 height 14
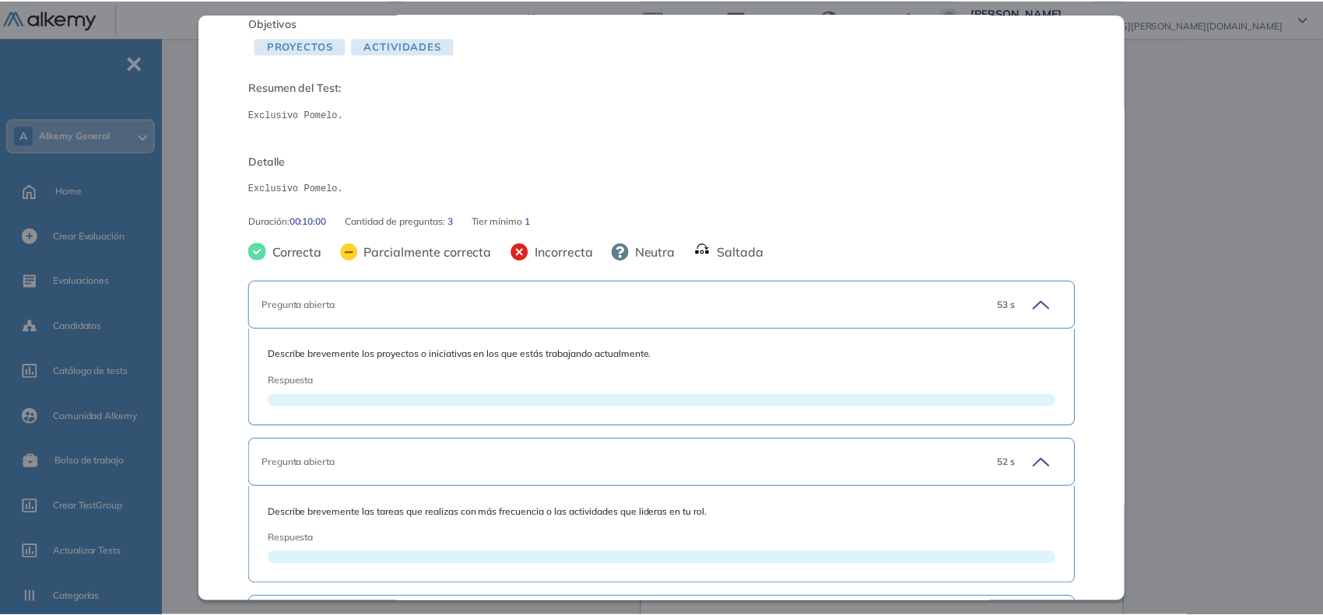
scroll to position [316, 0]
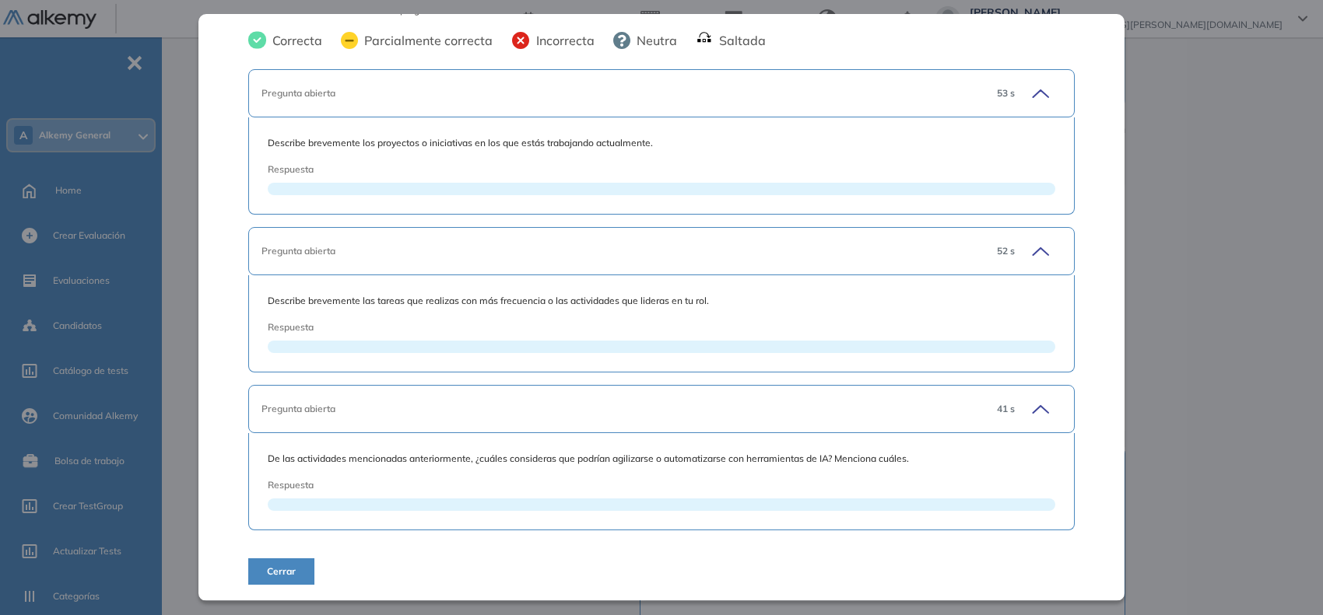
click at [184, 208] on div "Inicio Alkymetrics Evaluaciones Dashboard Candidato 2. Proyectos actuales y act…" at bounding box center [745, 407] width 1154 height 934
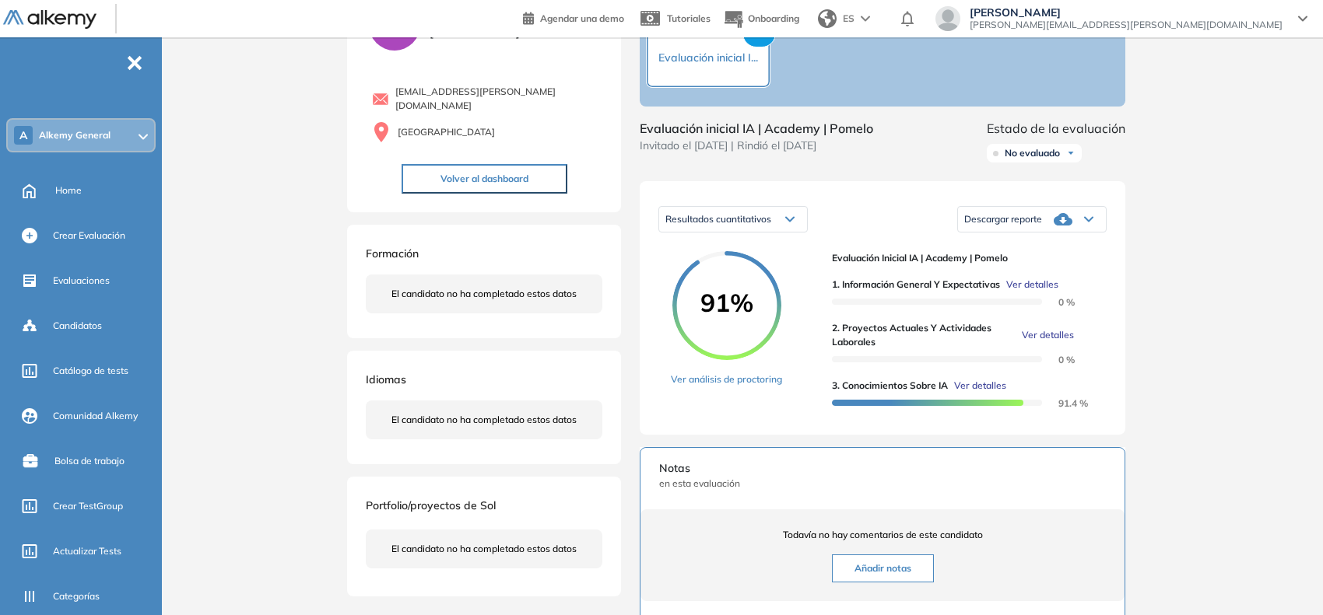
scroll to position [43, 0]
click at [72, 280] on span "Evaluaciones" at bounding box center [81, 281] width 57 height 14
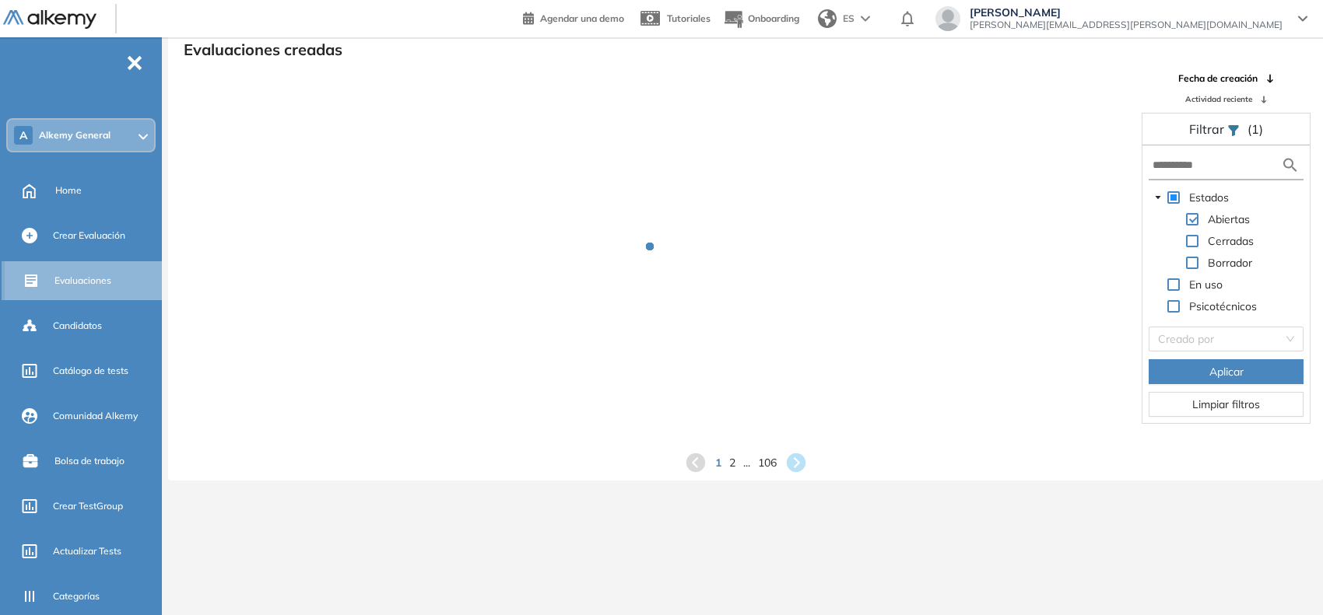
scroll to position [37, 0]
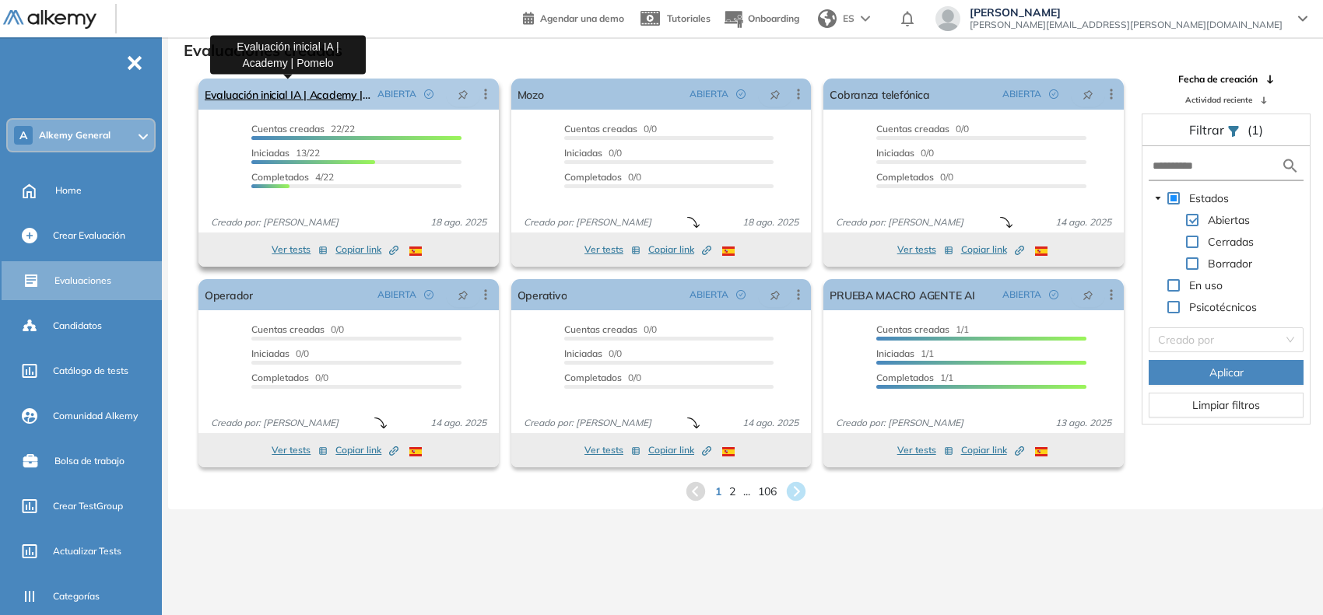
click at [307, 100] on link "Evaluación inicial IA | Academy | Pomelo" at bounding box center [288, 94] width 166 height 31
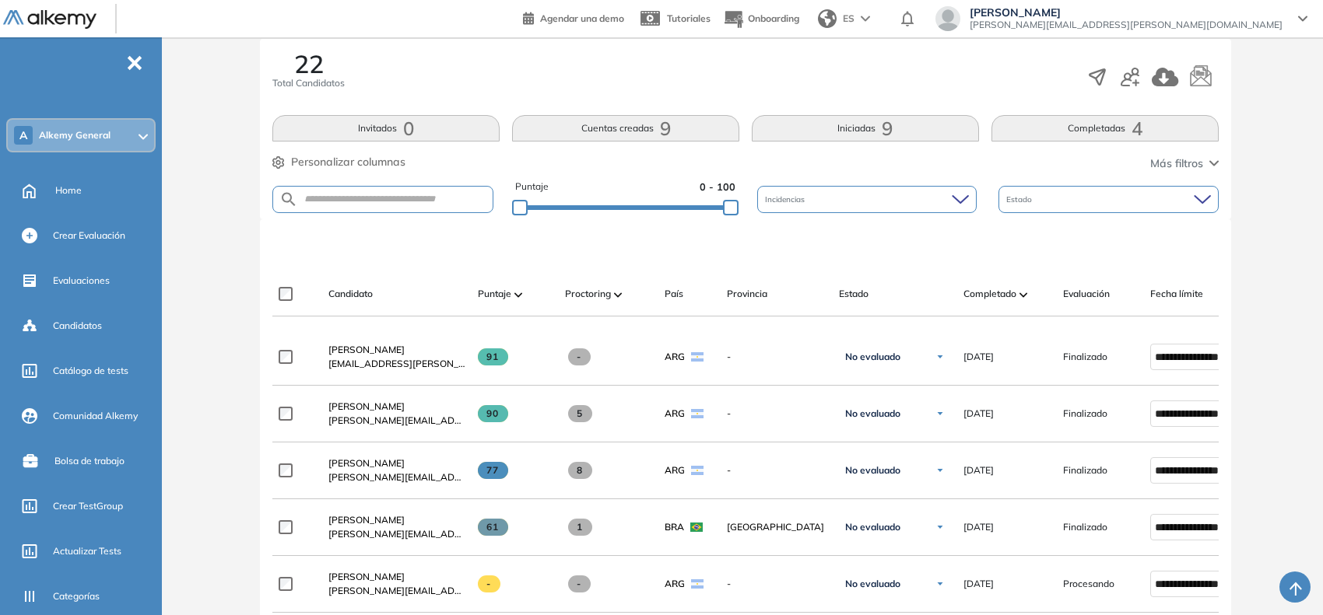
scroll to position [389, 0]
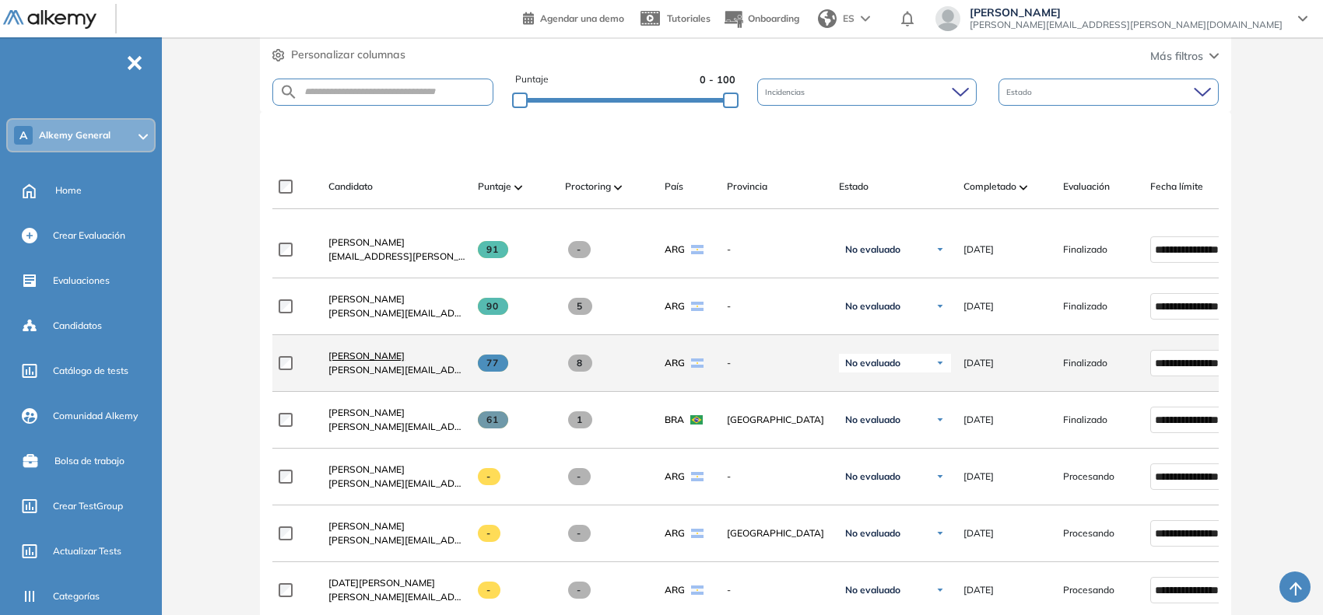
click at [372, 362] on span "[PERSON_NAME]" at bounding box center [366, 356] width 76 height 12
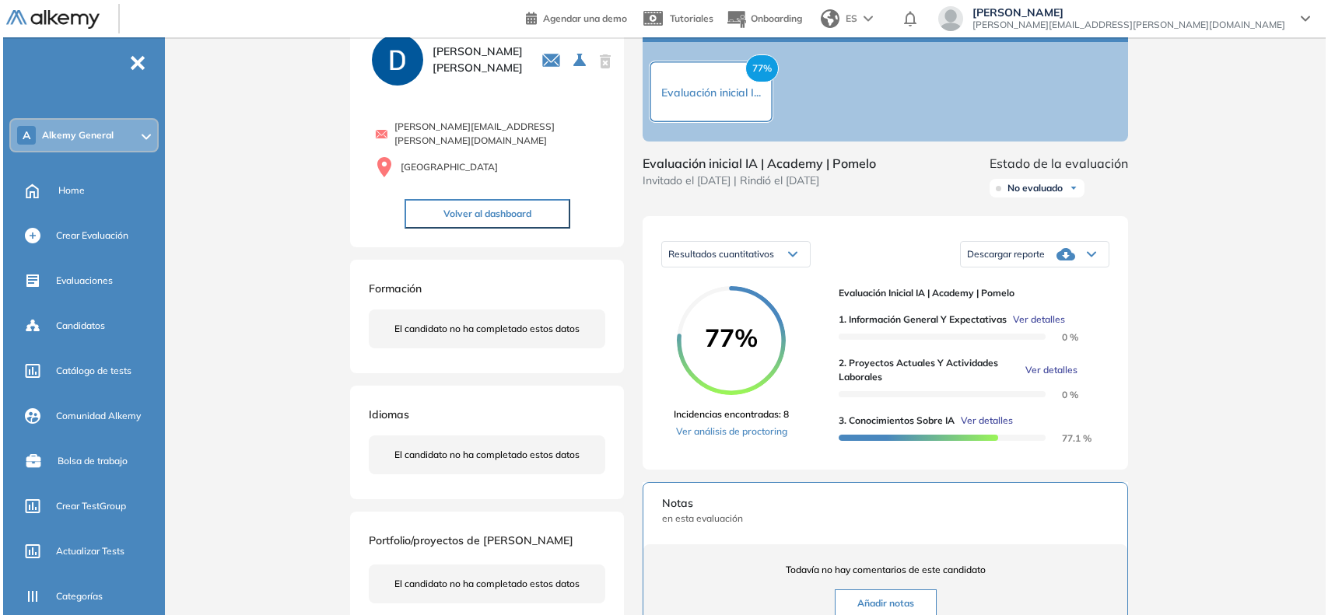
scroll to position [97, 0]
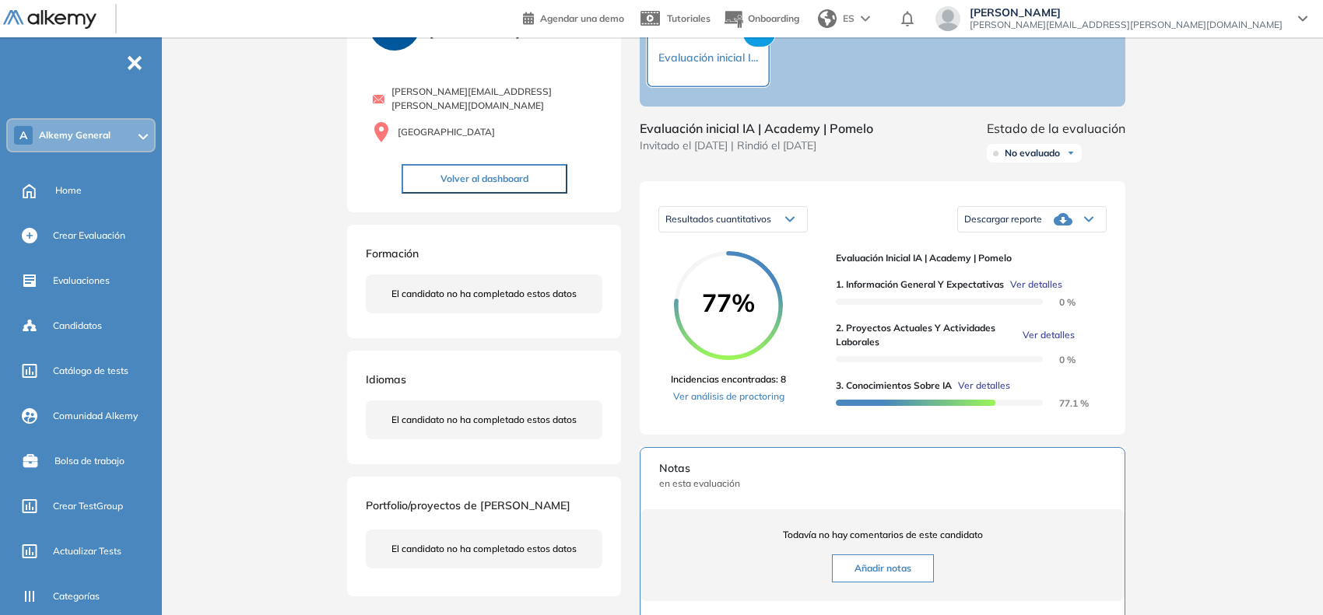
click at [1041, 342] on span "Ver detalles" at bounding box center [1048, 335] width 52 height 14
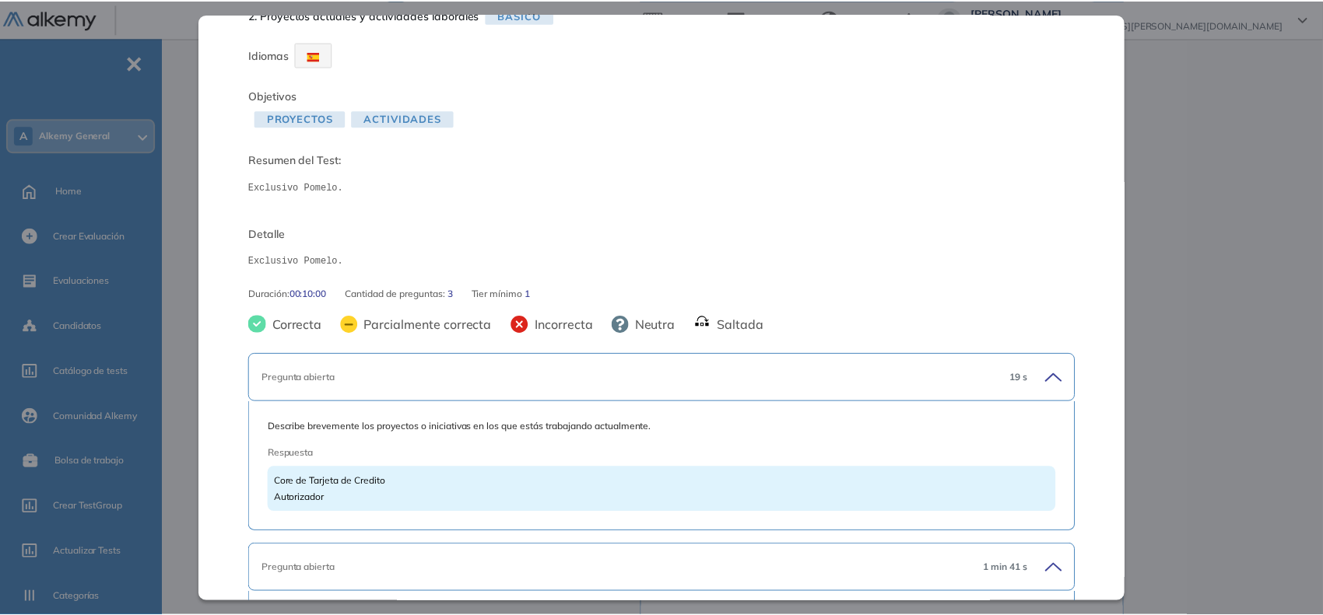
scroll to position [0, 0]
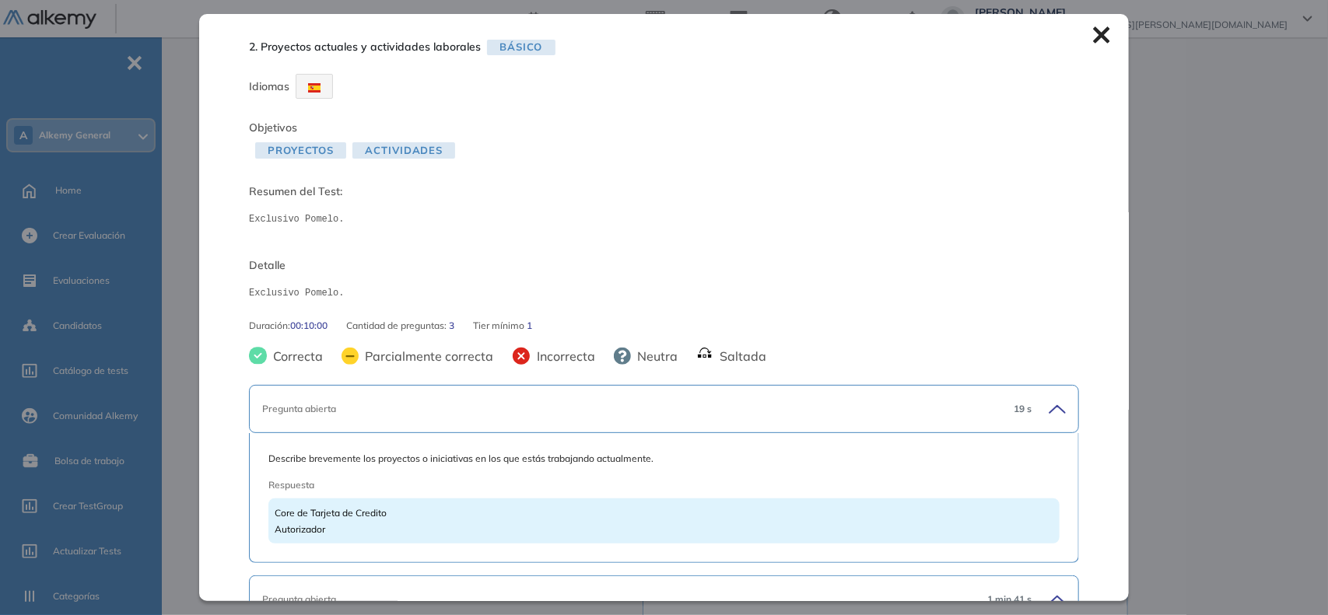
click at [1101, 33] on div "2. Proyectos actuales y actividades laborales Básico Idiomas Objetivos Proyecto…" at bounding box center [664, 307] width 930 height 587
click at [1093, 40] on icon at bounding box center [1101, 34] width 17 height 17
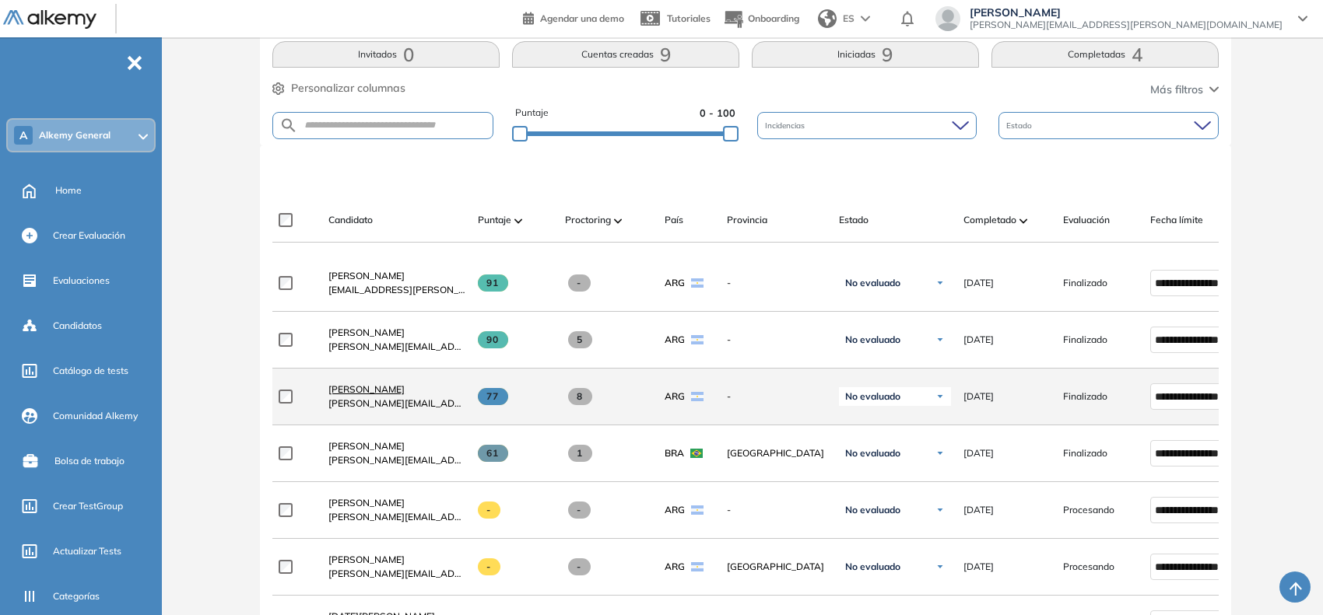
scroll to position [389, 0]
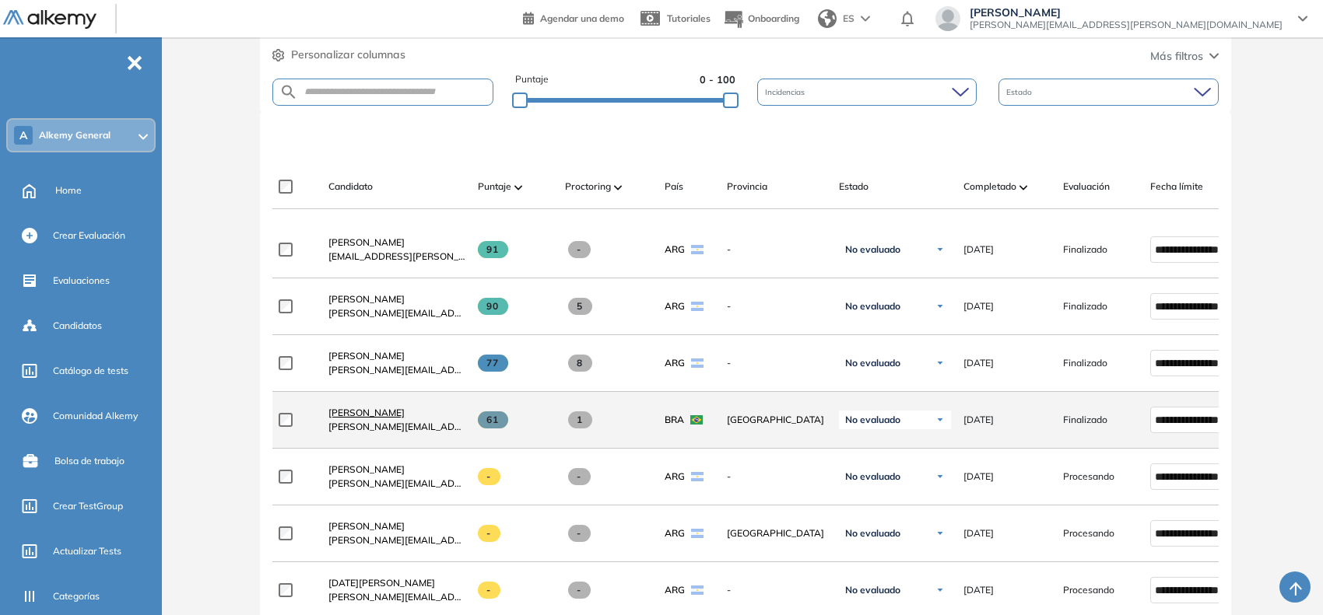
click at [381, 417] on span "[PERSON_NAME]" at bounding box center [366, 413] width 76 height 12
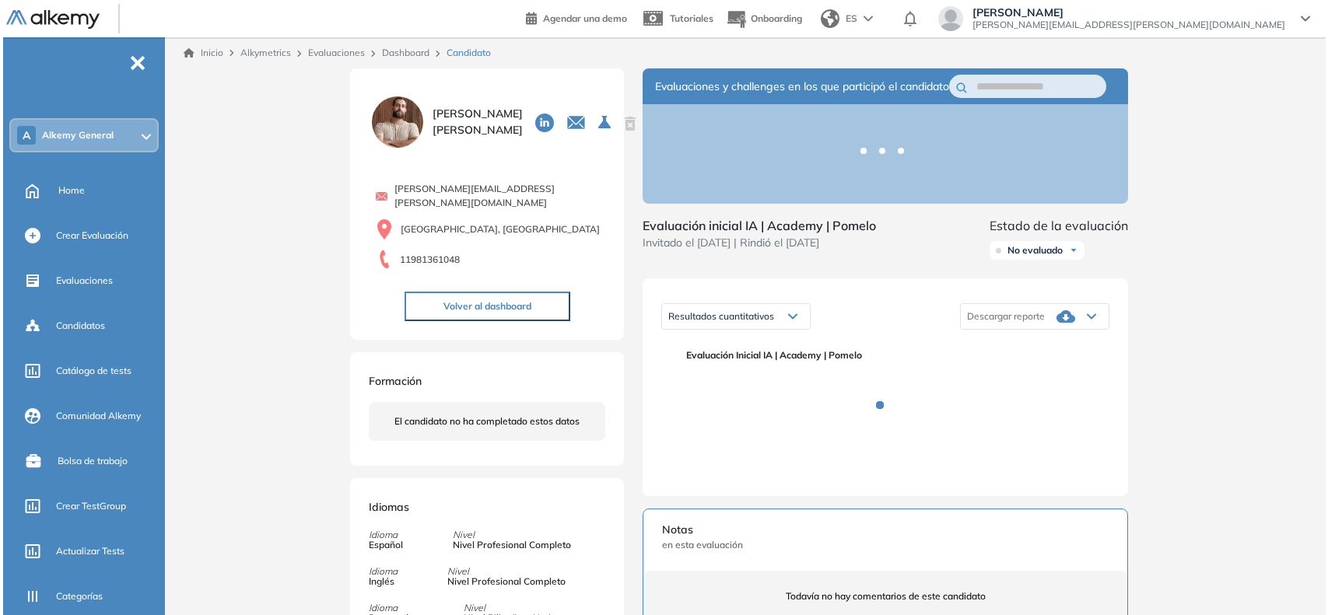
scroll to position [194, 0]
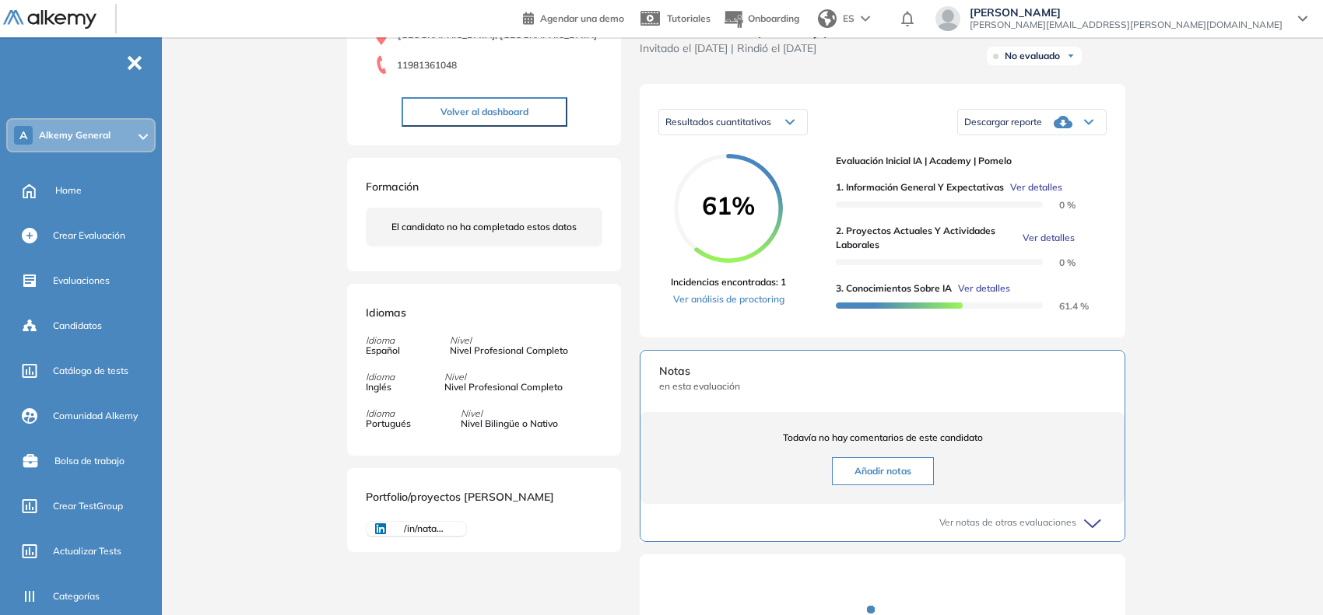
click at [1052, 245] on span "Ver detalles" at bounding box center [1048, 238] width 52 height 14
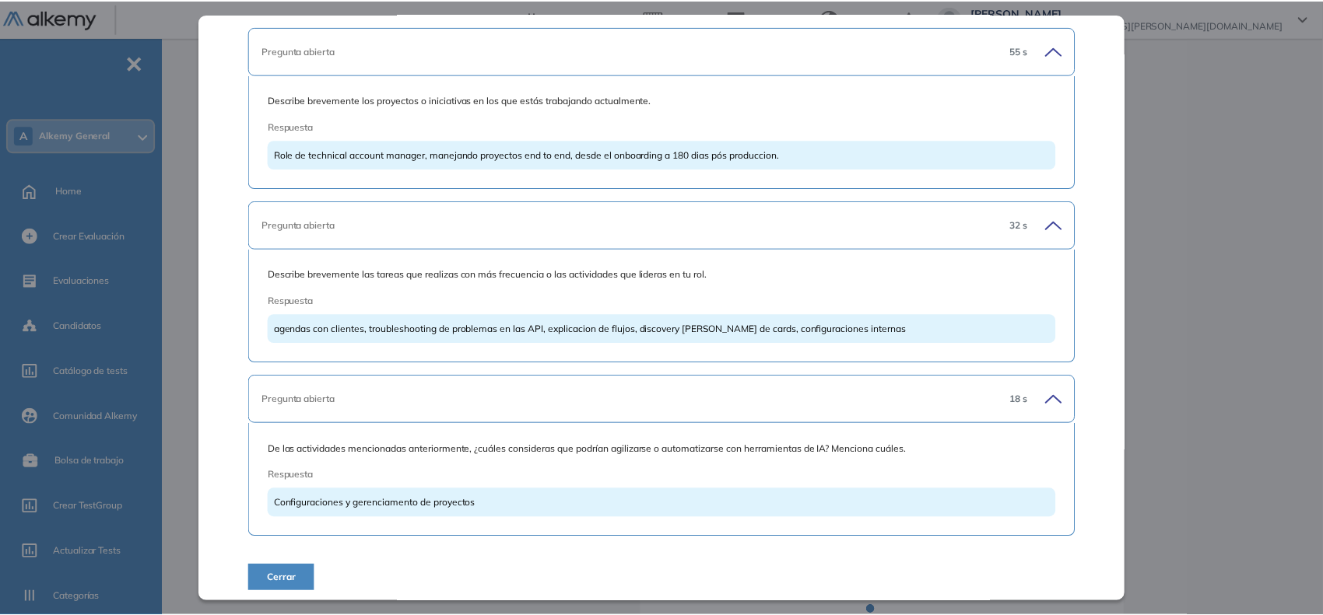
scroll to position [366, 0]
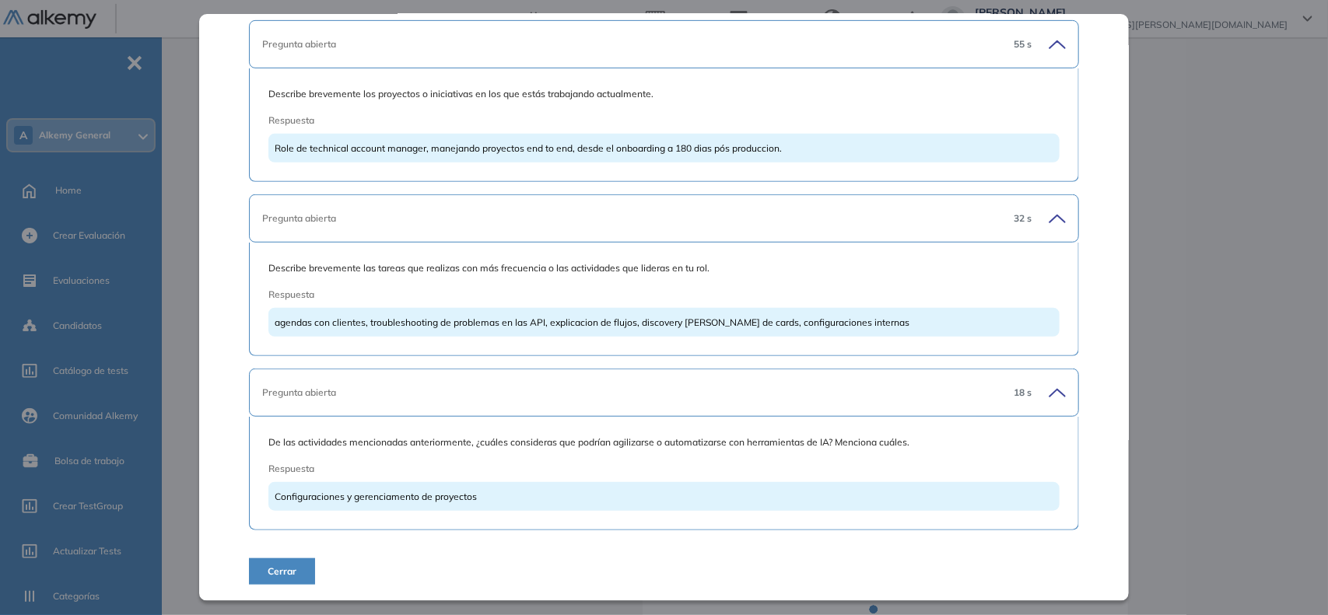
click at [1238, 314] on div "Inicio Alkymetrics Evaluaciones Dashboard Candidato 2. Proyectos actuales y act…" at bounding box center [748, 315] width 1160 height 945
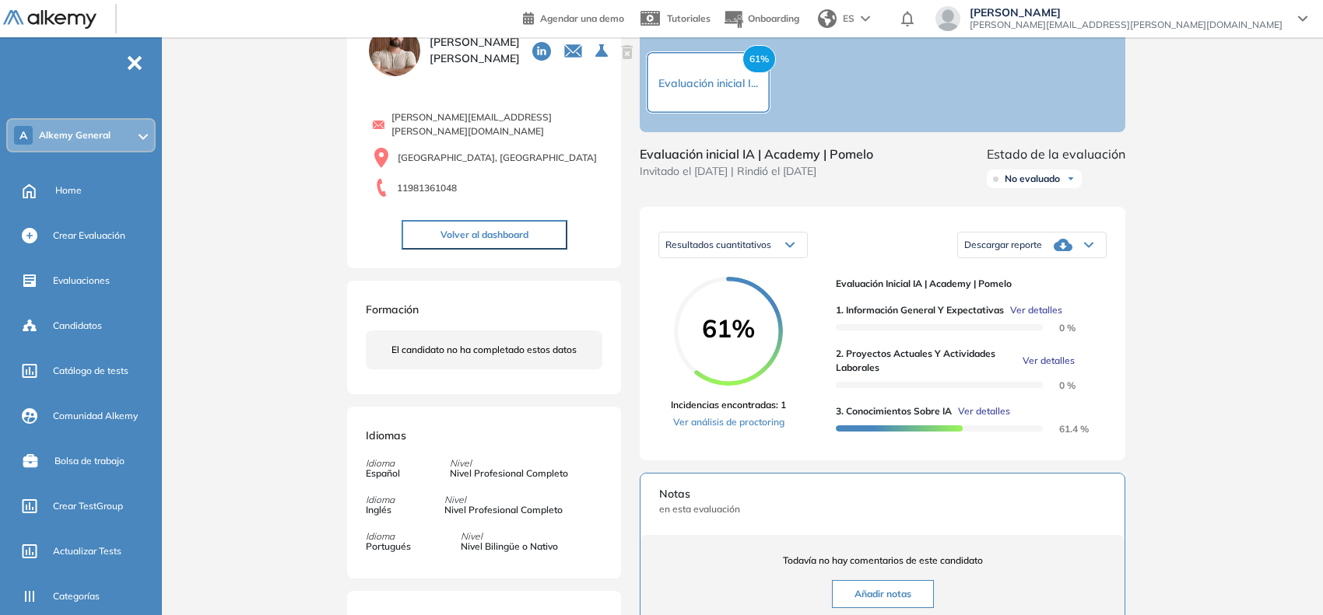
scroll to position [0, 0]
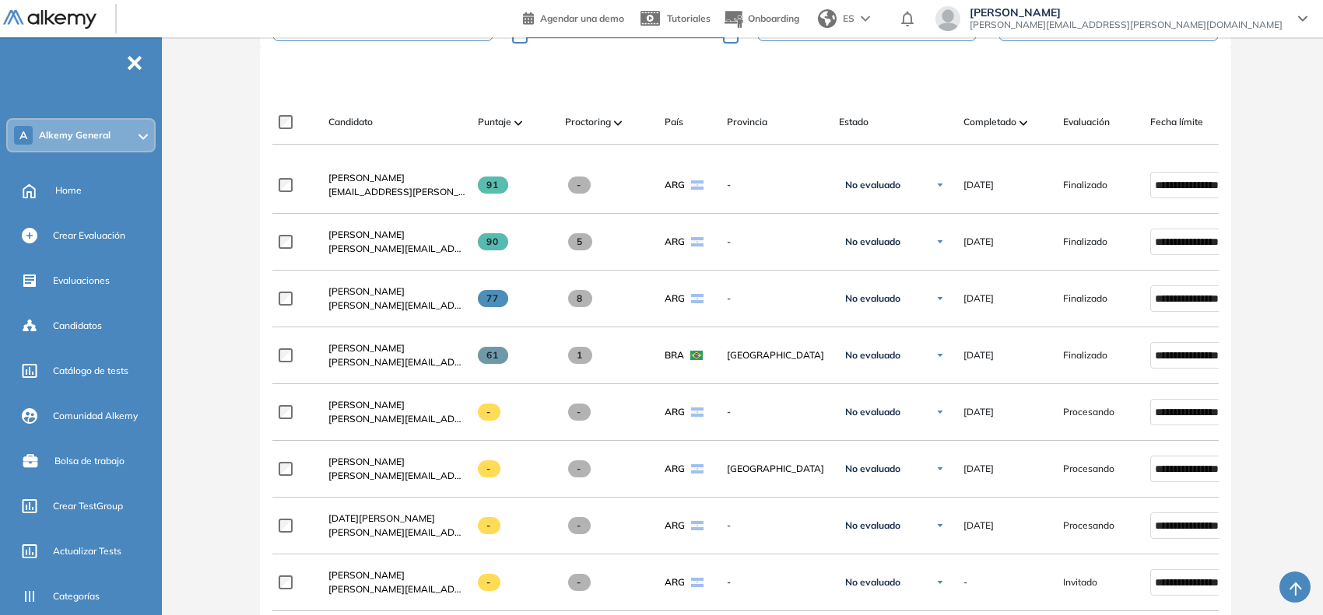
scroll to position [486, 0]
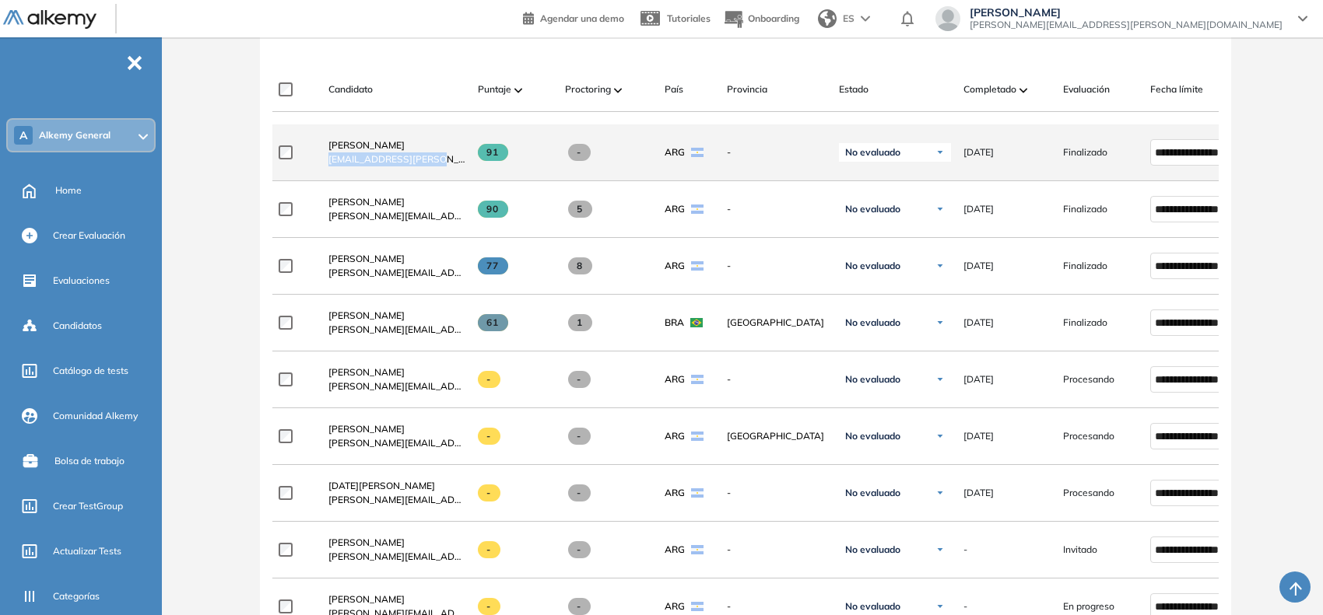
drag, startPoint x: 428, startPoint y: 170, endPoint x: 328, endPoint y: 168, distance: 100.4
click at [328, 166] on div "[PERSON_NAME] [EMAIL_ADDRESS][PERSON_NAME][DOMAIN_NAME]" at bounding box center [396, 152] width 137 height 28
copy span "[EMAIL_ADDRESS][PERSON_NAME][DOMAIN_NAME]"
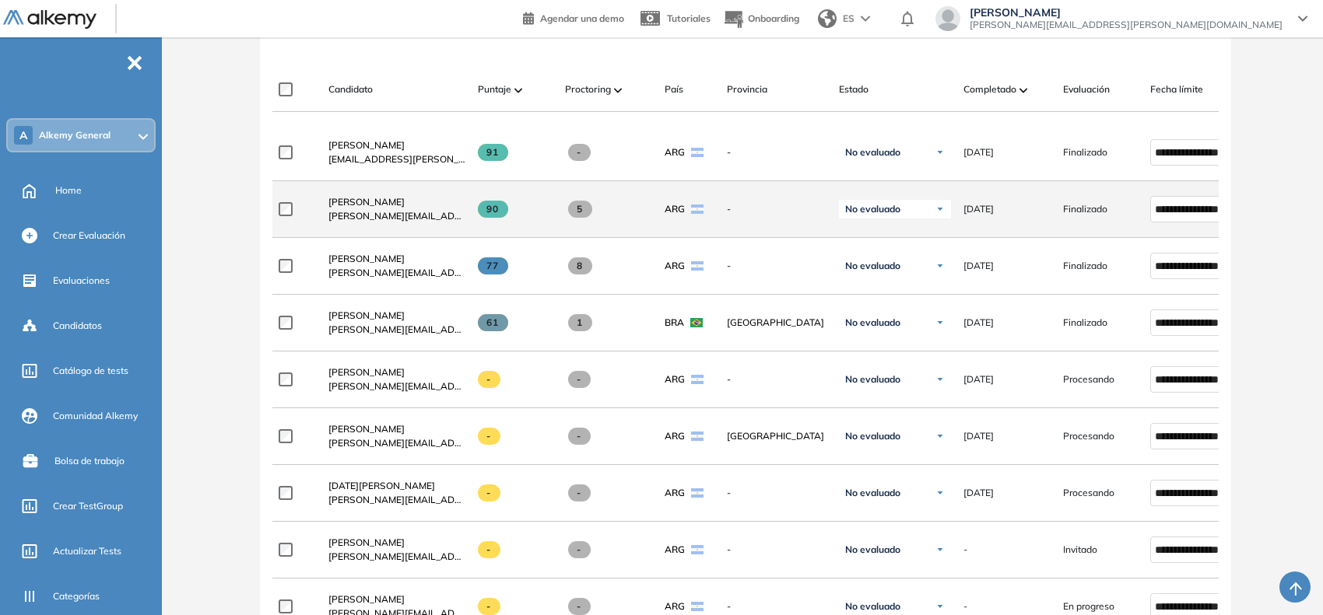
click at [434, 222] on span "[PERSON_NAME][EMAIL_ADDRESS][DOMAIN_NAME]" at bounding box center [396, 216] width 137 height 14
copy div "[PERSON_NAME][EMAIL_ADDRESS][DOMAIN_NAME]"
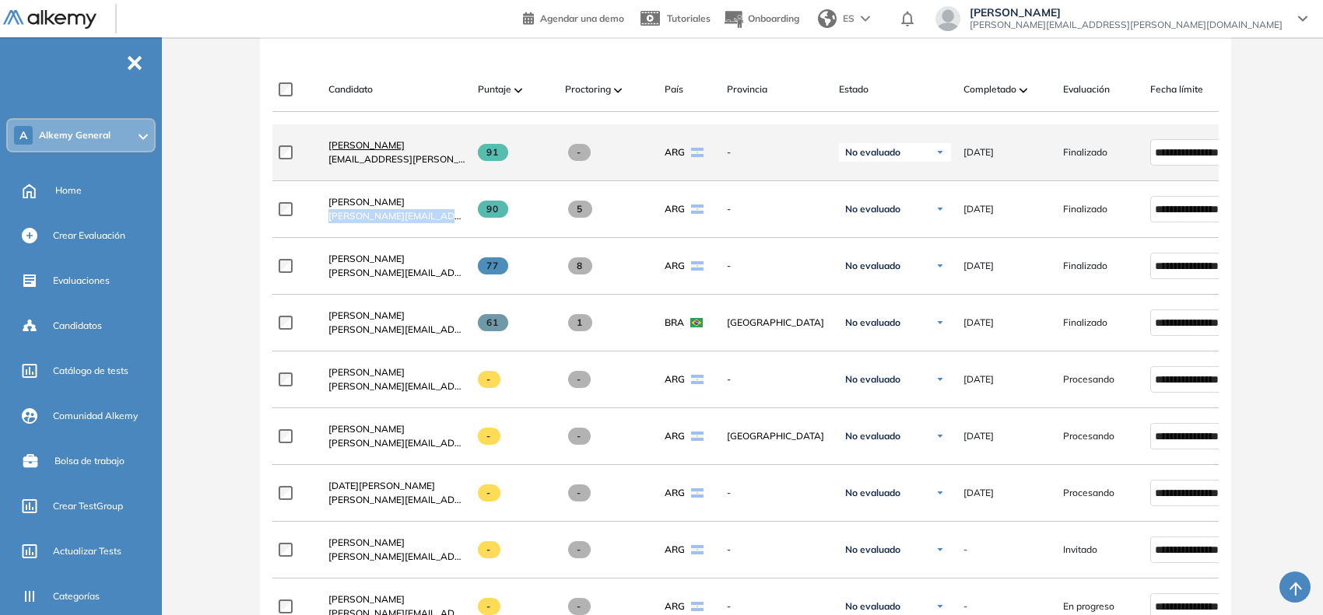
click at [351, 148] on span "[PERSON_NAME]" at bounding box center [366, 145] width 76 height 12
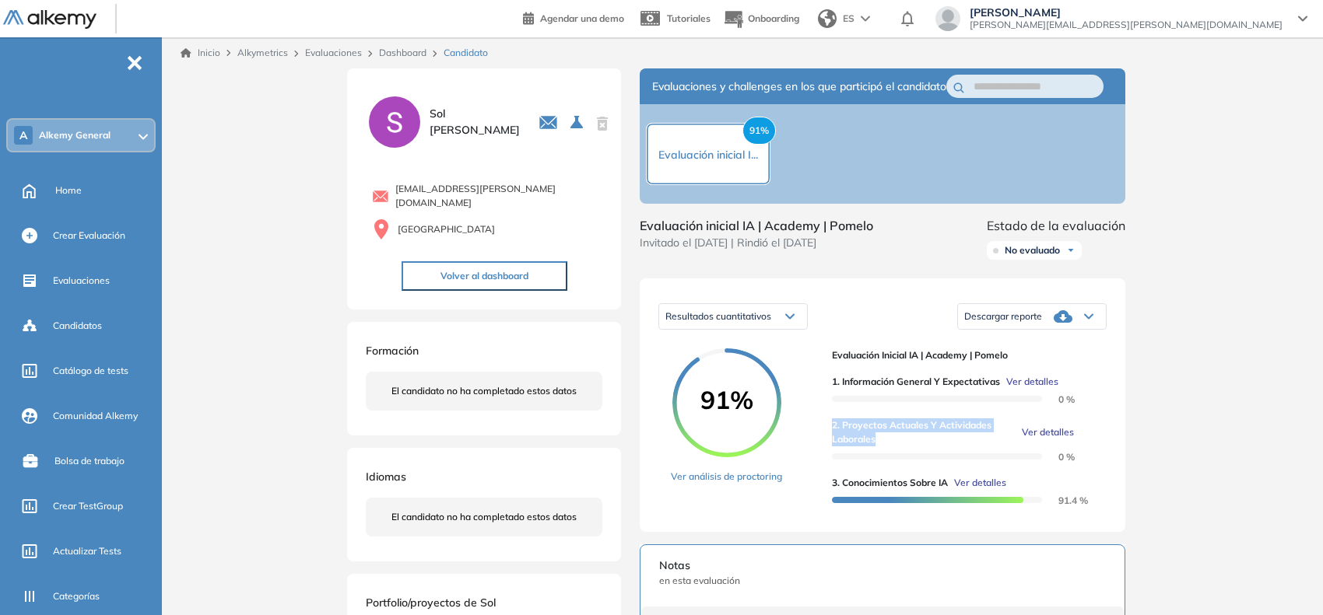
drag, startPoint x: 874, startPoint y: 451, endPoint x: 830, endPoint y: 438, distance: 45.5
click at [830, 438] on div "91% Ver análisis de proctoring Evaluación inicial IA | Academy | Pomelo 1. Info…" at bounding box center [882, 431] width 448 height 165
copy span "2. Proyectos actuales y actividades laborales"
click at [408, 53] on link "Dashboard" at bounding box center [402, 53] width 47 height 12
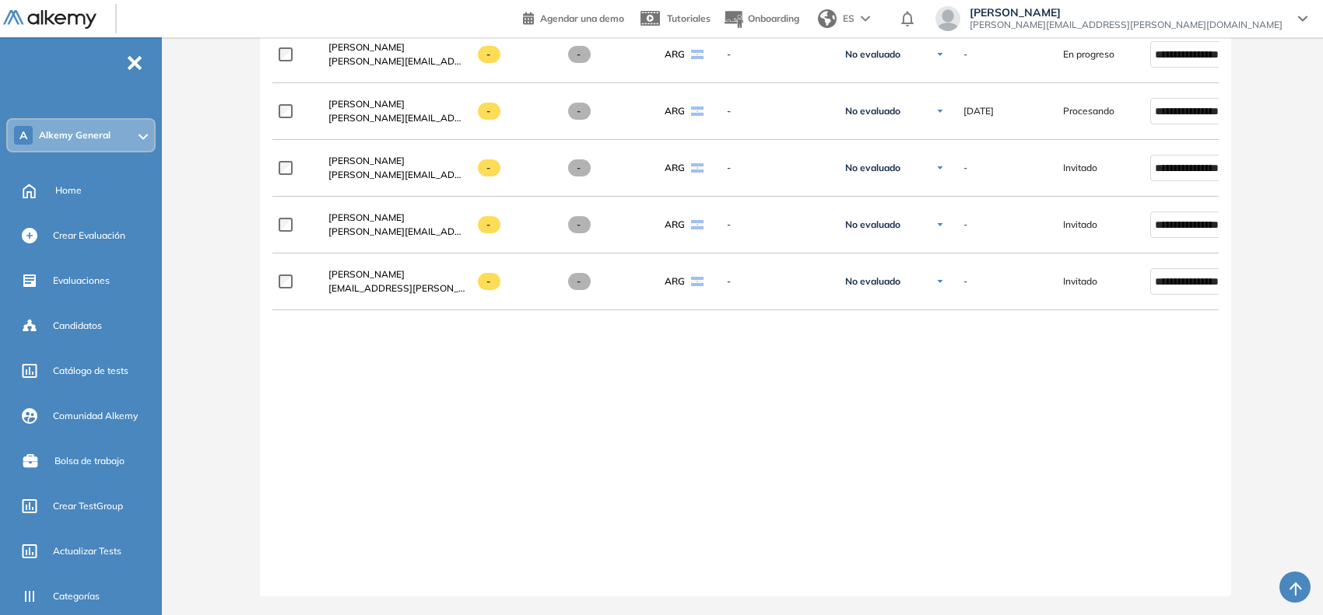
scroll to position [1564, 0]
